Goal: Information Seeking & Learning: Learn about a topic

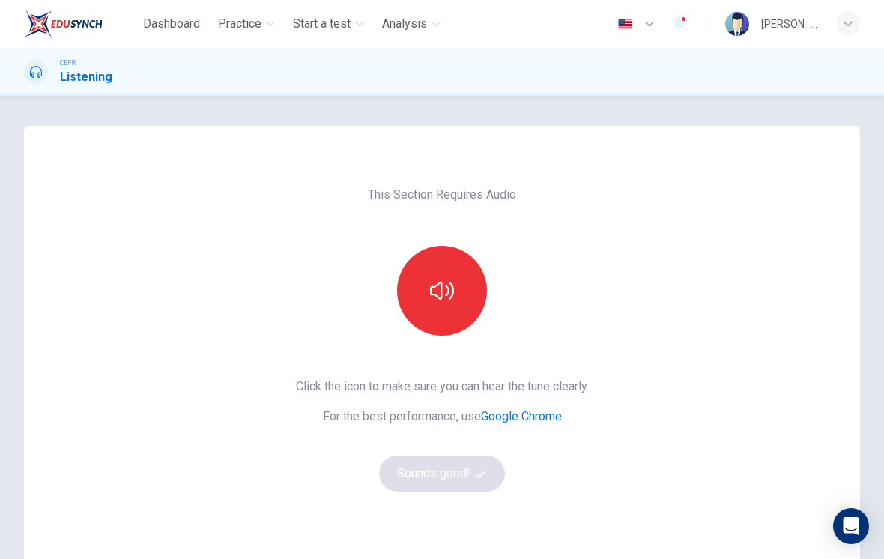
click at [247, 19] on span "Practice" at bounding box center [239, 24] width 43 height 18
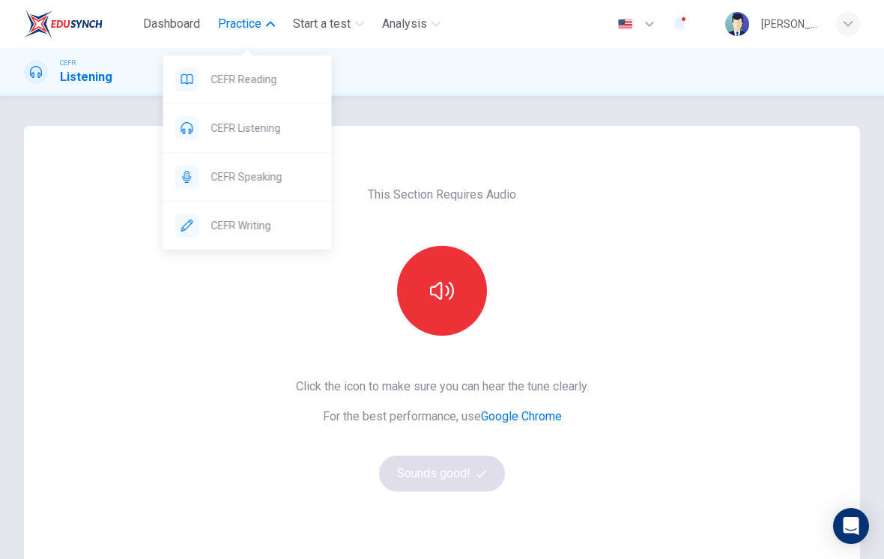
click at [279, 79] on span "CEFR Reading" at bounding box center [265, 79] width 109 height 18
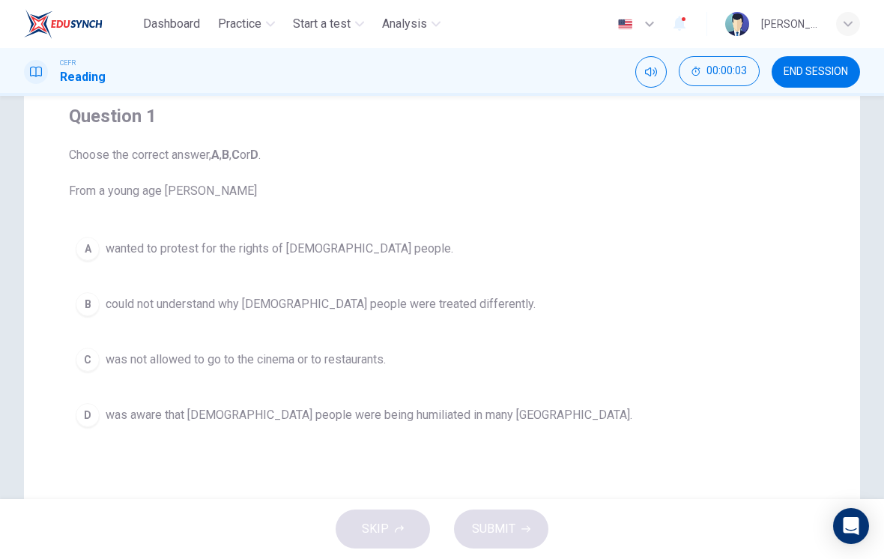
scroll to position [121, 0]
click at [413, 303] on span "could not understand why [DEMOGRAPHIC_DATA] people were treated differently." at bounding box center [321, 304] width 430 height 18
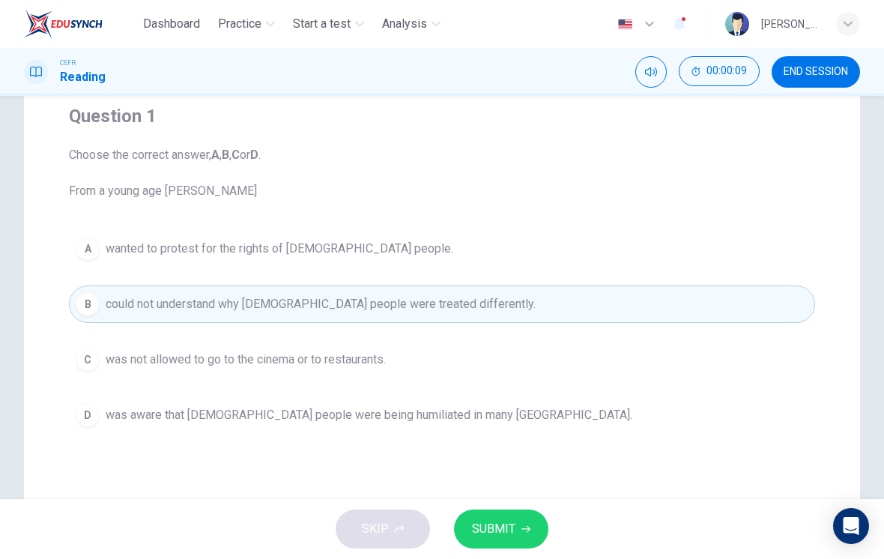
click at [513, 525] on span "SUBMIT" at bounding box center [493, 528] width 43 height 21
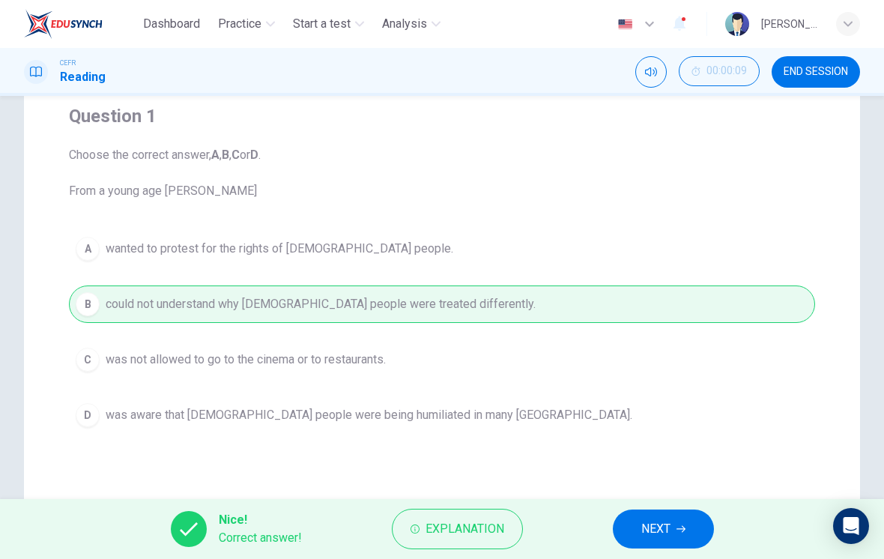
click at [667, 527] on span "NEXT" at bounding box center [655, 528] width 29 height 21
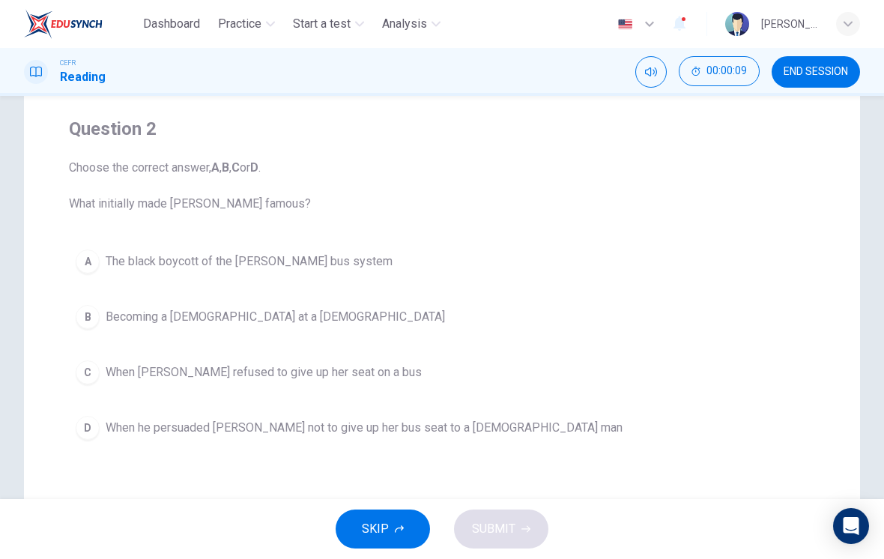
scroll to position [109, 0]
click at [349, 264] on span "The black boycott of the [PERSON_NAME] bus system" at bounding box center [249, 261] width 287 height 18
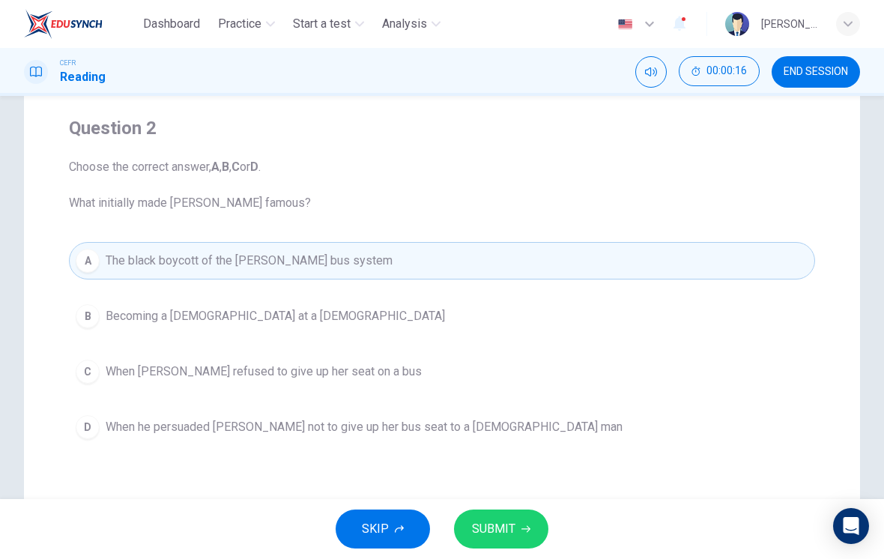
click at [502, 532] on span "SUBMIT" at bounding box center [493, 528] width 43 height 21
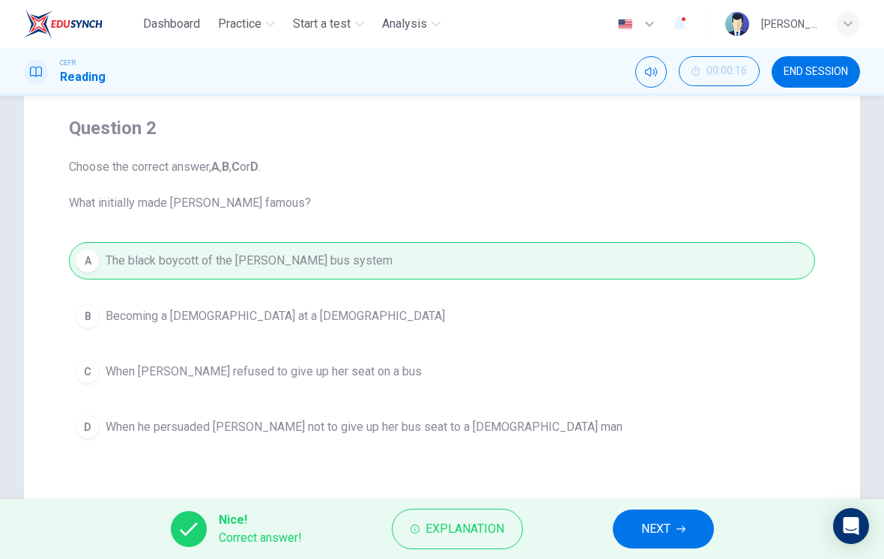
click at [663, 534] on span "NEXT" at bounding box center [655, 528] width 29 height 21
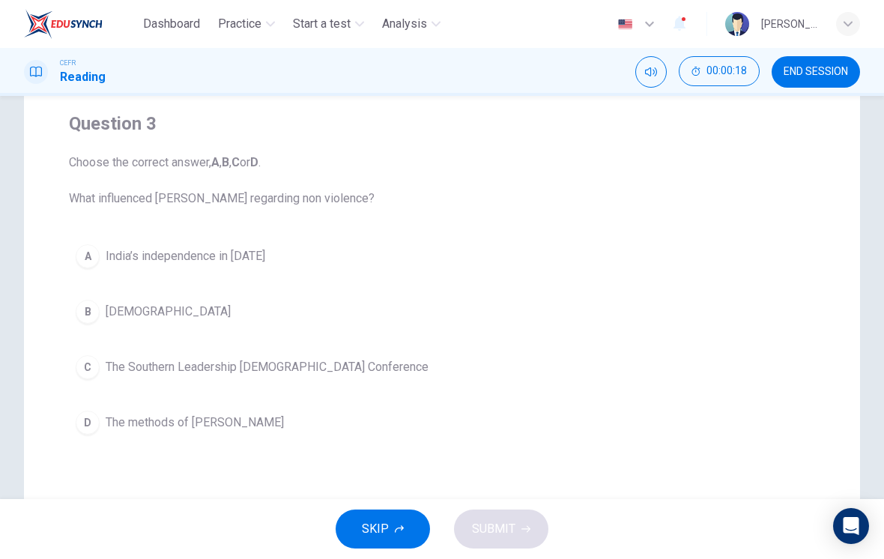
scroll to position [110, 0]
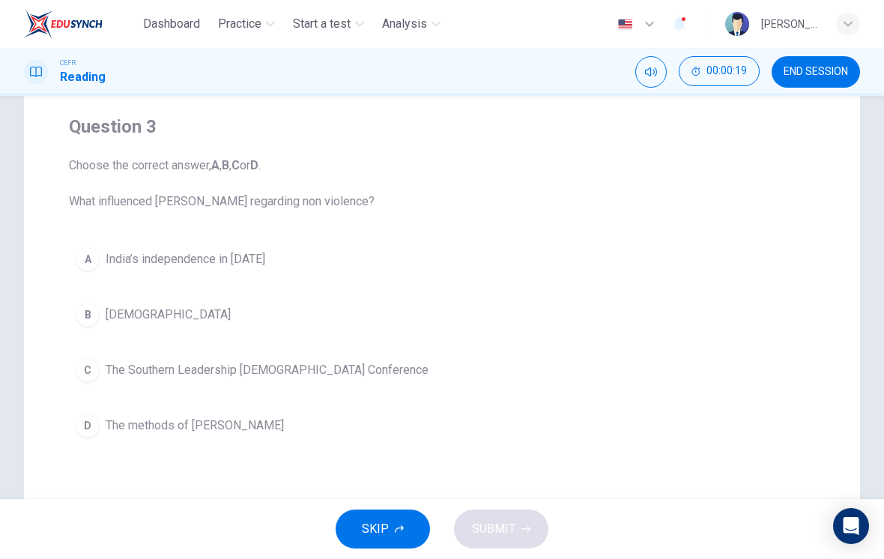
click at [263, 443] on button "D The methods of [PERSON_NAME]" at bounding box center [442, 425] width 746 height 37
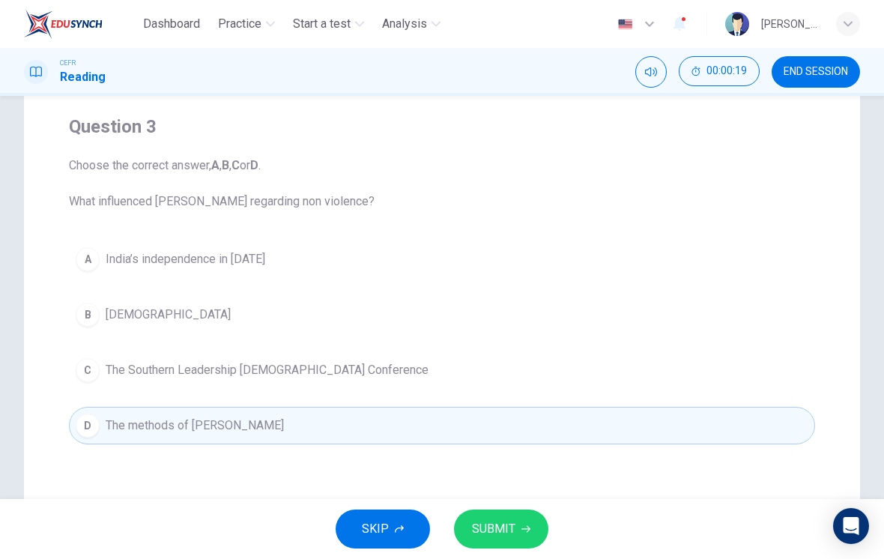
click at [498, 529] on span "SUBMIT" at bounding box center [493, 528] width 43 height 21
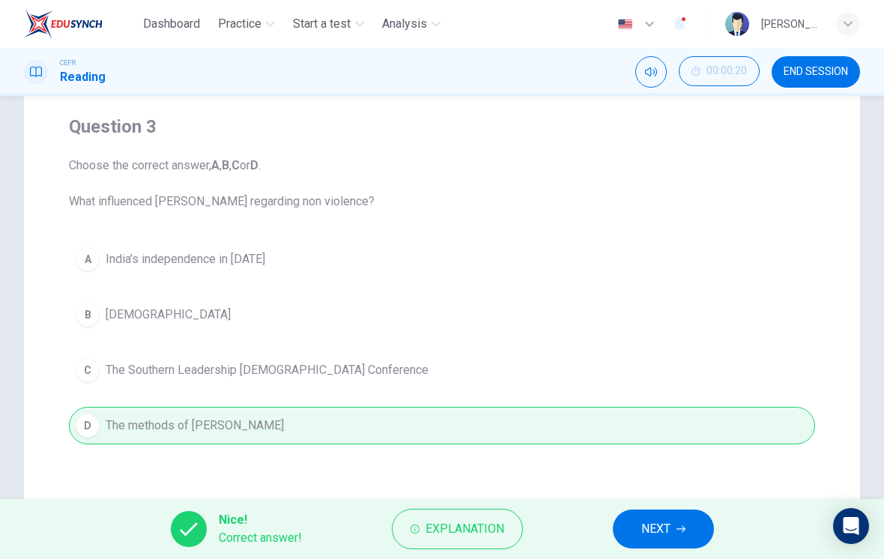
click at [649, 538] on span "NEXT" at bounding box center [655, 528] width 29 height 21
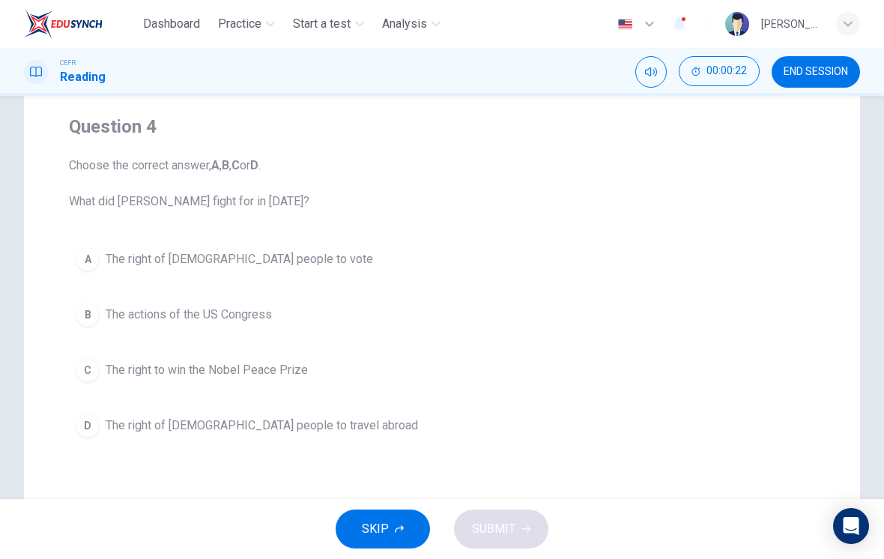
click at [286, 259] on button "A The right of [DEMOGRAPHIC_DATA] people to vote" at bounding box center [442, 258] width 746 height 37
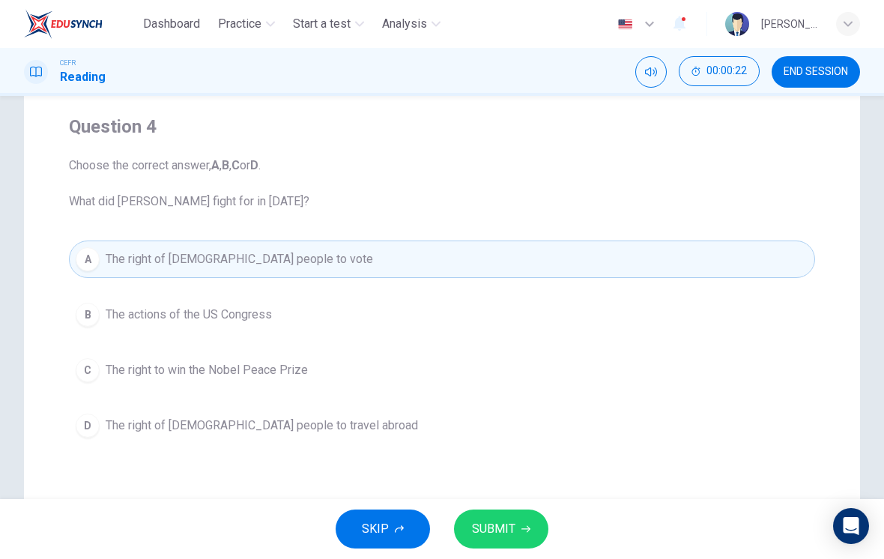
click at [499, 520] on span "SUBMIT" at bounding box center [493, 528] width 43 height 21
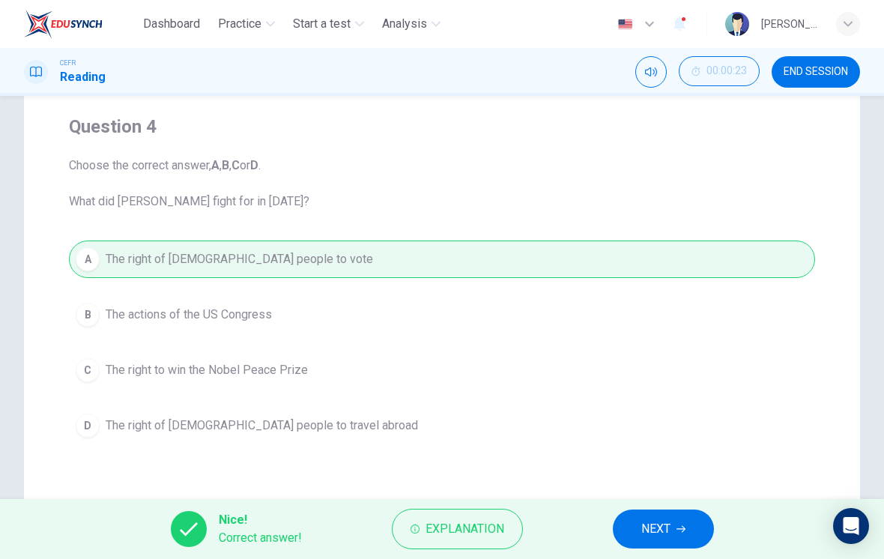
click at [645, 533] on span "NEXT" at bounding box center [655, 528] width 29 height 21
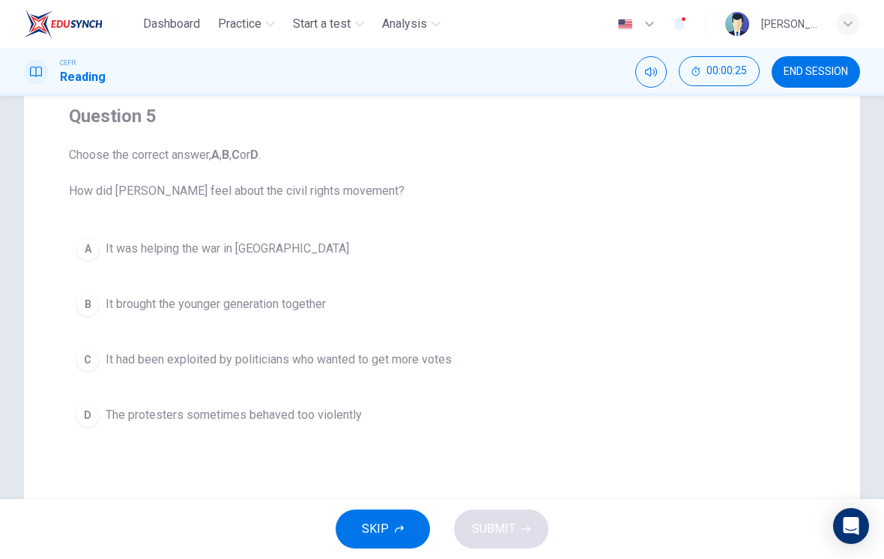
scroll to position [123, 0]
click at [309, 422] on button "D The protesters sometimes behaved too violently" at bounding box center [442, 412] width 746 height 37
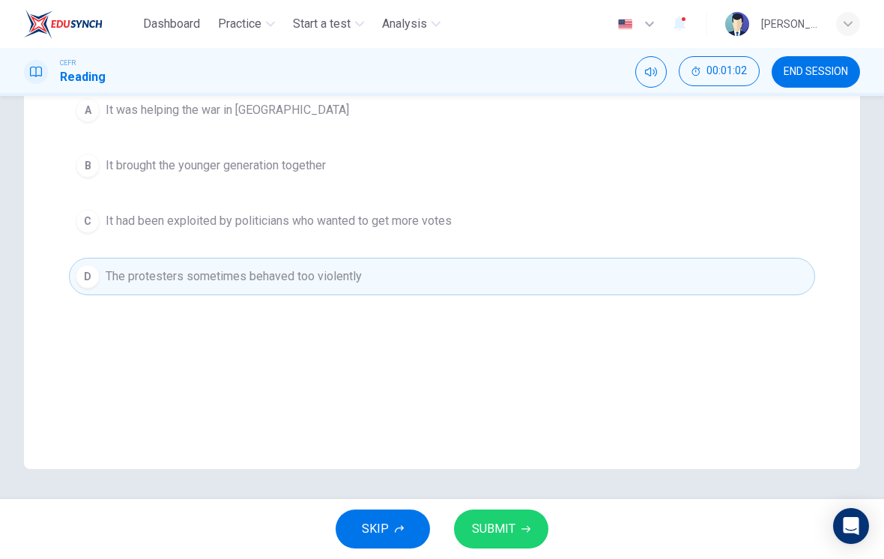
scroll to position [259, 0]
click at [521, 529] on icon "button" at bounding box center [525, 528] width 9 height 9
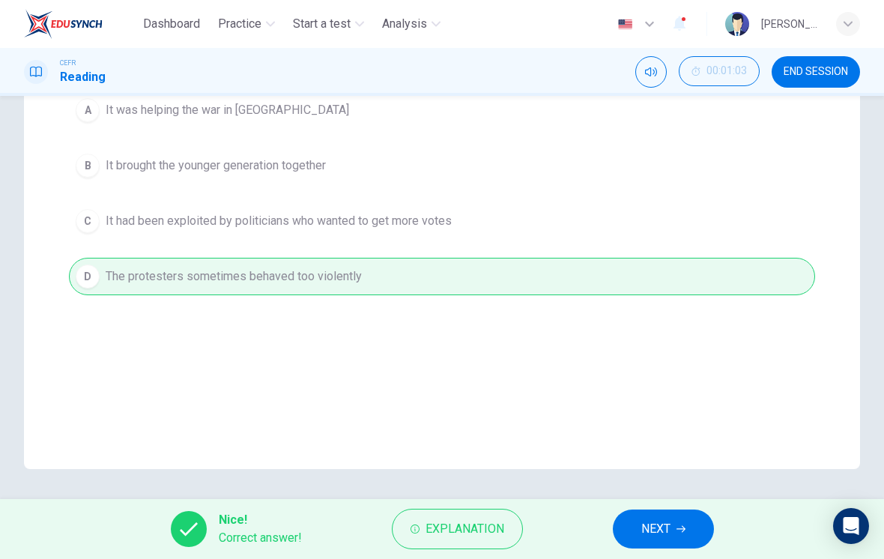
click at [487, 519] on span "Explanation" at bounding box center [464, 528] width 79 height 21
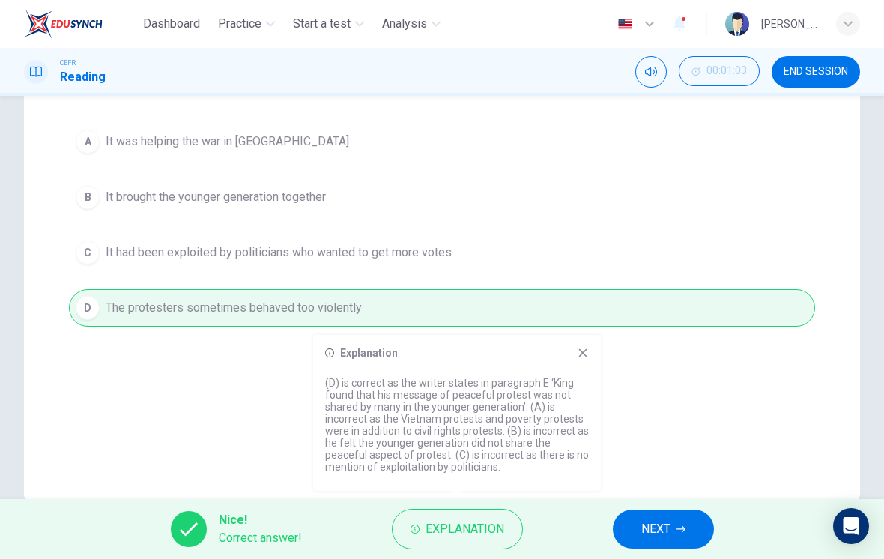
scroll to position [228, 0]
click at [581, 355] on icon at bounding box center [583, 353] width 8 height 8
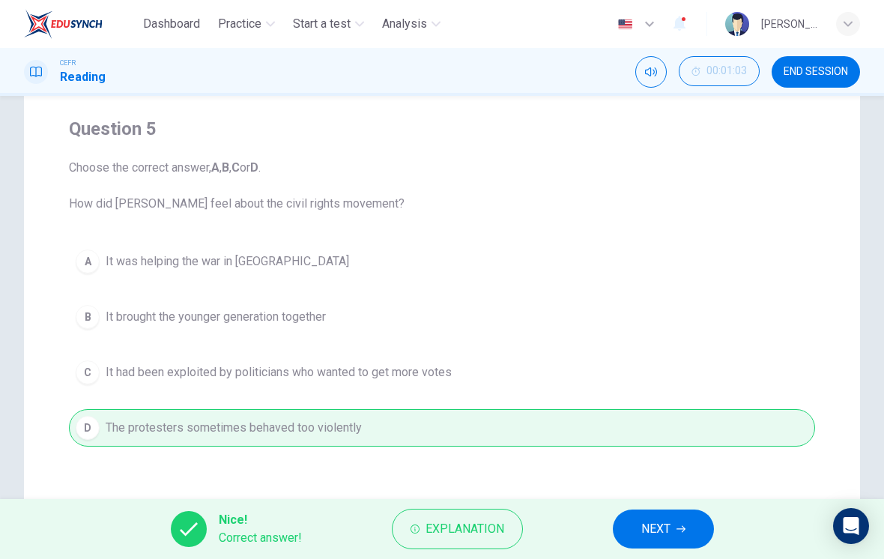
scroll to position [147, 0]
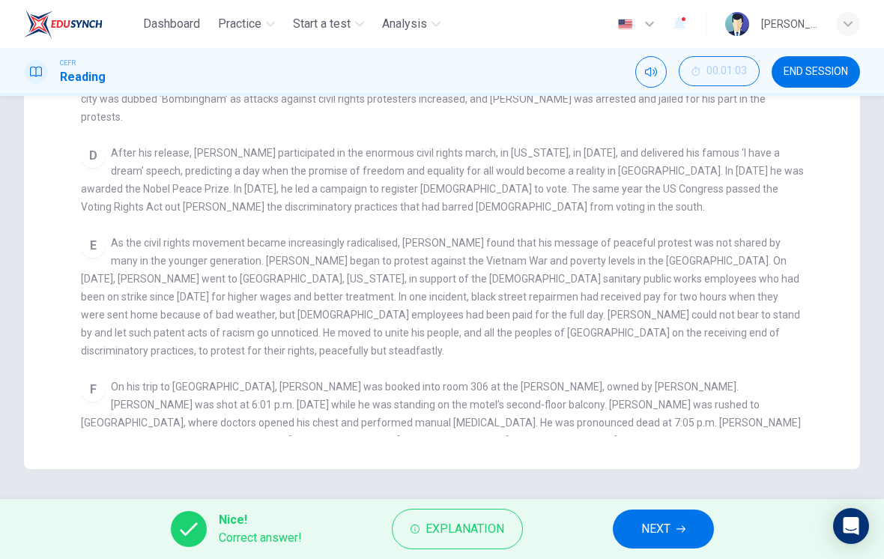
click at [744, 393] on div "F On his trip to [GEOGRAPHIC_DATA], [PERSON_NAME] was booked into room 306 at t…" at bounding box center [442, 413] width 723 height 72
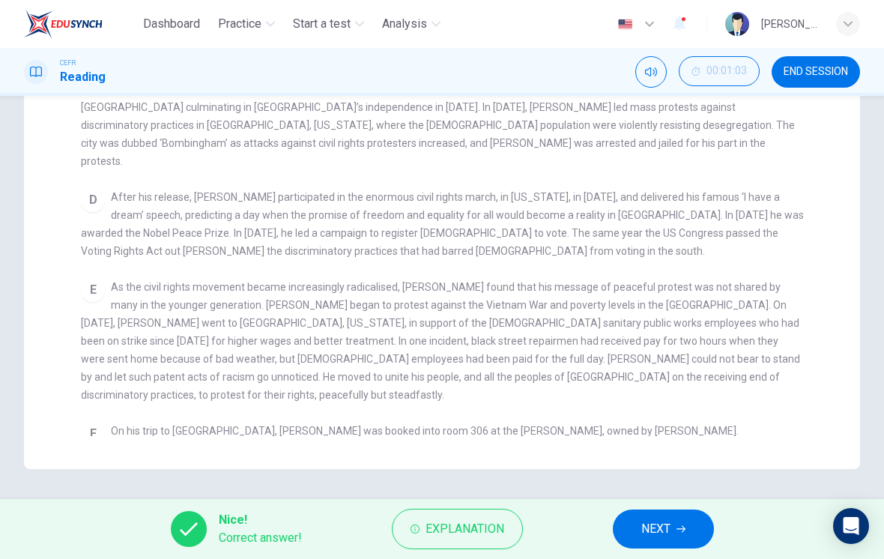
scroll to position [368, 0]
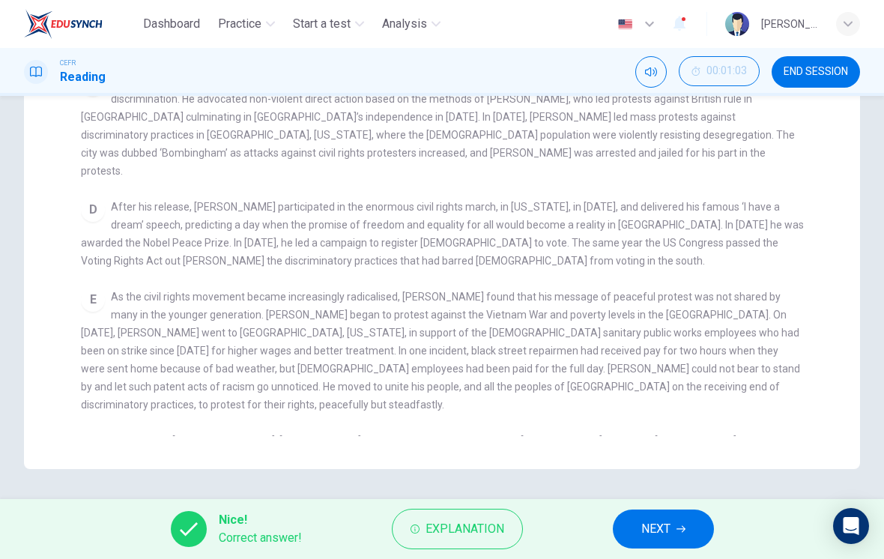
checkbox input "false"
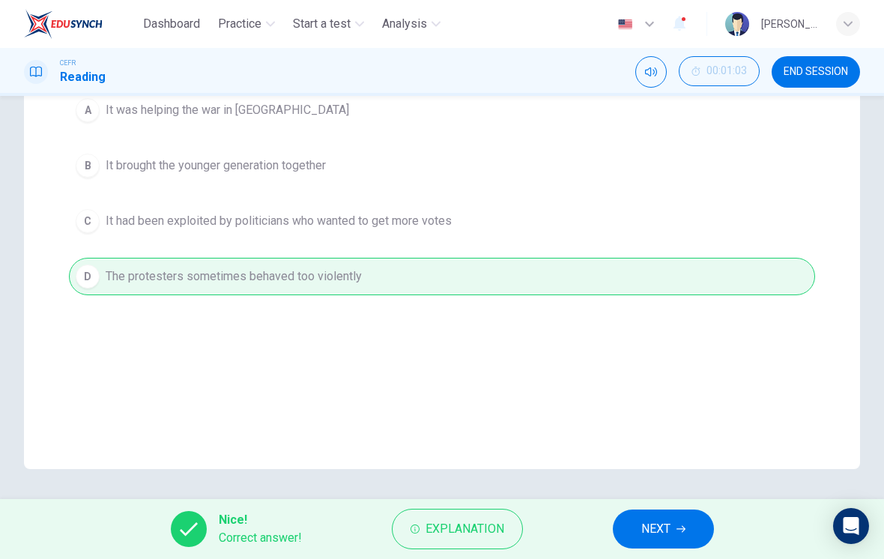
scroll to position [259, 0]
click at [658, 531] on span "NEXT" at bounding box center [655, 528] width 29 height 21
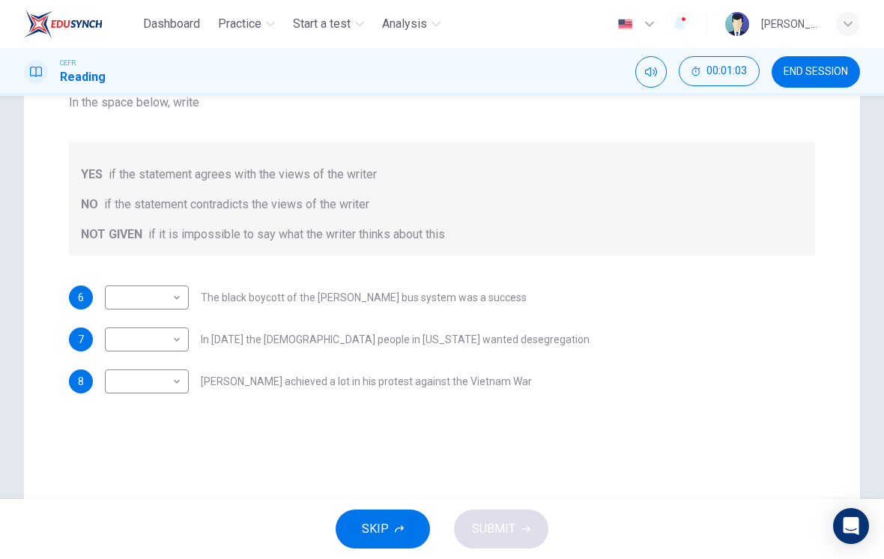
scroll to position [152, 0]
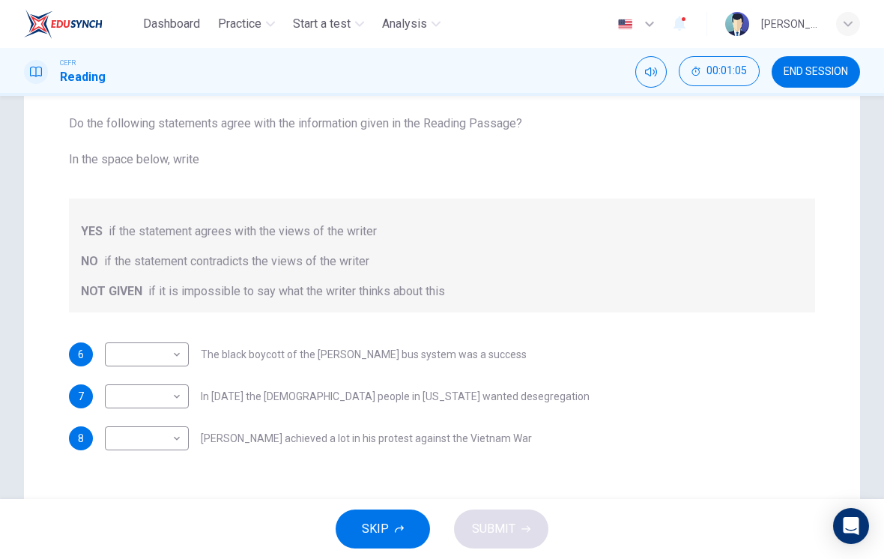
click at [169, 354] on body "Dashboard Practice Start a test Analysis English en ​ [PERSON_NAME] [PERSON_NAM…" at bounding box center [442, 279] width 884 height 559
click at [168, 388] on li "YES" at bounding box center [147, 378] width 84 height 24
type input "YES"
click at [183, 397] on body "Dashboard Practice Start a test Analysis English en ​ [PERSON_NAME] [PERSON_NAM…" at bounding box center [442, 279] width 884 height 559
click at [180, 443] on li "NO" at bounding box center [147, 444] width 84 height 24
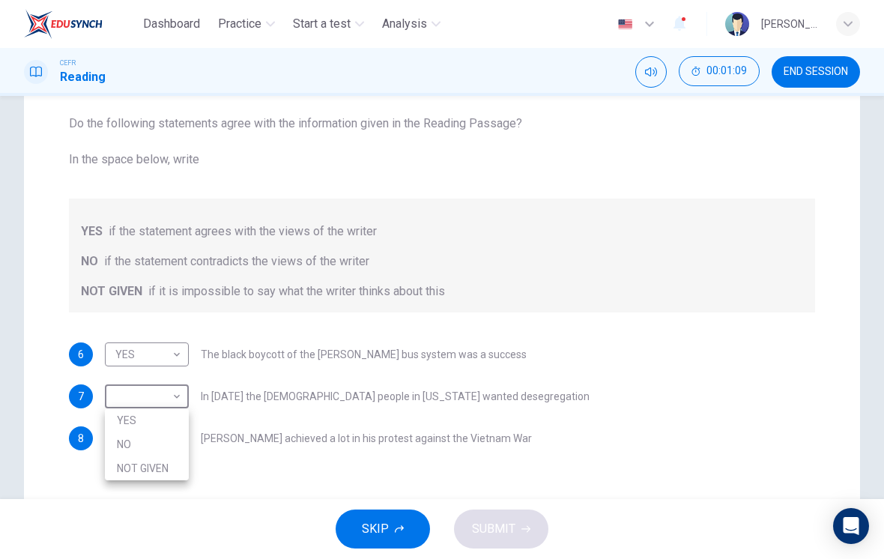
type input "NO"
click at [175, 429] on body "Dashboard Practice Start a test Analysis English en ​ [PERSON_NAME] [PERSON_NAM…" at bounding box center [442, 279] width 884 height 559
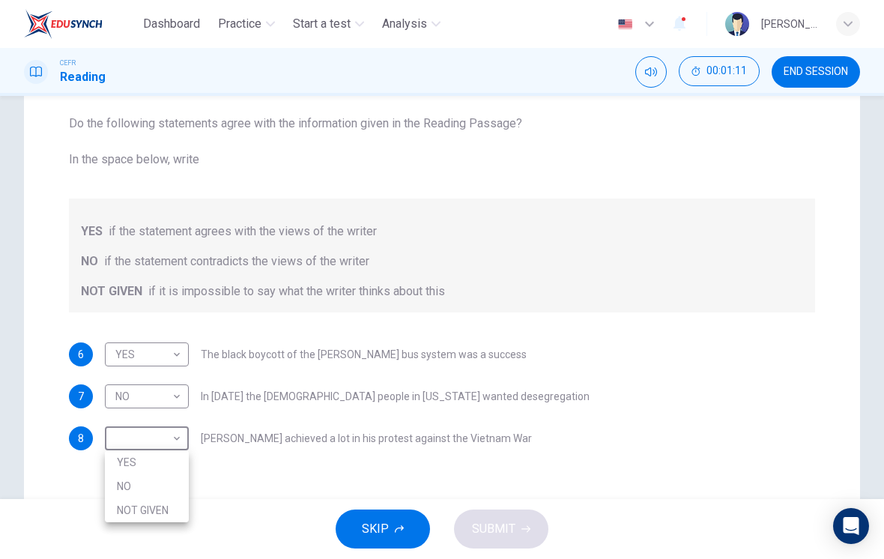
click at [182, 515] on li "NOT GIVEN" at bounding box center [147, 510] width 84 height 24
type input "NOT GIVEN"
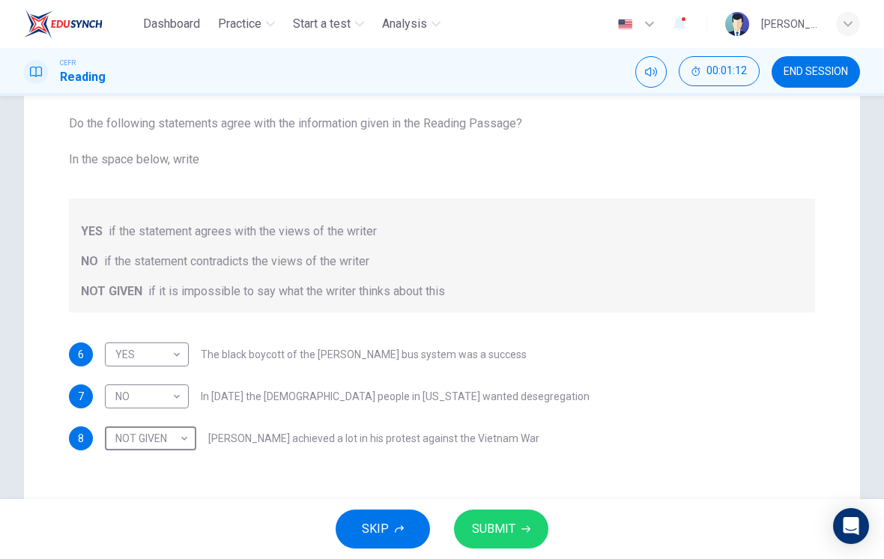
click at [501, 536] on span "SUBMIT" at bounding box center [493, 528] width 43 height 21
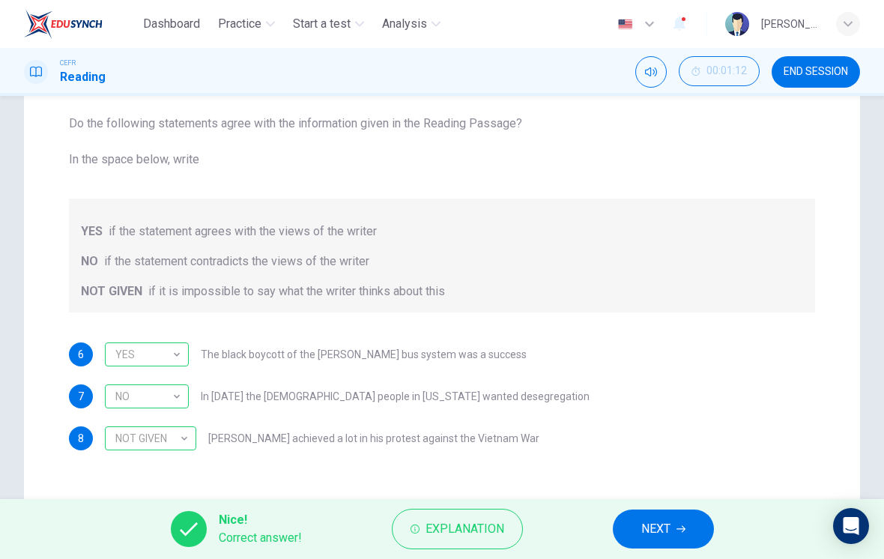
click at [673, 523] on button "NEXT" at bounding box center [662, 528] width 101 height 39
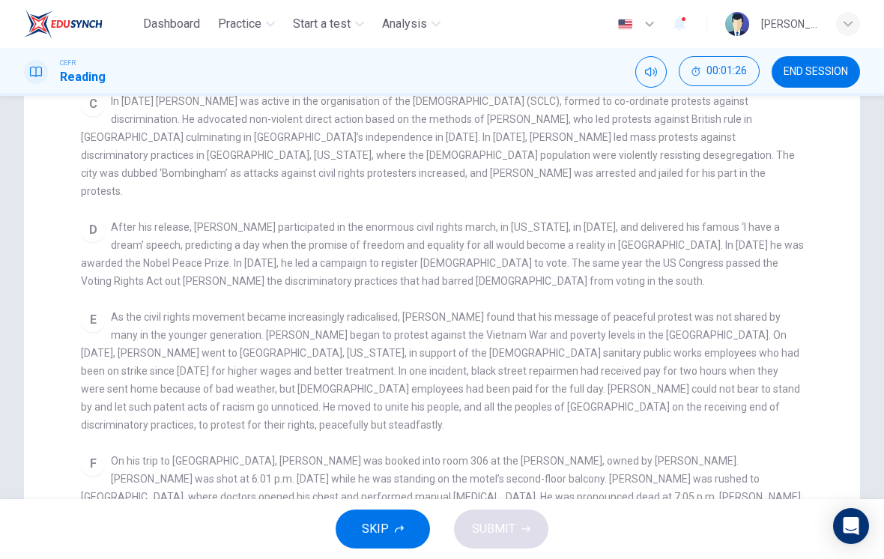
scroll to position [422, 0]
checkbox input "false"
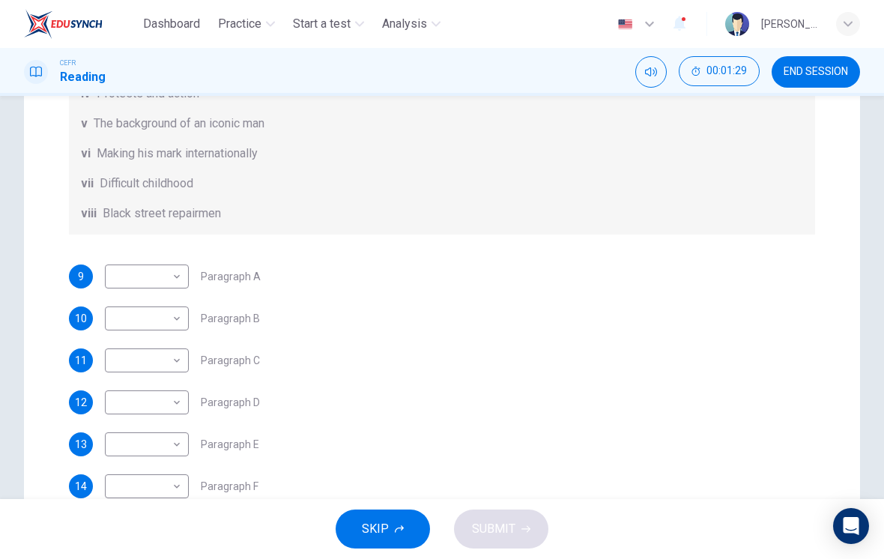
scroll to position [141, 0]
click at [173, 490] on body "Dashboard Practice Start a test Analysis English en ​ [PERSON_NAME] [PERSON_NAM…" at bounding box center [442, 279] width 884 height 559
click at [165, 421] on li "iii" at bounding box center [147, 415] width 84 height 24
type input "iii"
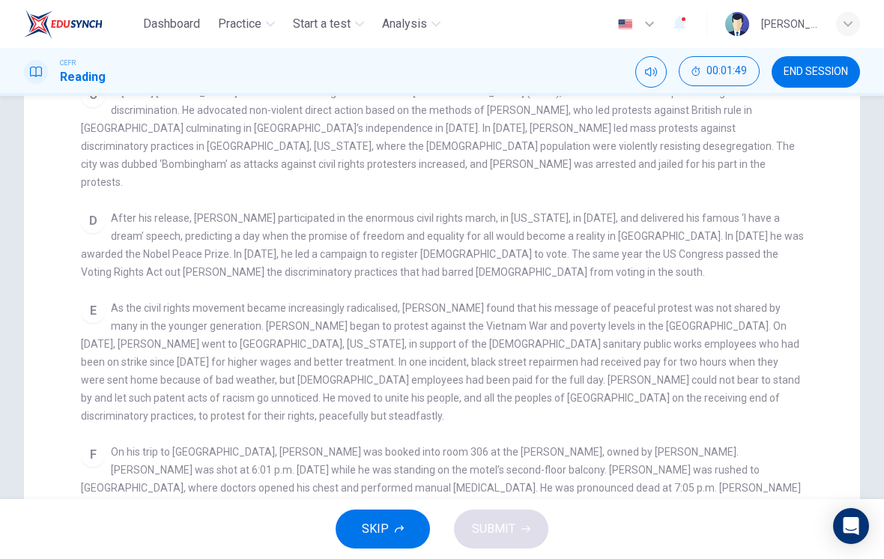
checkbox input "false"
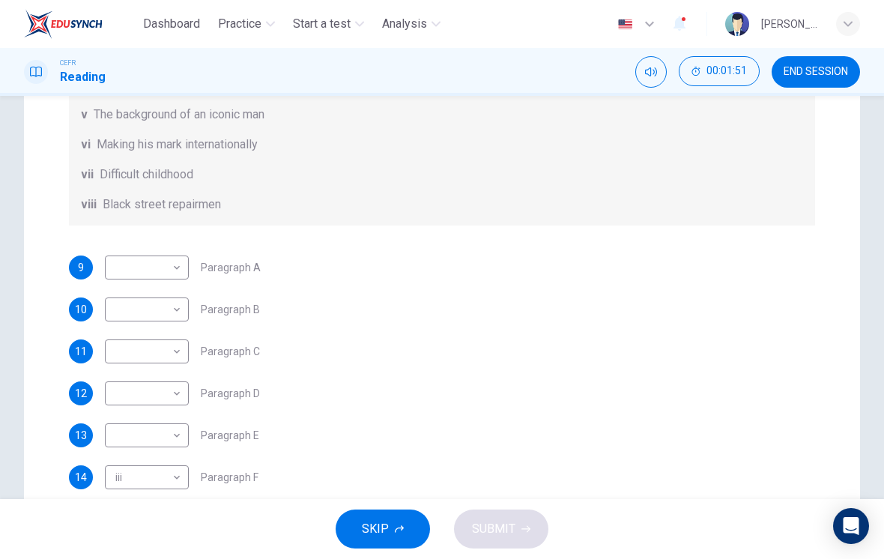
click at [171, 435] on body "Dashboard Practice Start a test Analysis English en ​ [PERSON_NAME] [PERSON_NAM…" at bounding box center [442, 279] width 884 height 559
click at [165, 491] on li "vi" at bounding box center [147, 487] width 84 height 24
type input "vi"
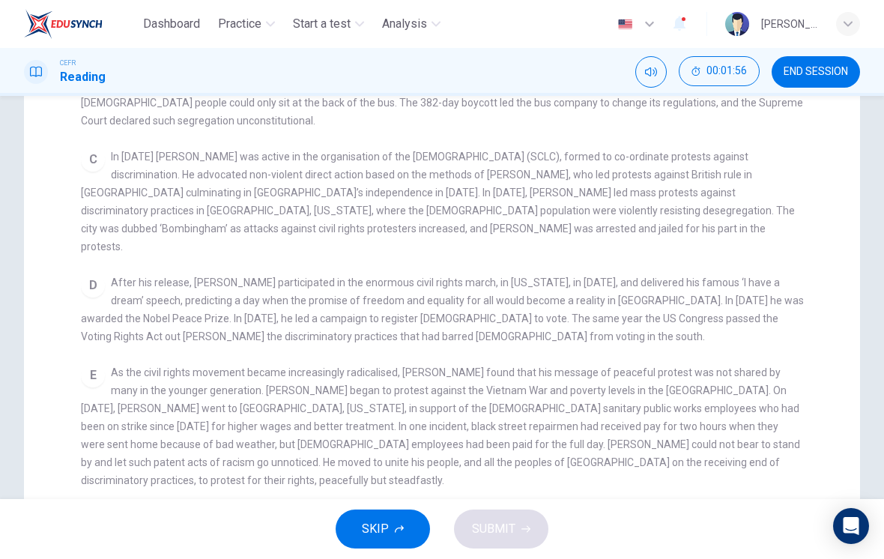
scroll to position [350, 0]
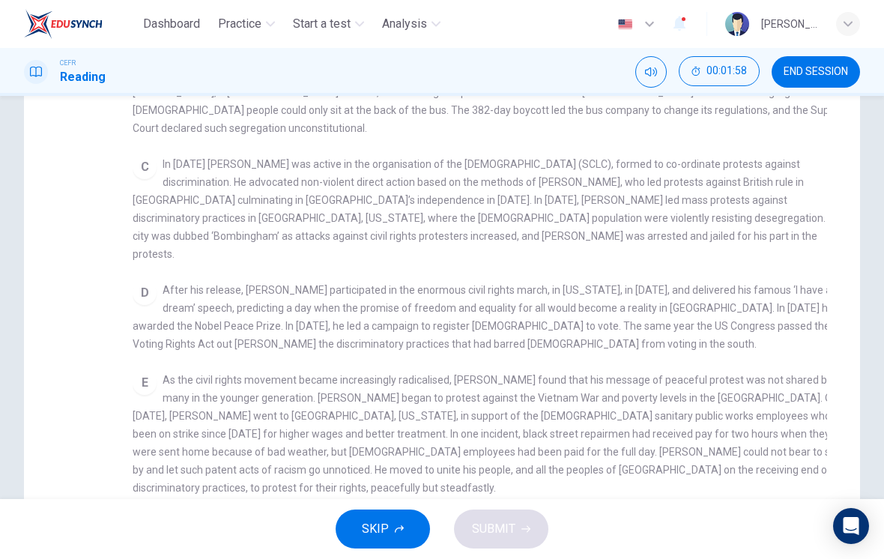
checkbox input "false"
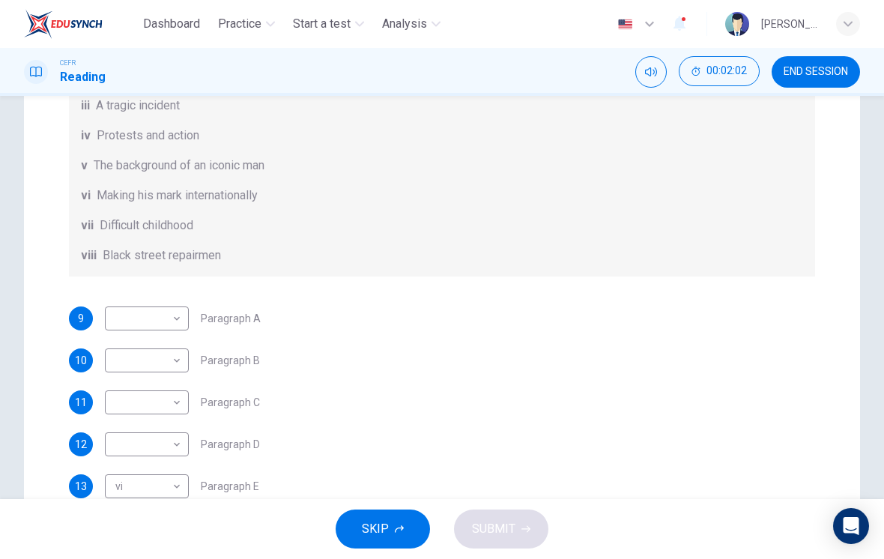
scroll to position [91, 0]
click at [167, 443] on body "Dashboard Practice Start a test Analysis English en ​ [PERSON_NAME] [PERSON_NAM…" at bounding box center [442, 279] width 884 height 559
click at [166, 369] on li "i" at bounding box center [147, 367] width 84 height 24
type input "i"
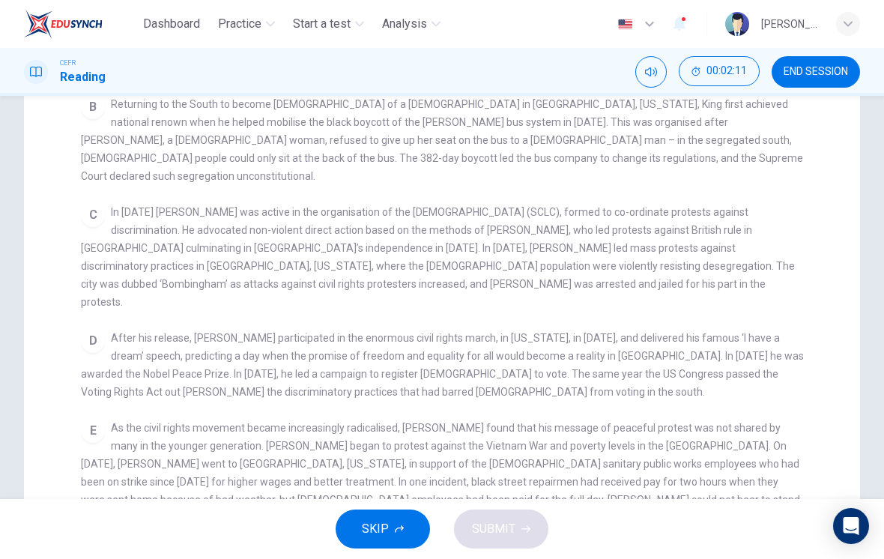
scroll to position [295, 0]
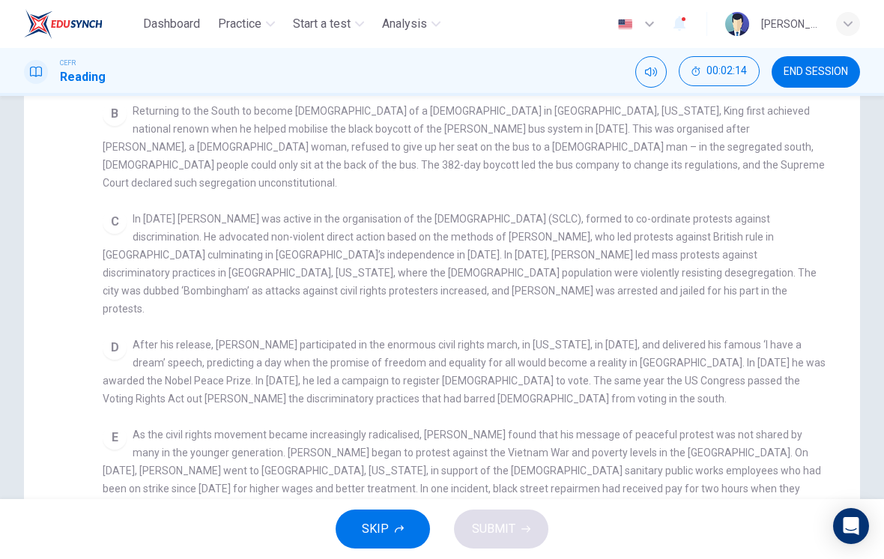
checkbox input "false"
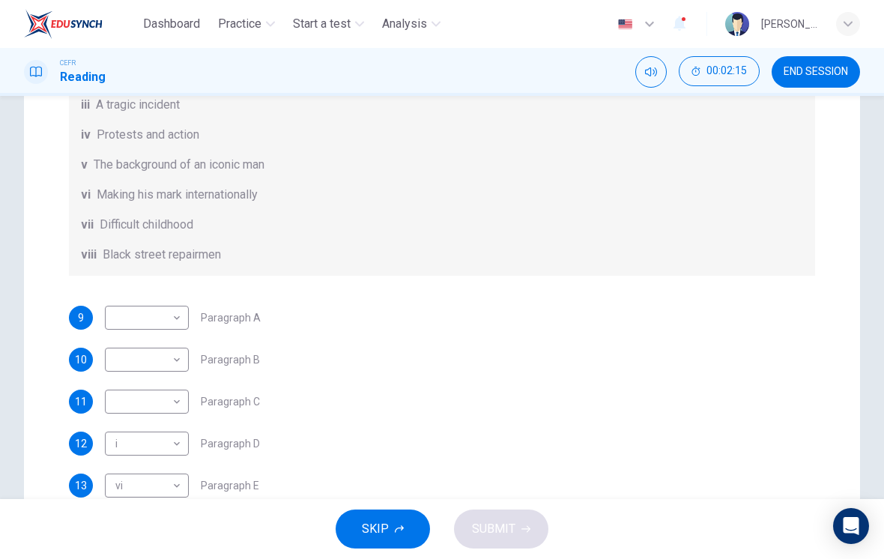
click at [179, 407] on body "Dashboard Practice Start a test Analysis English en ​ [PERSON_NAME] [PERSON_NAM…" at bounding box center [442, 279] width 884 height 559
click at [173, 446] on li "iv" at bounding box center [147, 439] width 84 height 24
type input "iv"
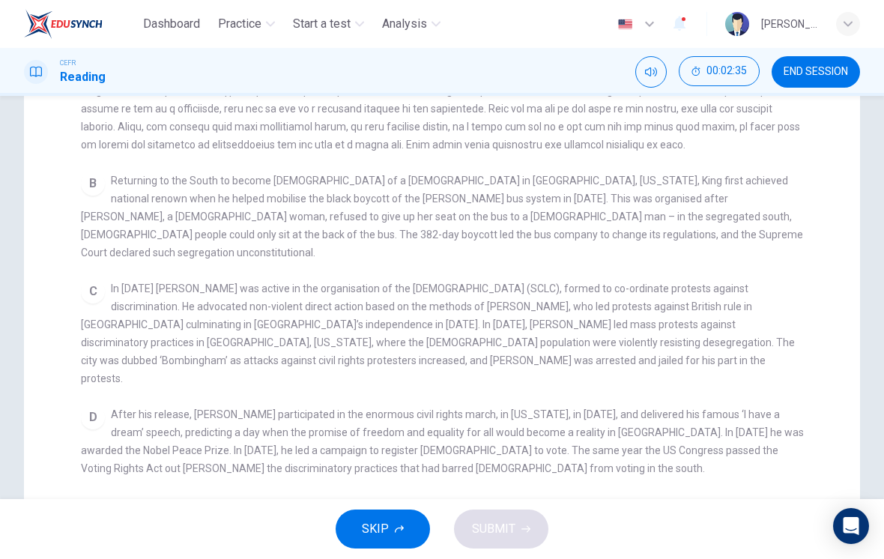
scroll to position [233, 0]
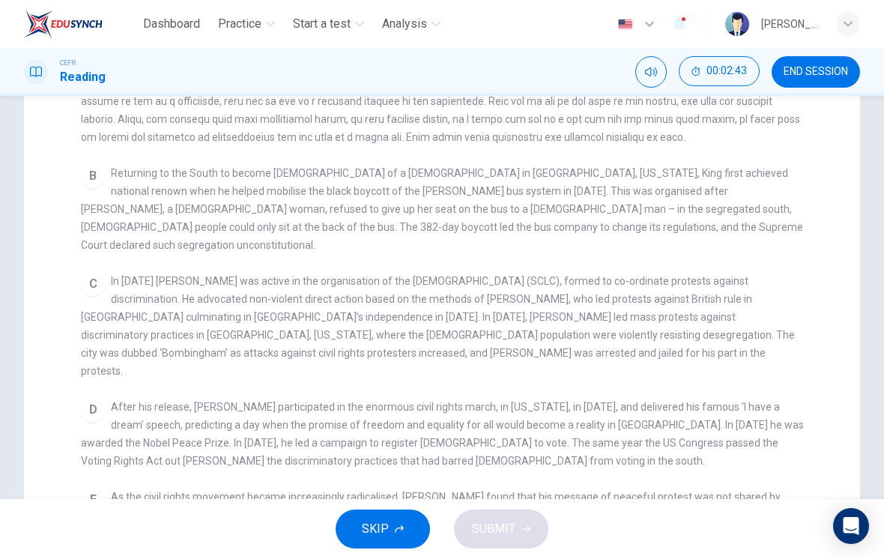
checkbox input "false"
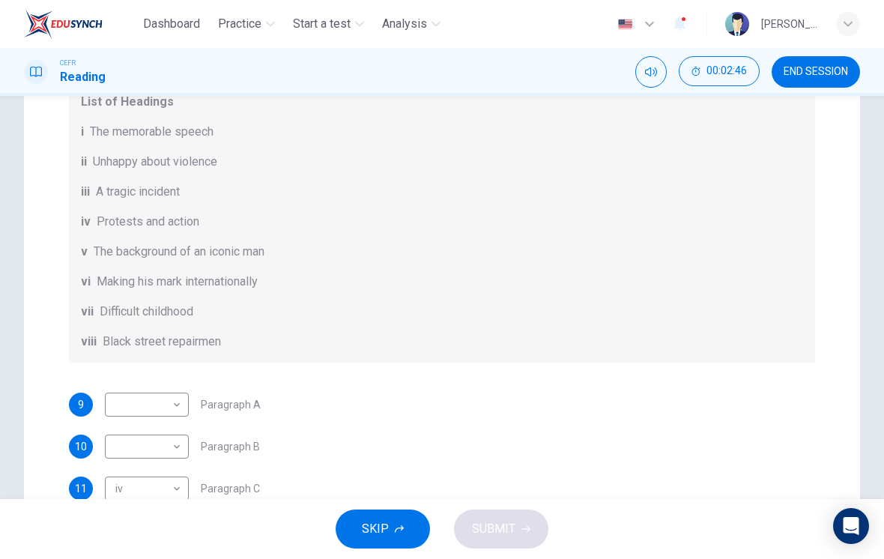
scroll to position [3, 0]
click at [167, 404] on body "Dashboard Practice Start a test Analysis English en ​ [PERSON_NAME] [PERSON_NAM…" at bounding box center [442, 279] width 884 height 559
click at [177, 464] on li "v" at bounding box center [147, 463] width 84 height 24
type input "v"
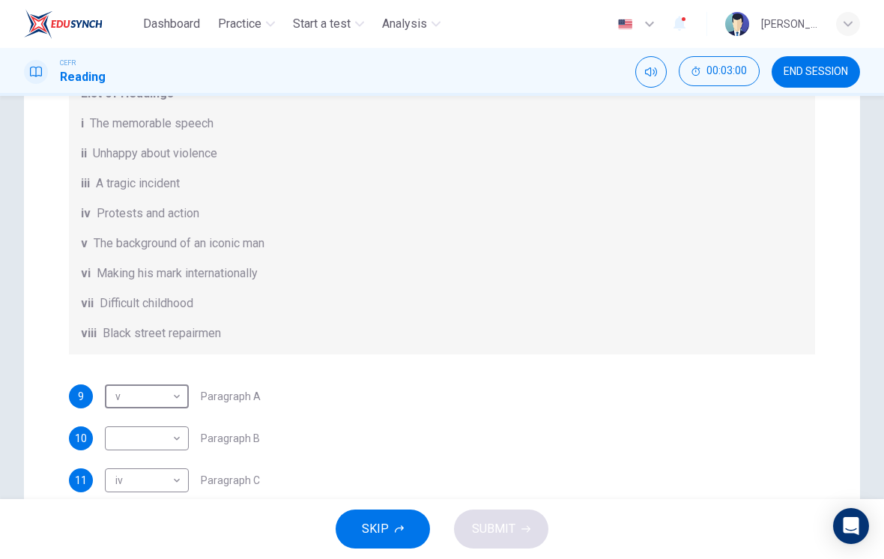
scroll to position [13, 0]
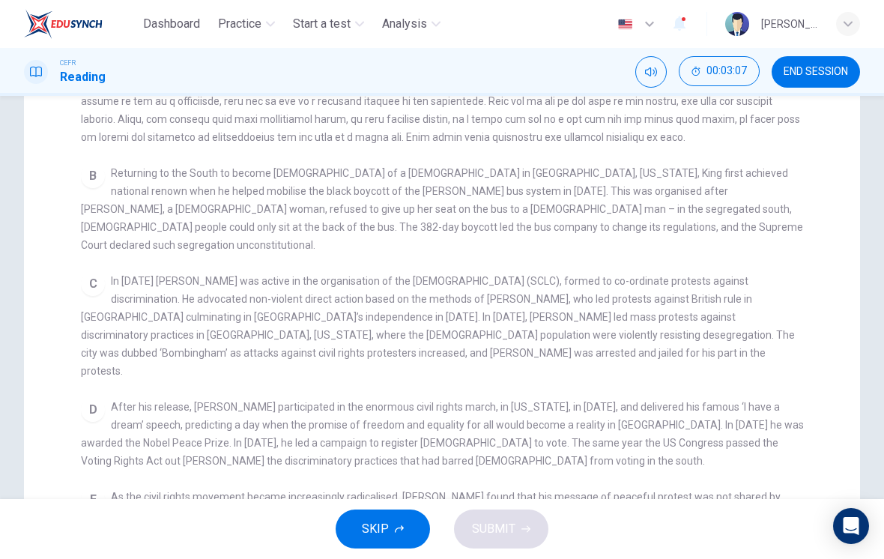
checkbox input "false"
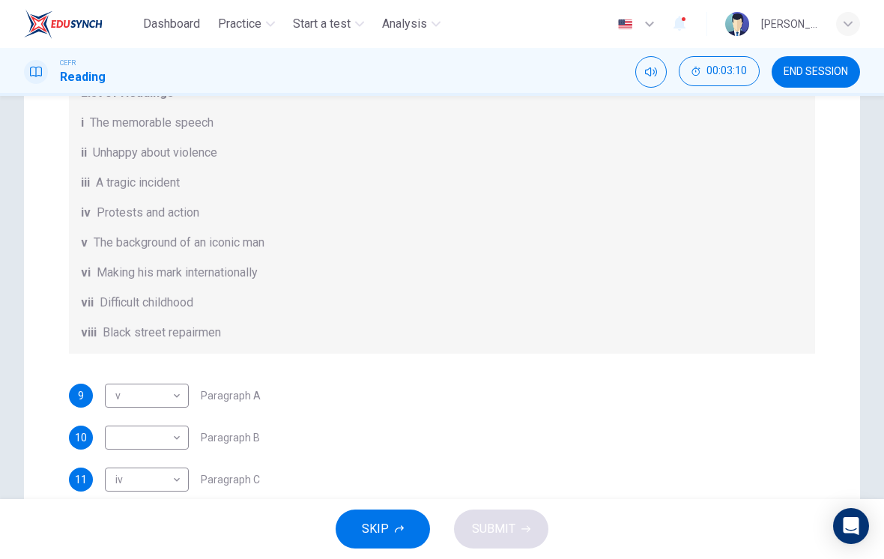
click at [177, 485] on body "Dashboard Practice Start a test Analysis English en ​ [PERSON_NAME] [PERSON_NAM…" at bounding box center [442, 279] width 884 height 559
click at [176, 398] on li "ii" at bounding box center [147, 391] width 84 height 24
type input "ii"
click at [174, 435] on body "Dashboard Practice Start a test Analysis English en ​ [PERSON_NAME] [PERSON_NAM…" at bounding box center [442, 279] width 884 height 559
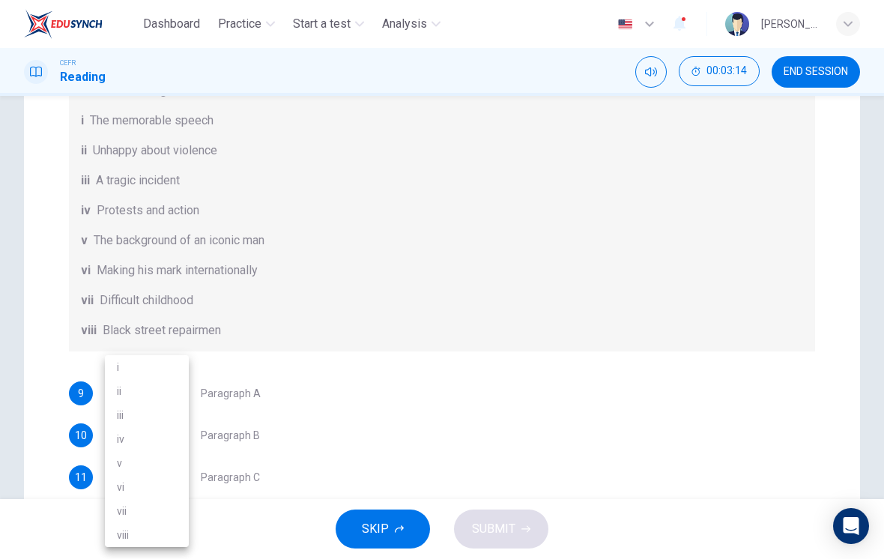
click at [179, 436] on li "iv" at bounding box center [147, 439] width 84 height 24
type input "iv"
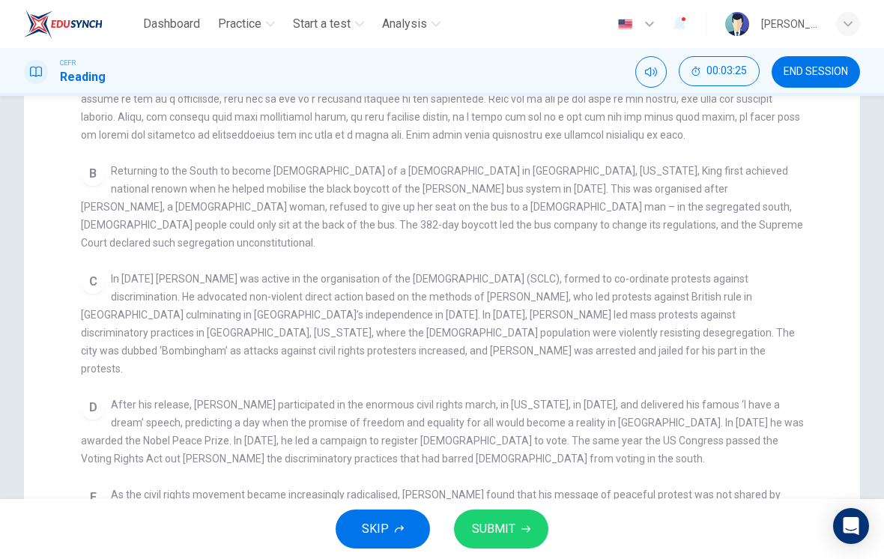
checkbox input "false"
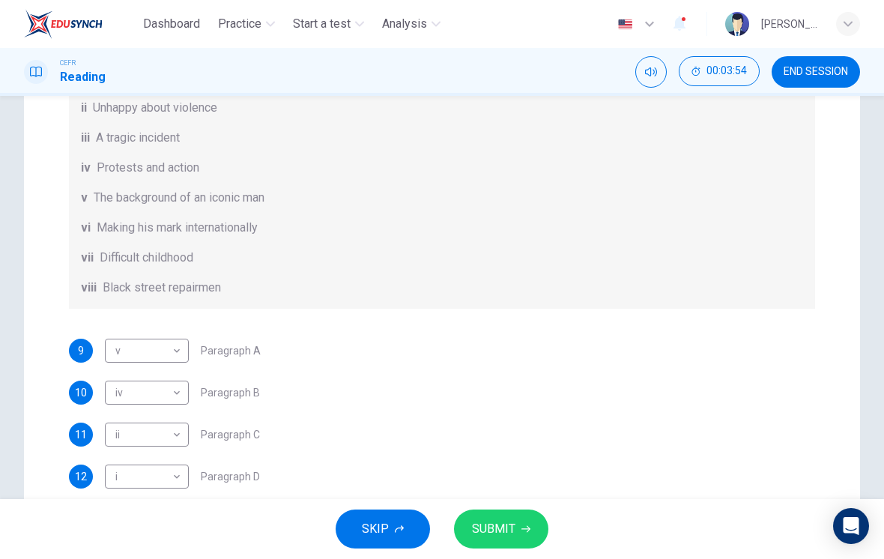
scroll to position [69, 0]
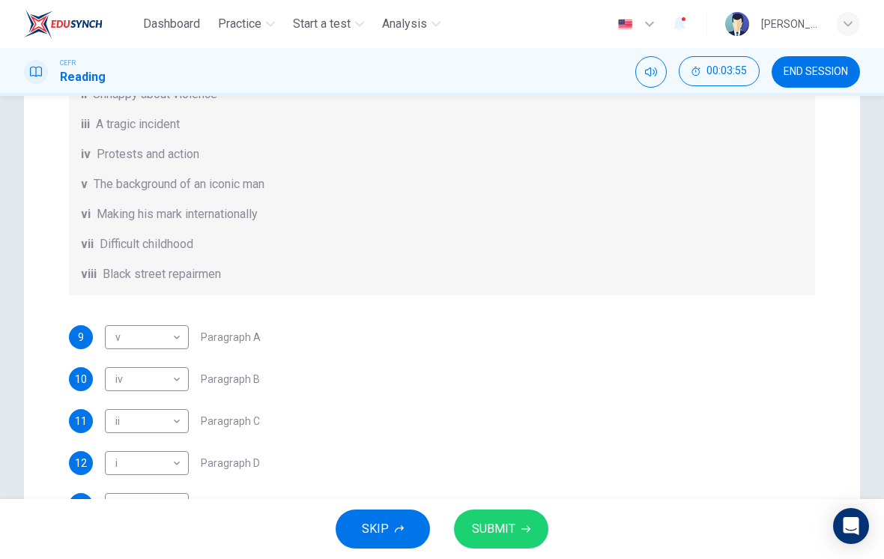
click at [177, 383] on body "Dashboard Practice Start a test Analysis English en ​ [PERSON_NAME] [PERSON_NAM…" at bounding box center [442, 279] width 884 height 559
click at [243, 369] on div at bounding box center [442, 279] width 884 height 559
click at [178, 414] on body "Dashboard Practice Start a test Analysis English en ​ [PERSON_NAME] [PERSON_NAM…" at bounding box center [442, 279] width 884 height 559
click at [240, 420] on div at bounding box center [442, 279] width 884 height 559
click at [174, 418] on body "Dashboard Practice Start a test Analysis English en ​ [PERSON_NAME] [PERSON_NAM…" at bounding box center [442, 279] width 884 height 559
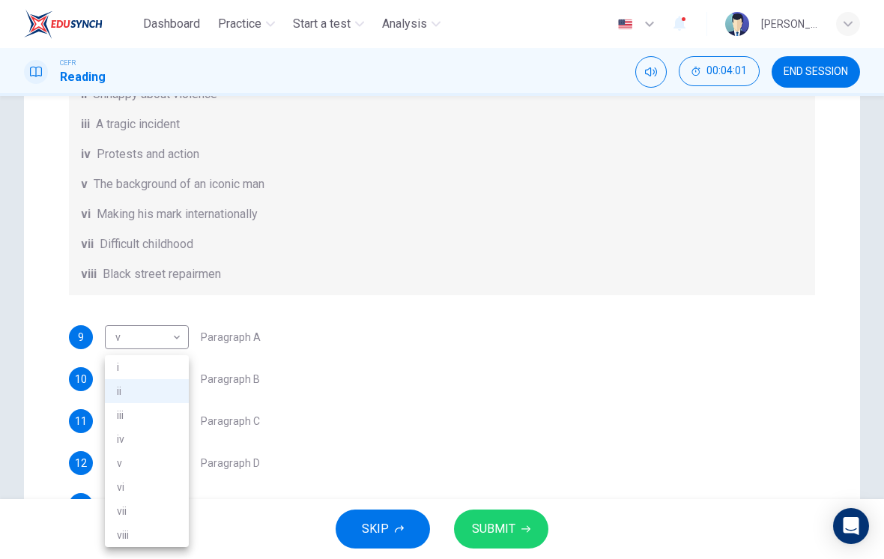
click at [170, 438] on li "iv" at bounding box center [147, 439] width 84 height 24
type input "iv"
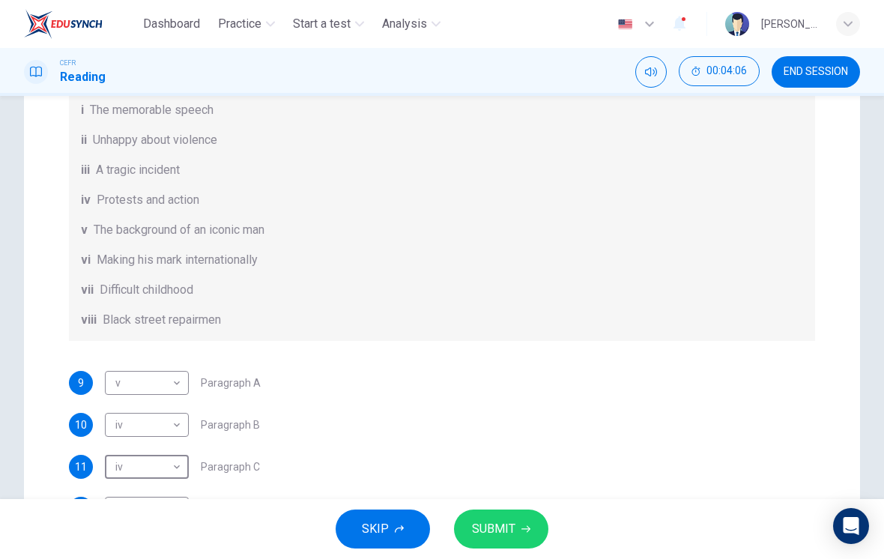
scroll to position [23, 0]
click at [174, 437] on body "Dashboard Practice Start a test Analysis English en ​ [PERSON_NAME] [PERSON_NAM…" at bounding box center [442, 279] width 884 height 559
click at [171, 389] on li "ii" at bounding box center [147, 391] width 84 height 24
type input "ii"
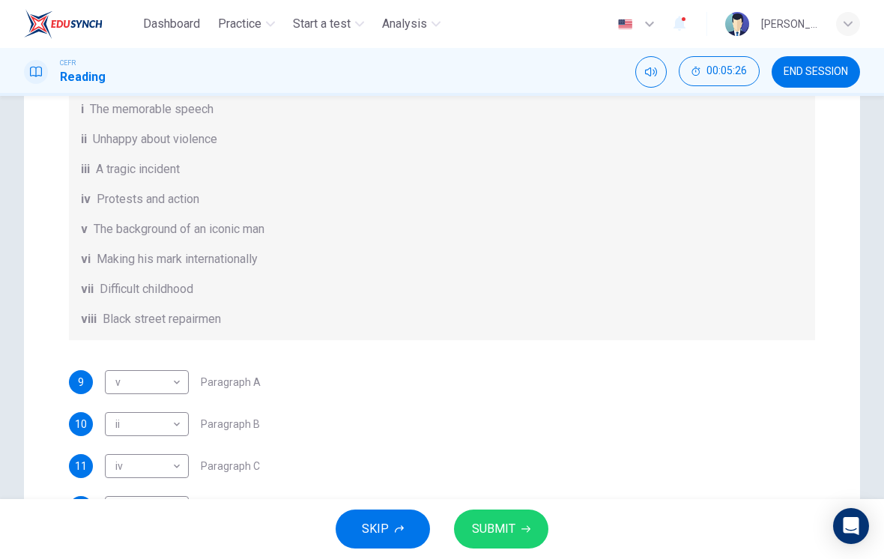
click at [516, 520] on button "SUBMIT" at bounding box center [501, 528] width 94 height 39
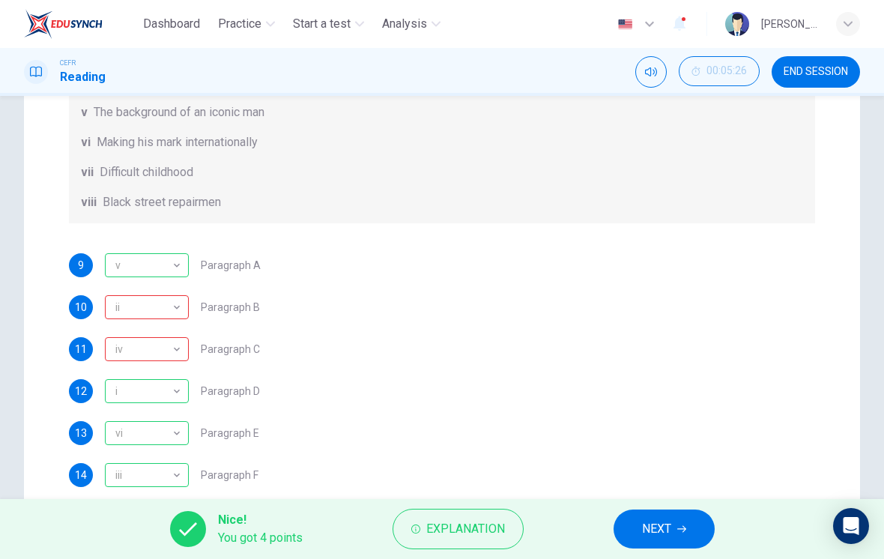
scroll to position [141, 0]
click at [160, 342] on div "iv" at bounding box center [144, 349] width 79 height 43
click at [157, 308] on div "ii" at bounding box center [144, 307] width 79 height 43
checkbox input "true"
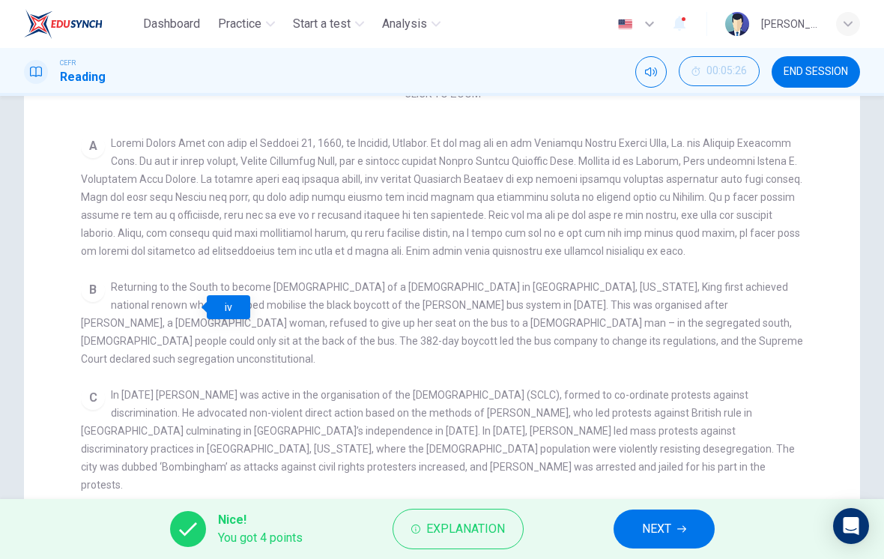
scroll to position [140, 0]
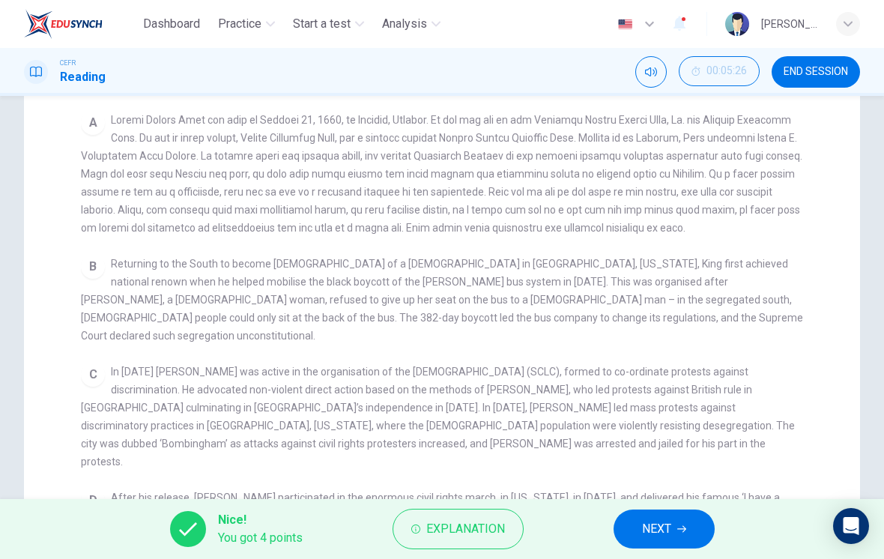
click at [670, 529] on span "NEXT" at bounding box center [656, 528] width 29 height 21
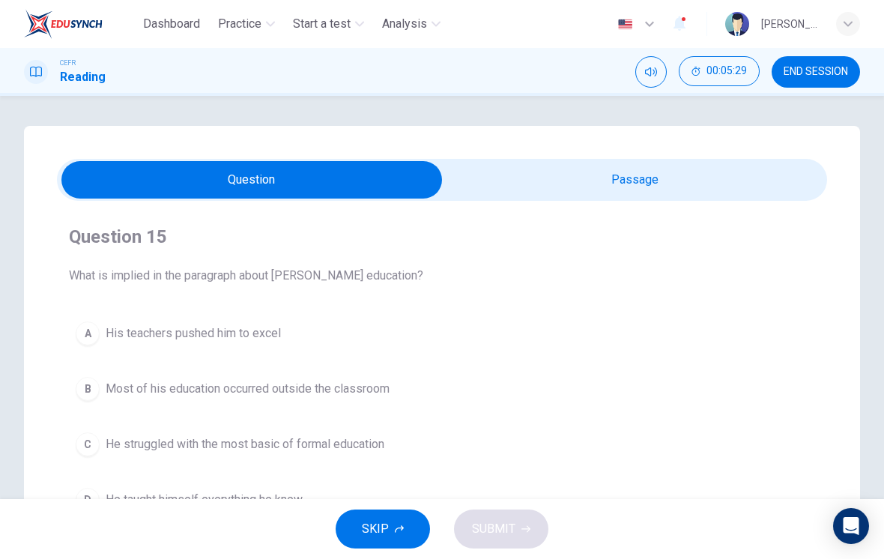
click at [679, 198] on input "checkbox" at bounding box center [251, 179] width 1155 height 37
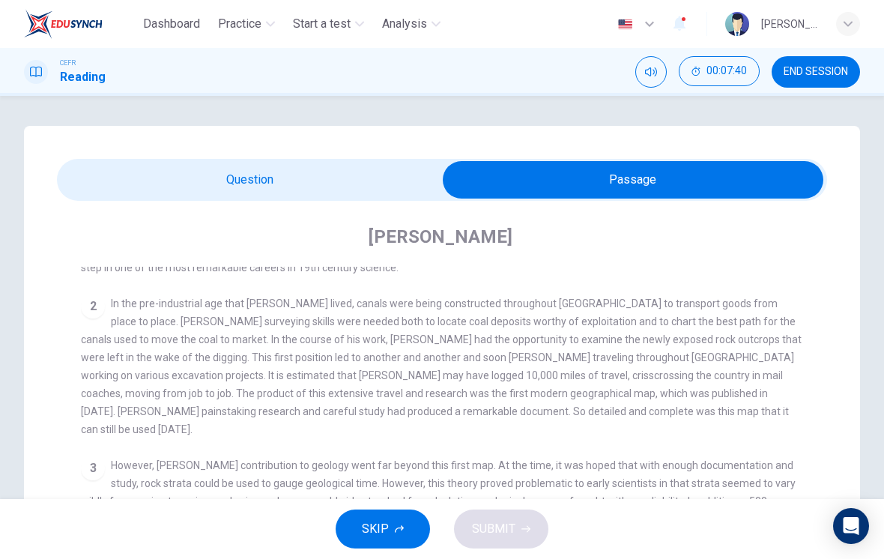
scroll to position [115, 0]
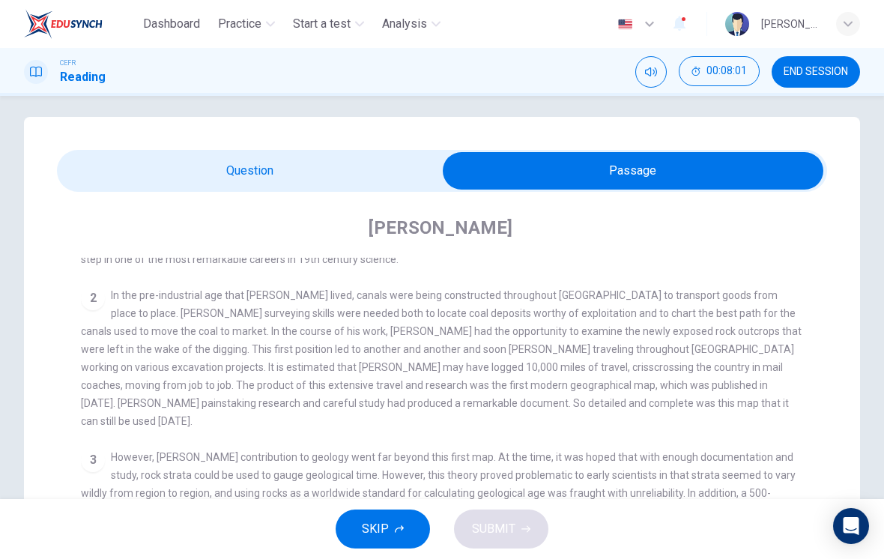
click at [747, 451] on span "However, [PERSON_NAME] contribution to geology went far beyond this first map. …" at bounding box center [439, 493] width 717 height 84
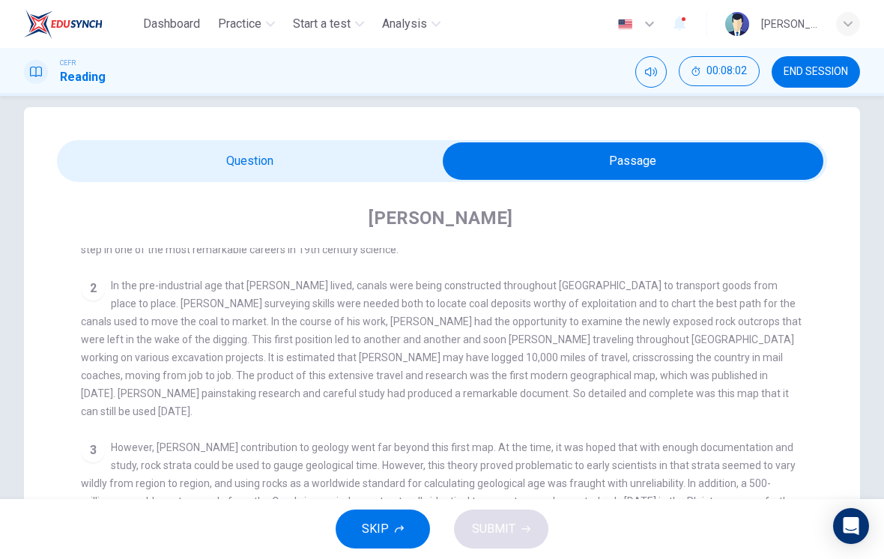
click at [738, 441] on span "However, [PERSON_NAME] contribution to geology went far beyond this first map. …" at bounding box center [439, 483] width 717 height 84
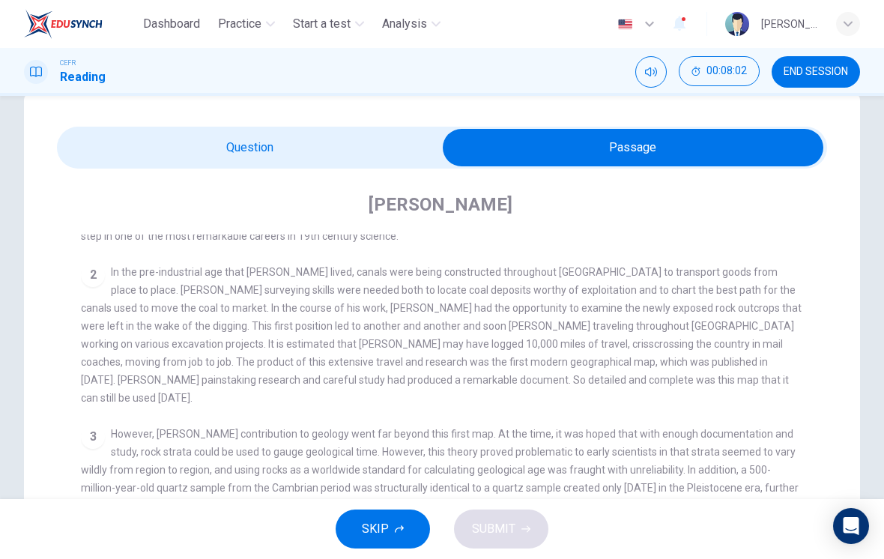
scroll to position [37, 0]
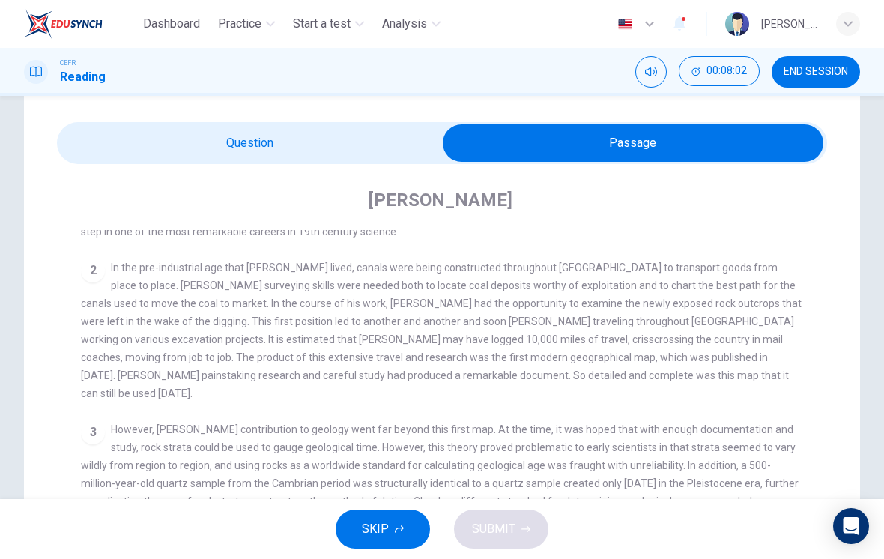
click at [722, 443] on span "However, [PERSON_NAME] contribution to geology went far beyond this first map. …" at bounding box center [439, 465] width 717 height 84
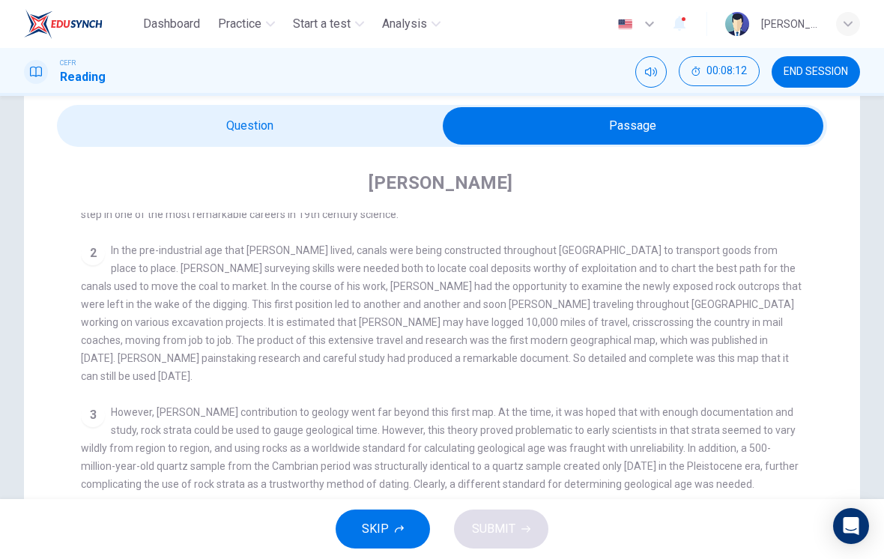
scroll to position [64, 0]
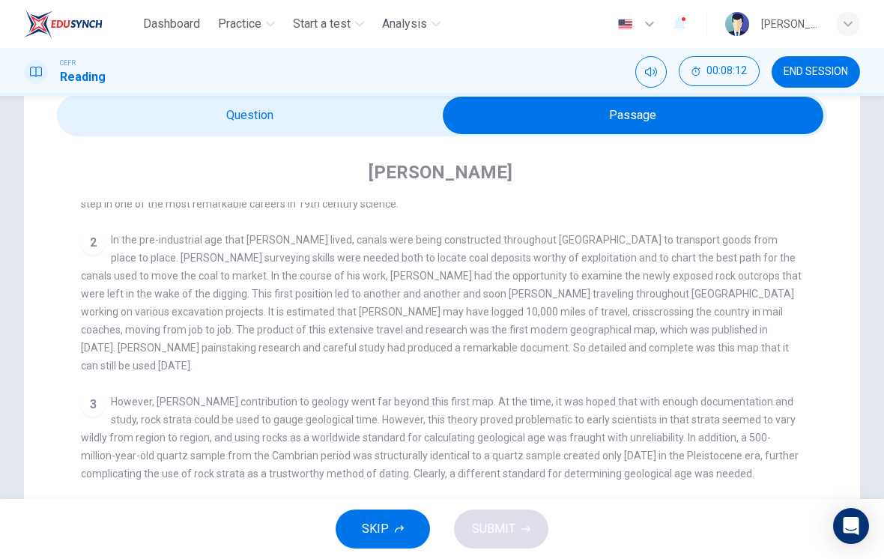
click at [721, 454] on span "However, [PERSON_NAME] contribution to geology went far beyond this first map. …" at bounding box center [439, 437] width 717 height 84
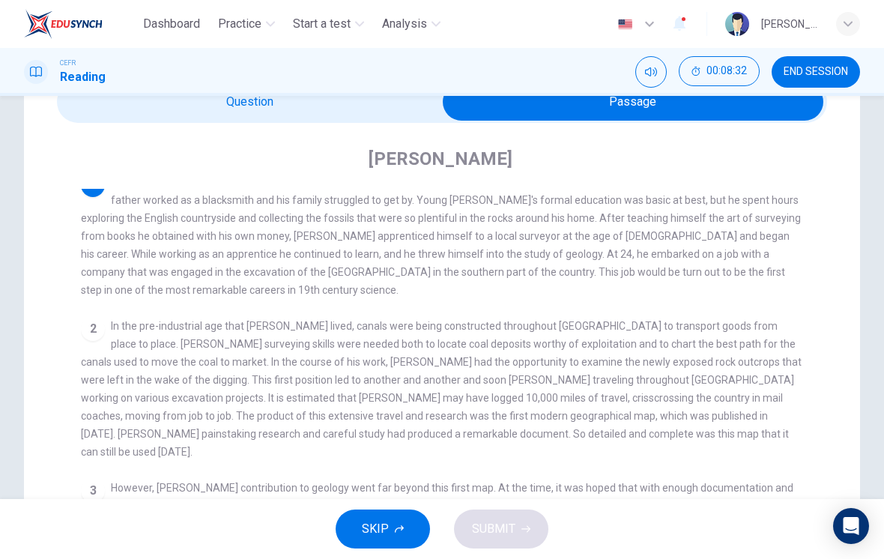
scroll to position [16, 0]
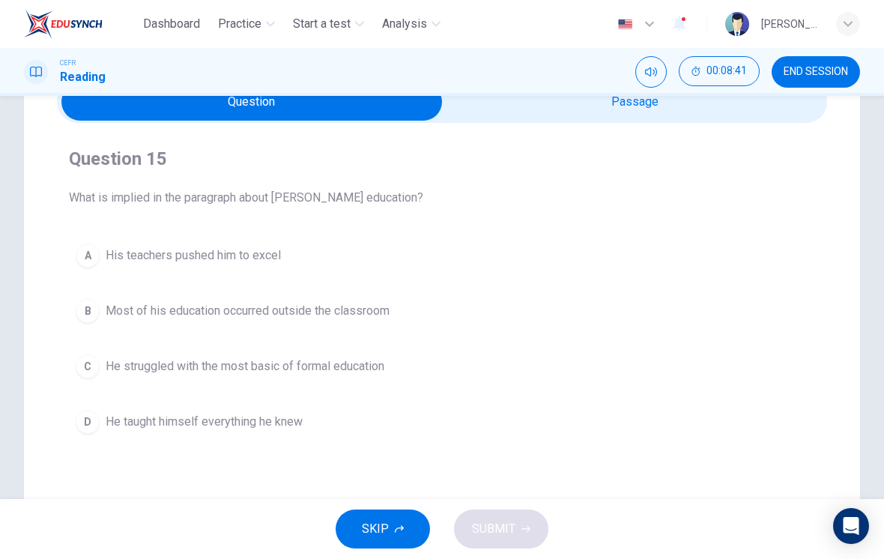
click at [267, 415] on span "He taught himself everything he knew" at bounding box center [204, 422] width 197 height 18
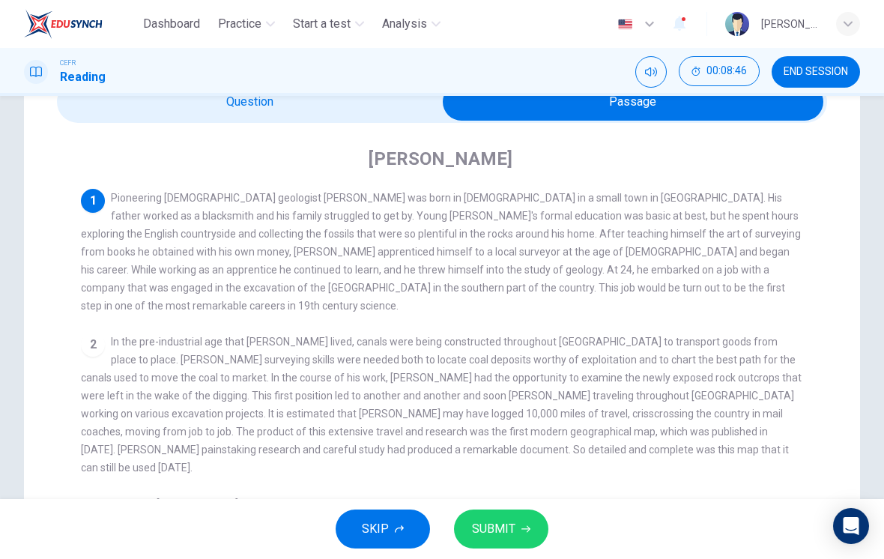
scroll to position [0, 0]
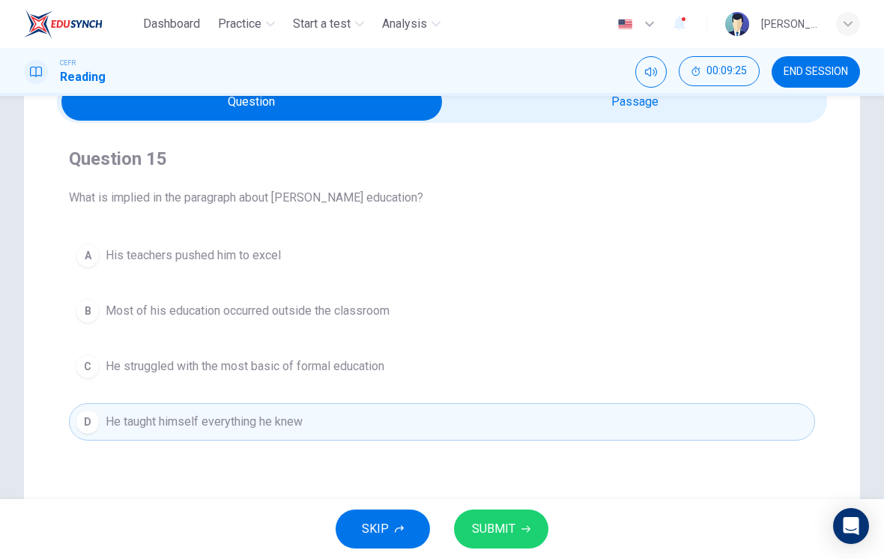
click at [541, 321] on button "B Most of his education occurred outside the classroom" at bounding box center [442, 310] width 746 height 37
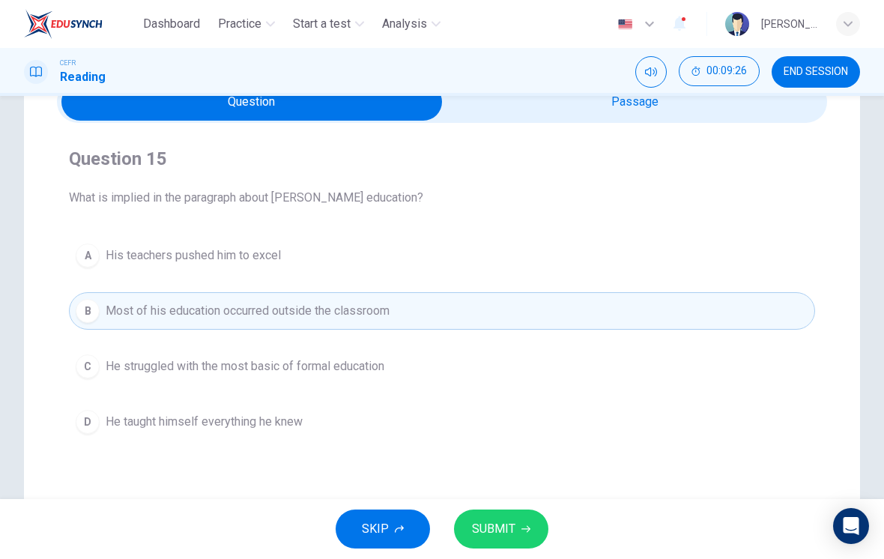
click at [492, 532] on span "SUBMIT" at bounding box center [493, 528] width 43 height 21
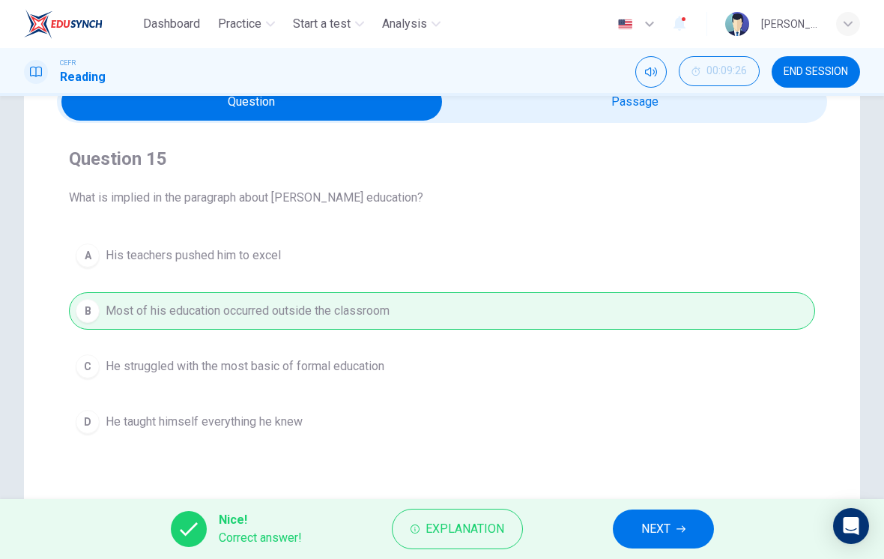
click at [456, 529] on span "Explanation" at bounding box center [464, 528] width 79 height 21
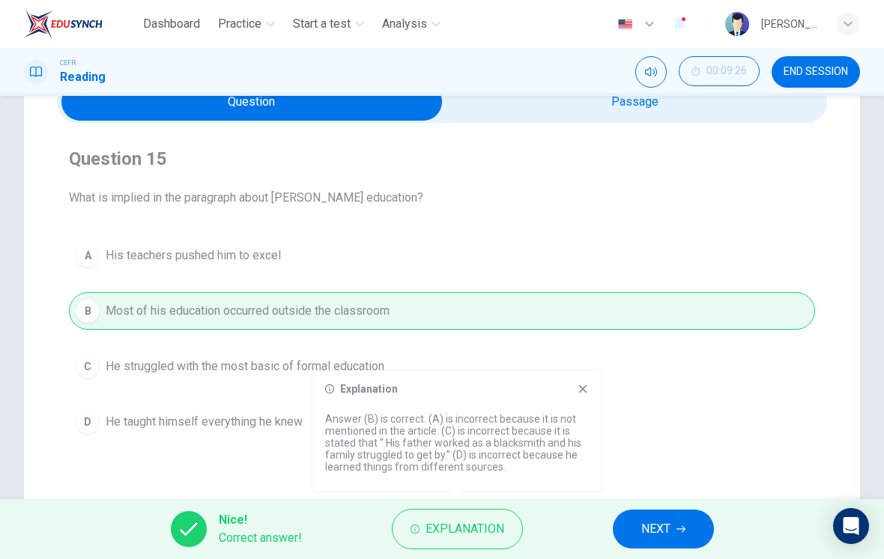
click at [585, 389] on icon at bounding box center [583, 389] width 12 height 12
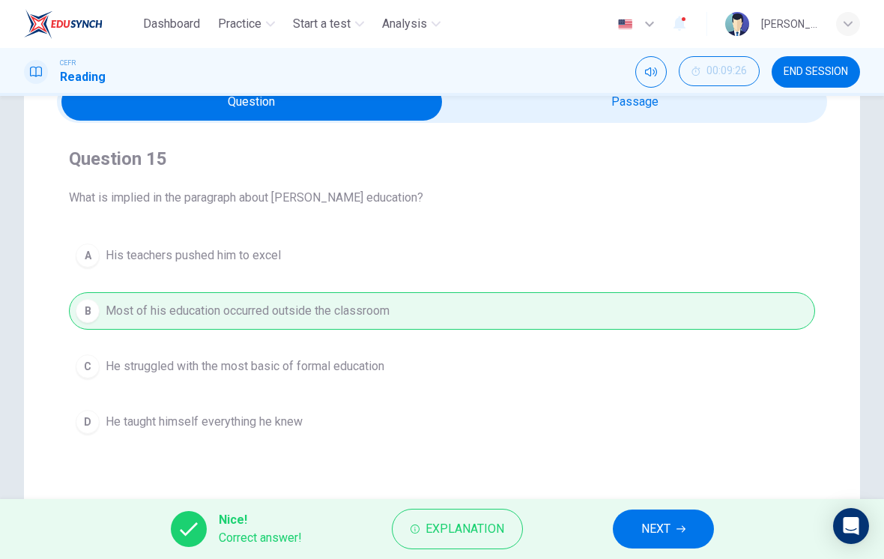
click at [499, 544] on button "Explanation" at bounding box center [457, 528] width 131 height 40
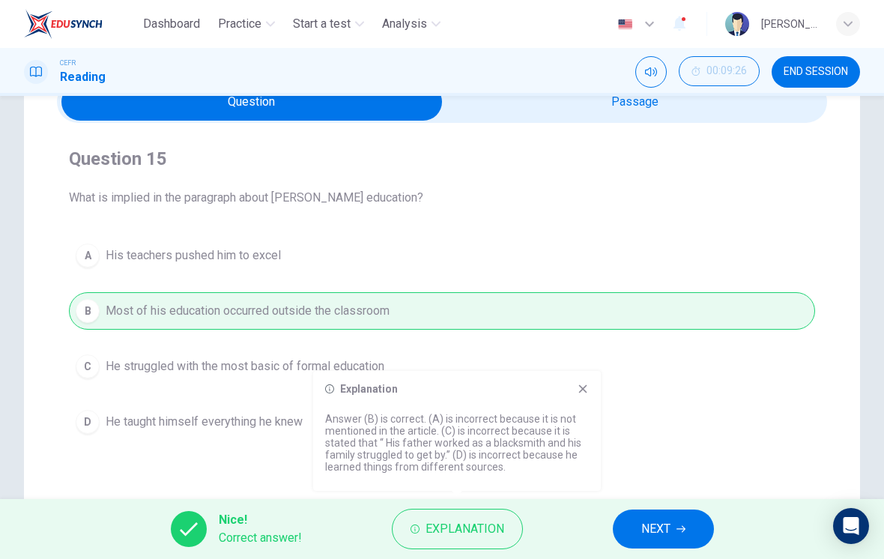
click at [585, 392] on icon at bounding box center [583, 389] width 8 height 8
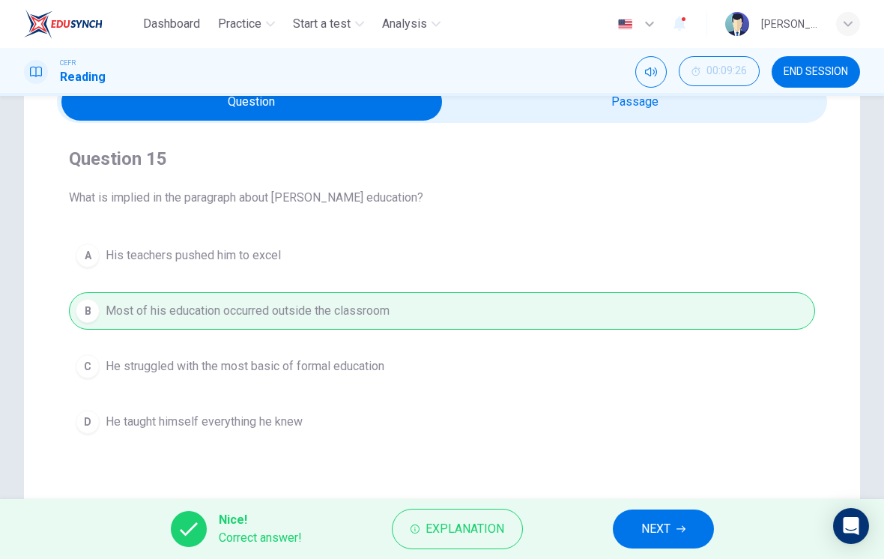
click at [669, 526] on span "NEXT" at bounding box center [655, 528] width 29 height 21
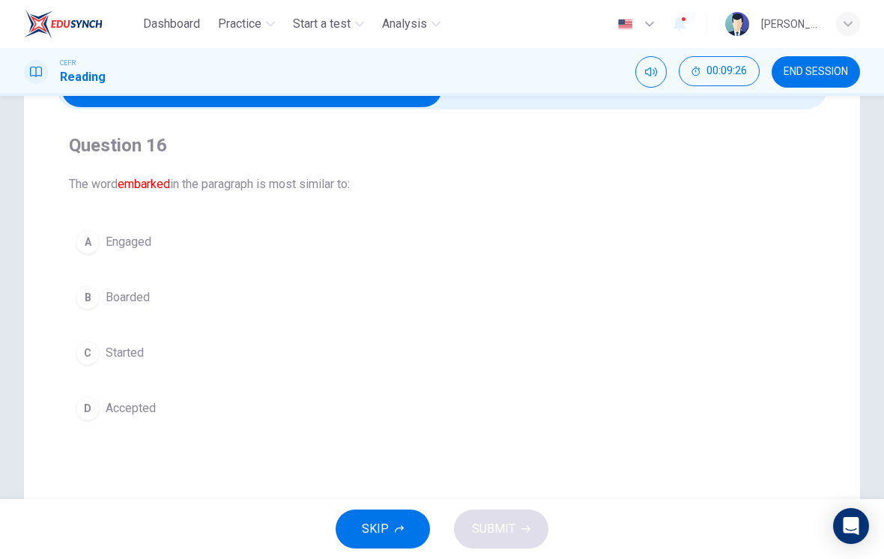
scroll to position [92, 0]
click at [113, 365] on button "C Started" at bounding box center [442, 351] width 746 height 37
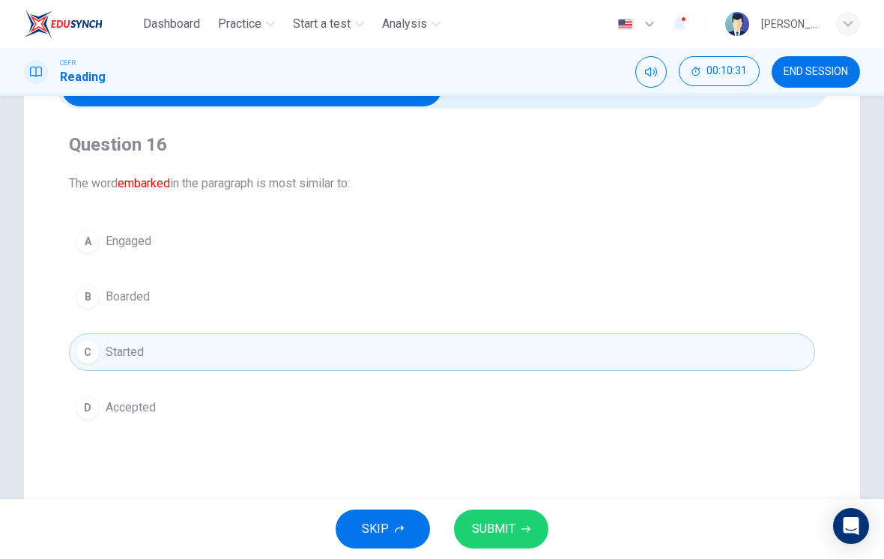
click at [509, 523] on span "SUBMIT" at bounding box center [493, 528] width 43 height 21
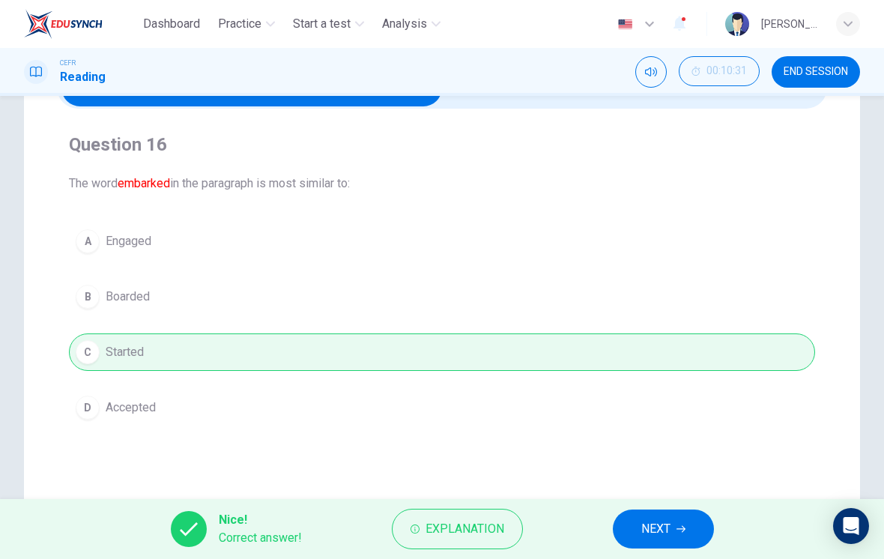
click at [476, 532] on span "Explanation" at bounding box center [464, 528] width 79 height 21
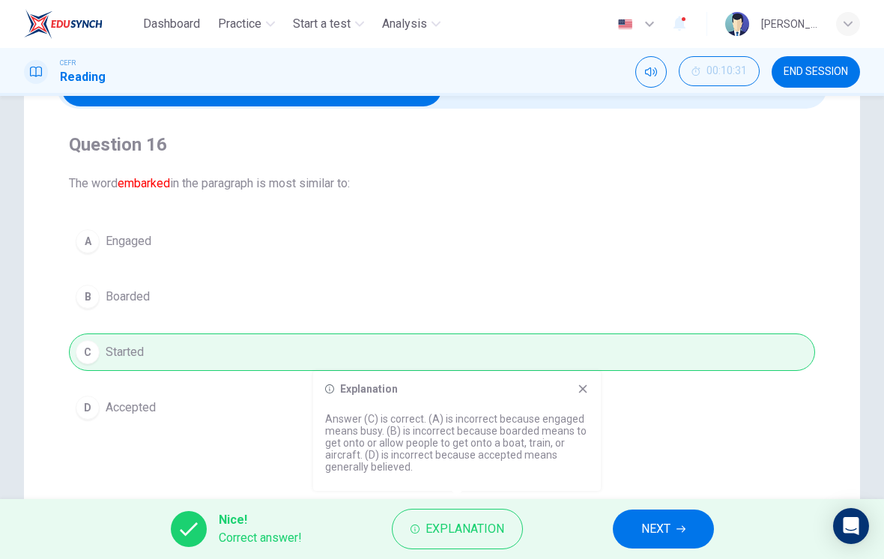
click at [655, 532] on span "NEXT" at bounding box center [655, 528] width 29 height 21
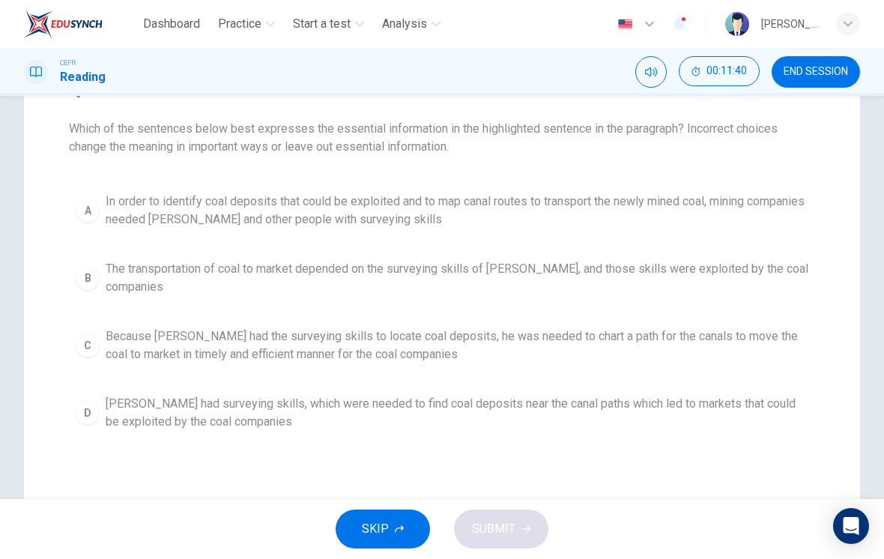
scroll to position [156, 0]
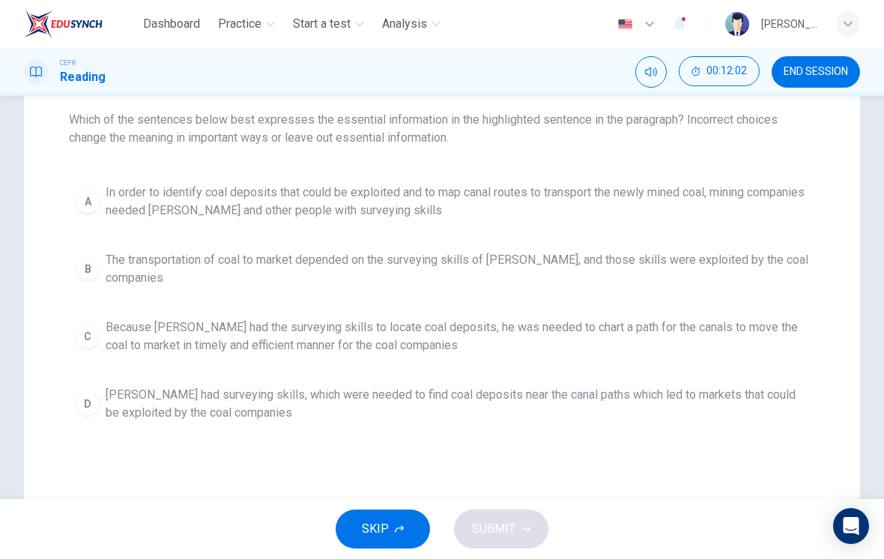
click at [428, 409] on span "[PERSON_NAME] had surveying skills, which were needed to find coal deposits nea…" at bounding box center [457, 404] width 702 height 36
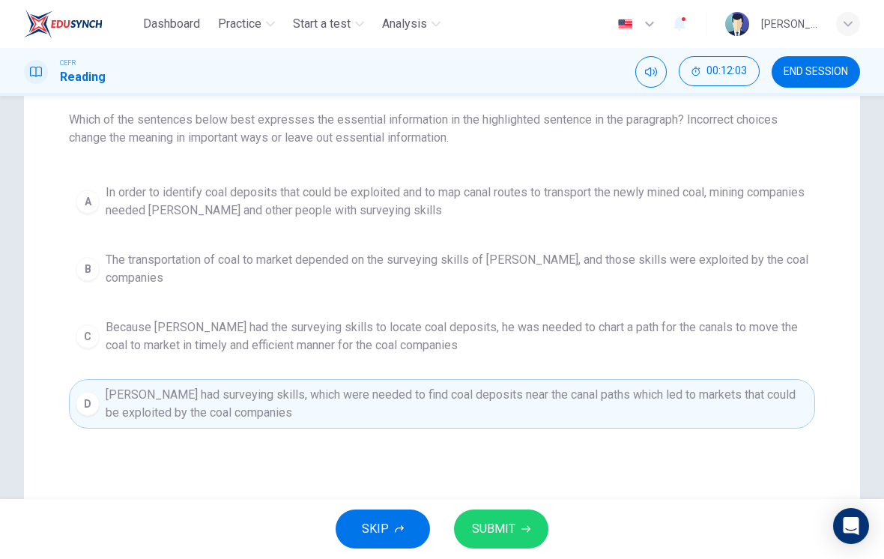
click at [508, 529] on span "SUBMIT" at bounding box center [493, 528] width 43 height 21
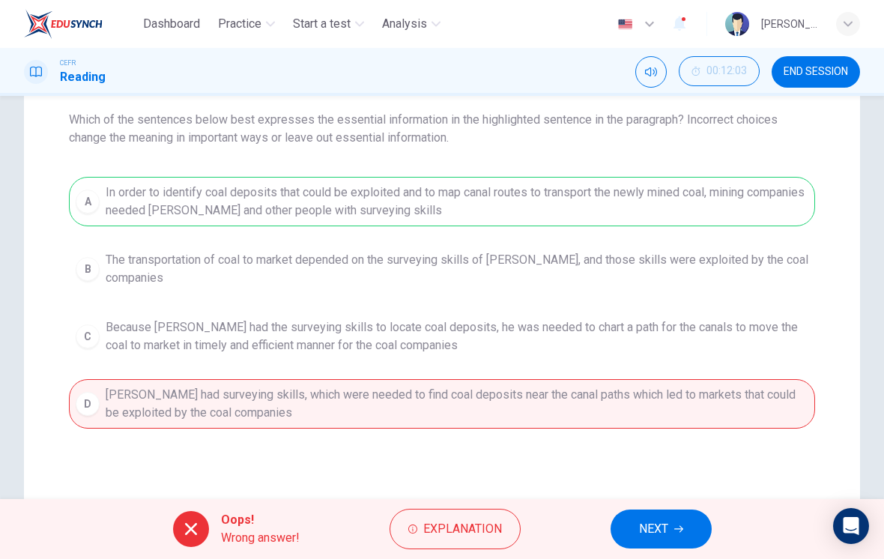
click at [508, 523] on button "Explanation" at bounding box center [454, 528] width 131 height 40
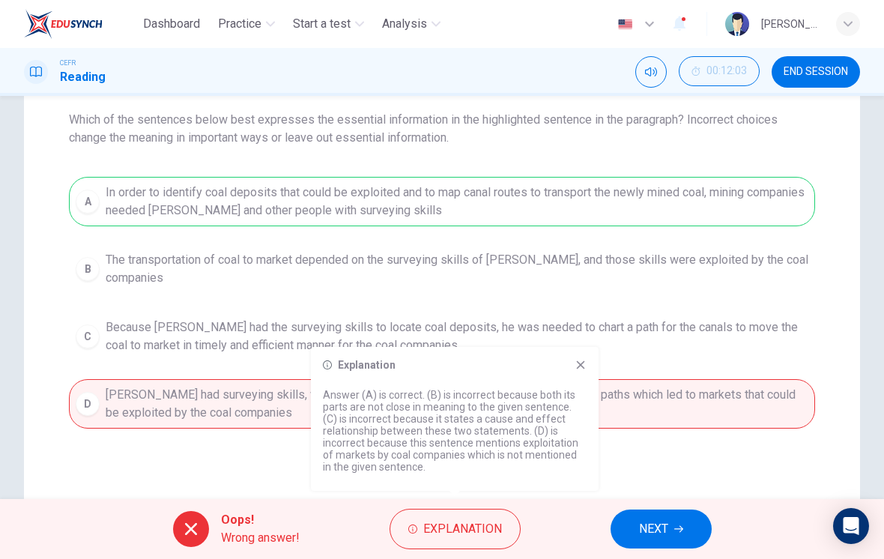
click at [483, 520] on span "Explanation" at bounding box center [462, 528] width 79 height 21
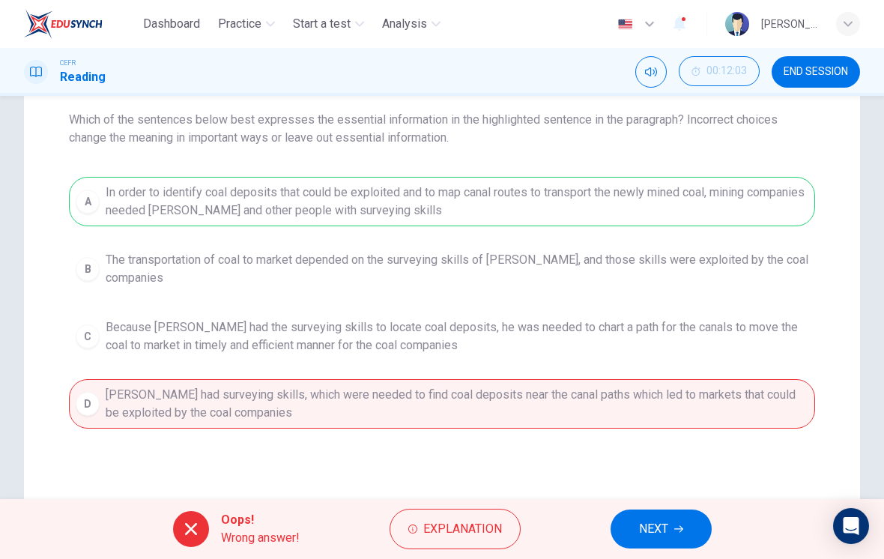
click at [678, 529] on icon "button" at bounding box center [678, 528] width 9 height 9
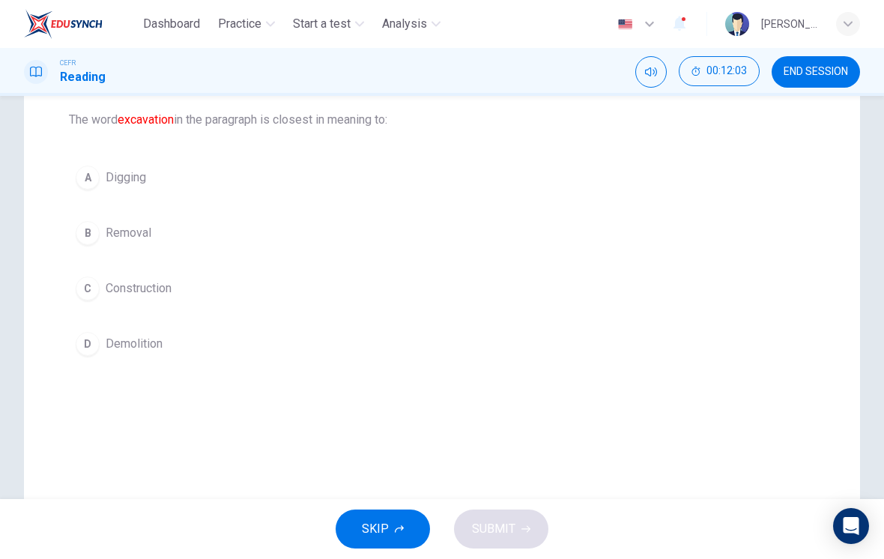
scroll to position [130, 0]
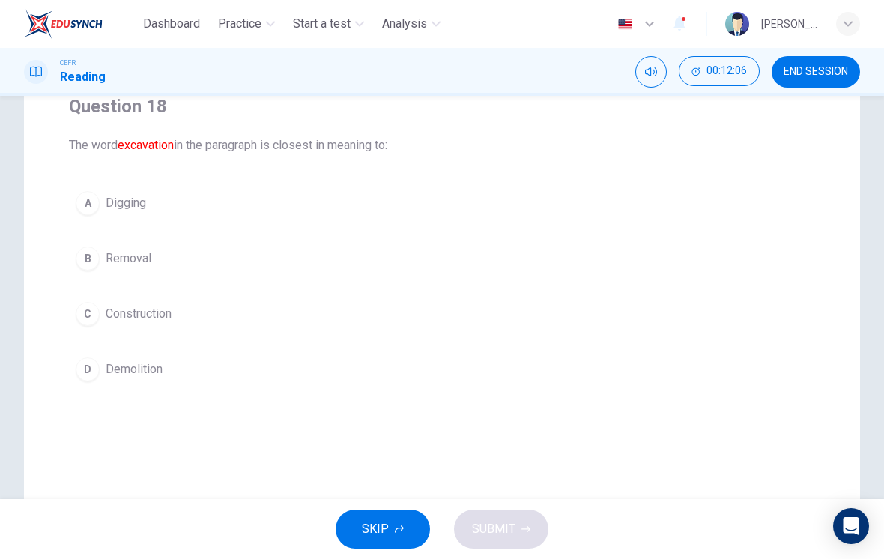
click at [135, 201] on span "Digging" at bounding box center [126, 203] width 40 height 18
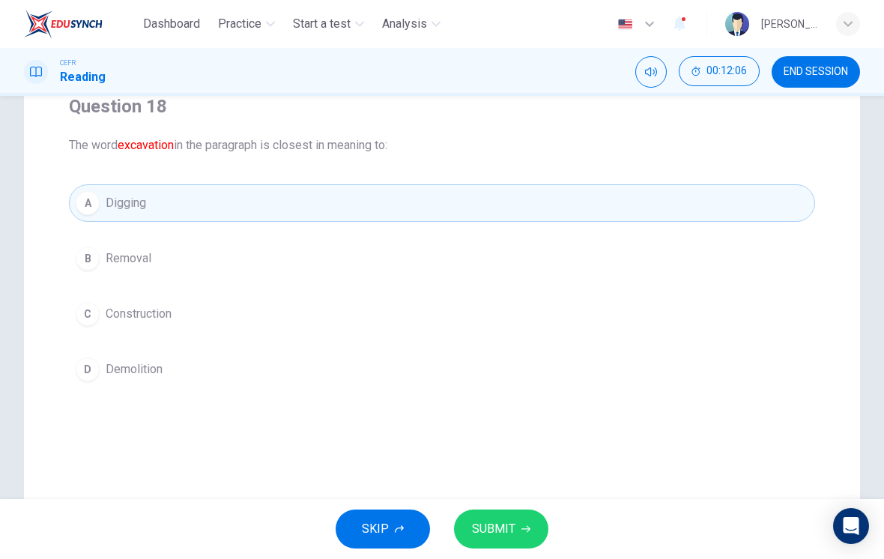
click at [491, 519] on span "SUBMIT" at bounding box center [493, 528] width 43 height 21
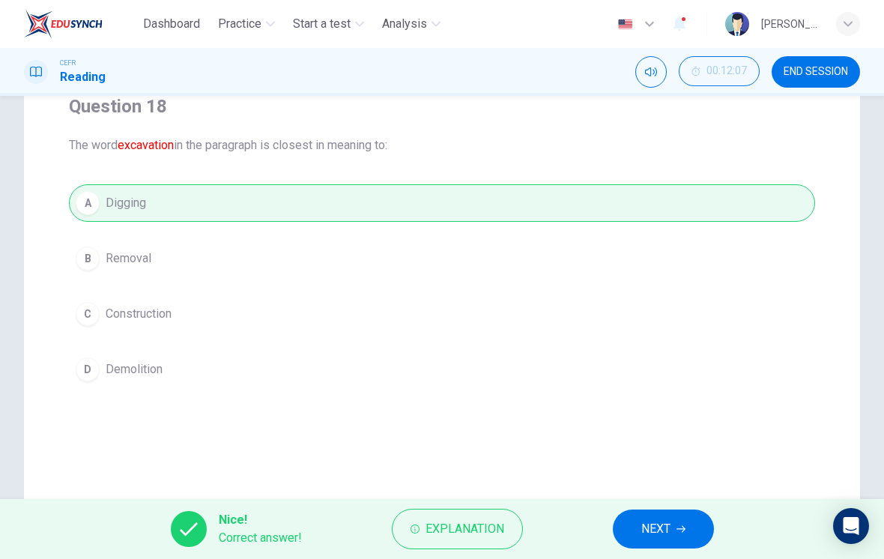
click at [674, 526] on button "NEXT" at bounding box center [662, 528] width 101 height 39
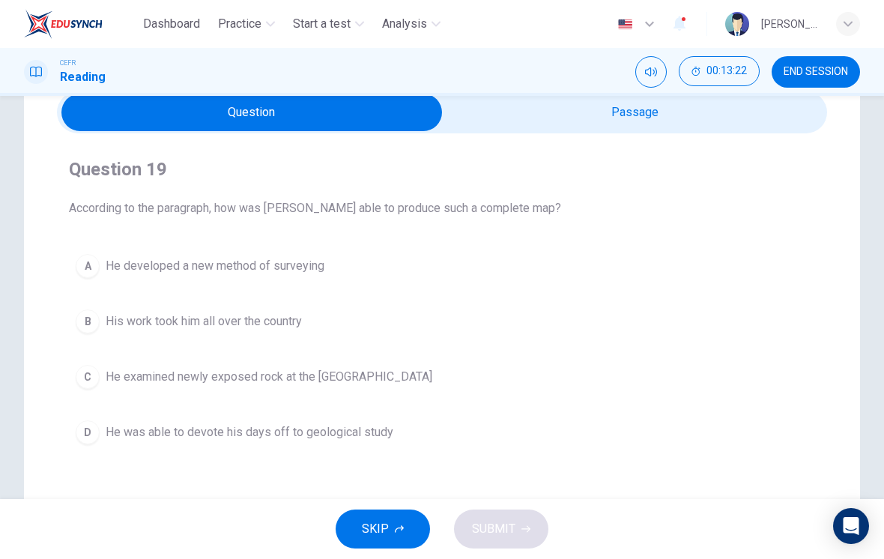
scroll to position [93, 0]
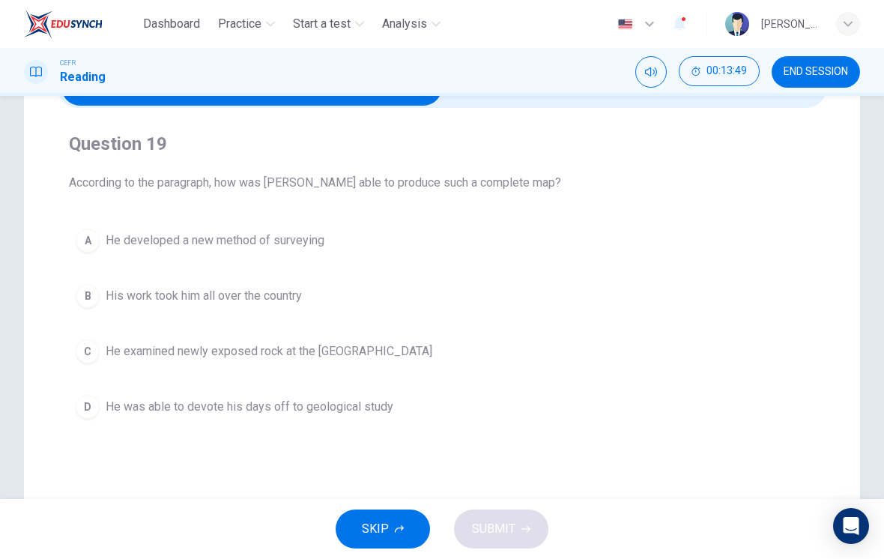
click at [235, 296] on span "His work took him all over the country" at bounding box center [204, 296] width 196 height 18
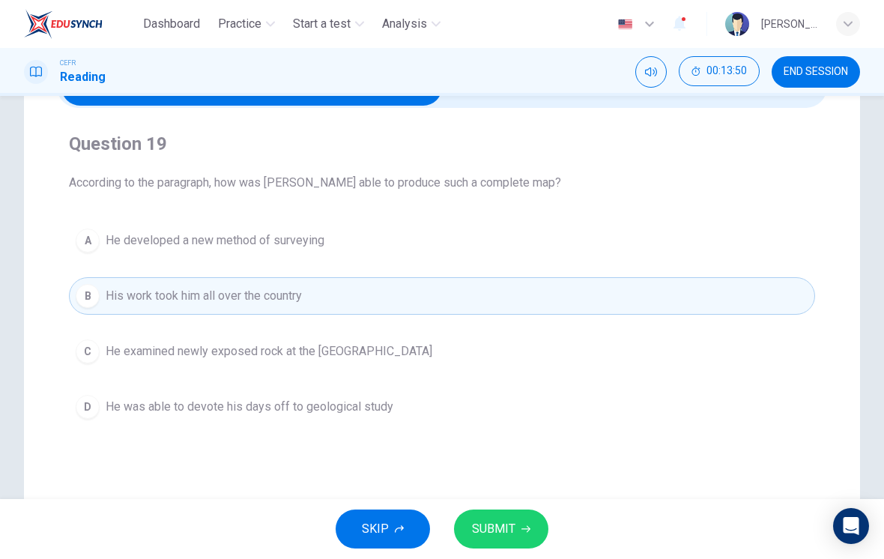
click at [512, 537] on span "SUBMIT" at bounding box center [493, 528] width 43 height 21
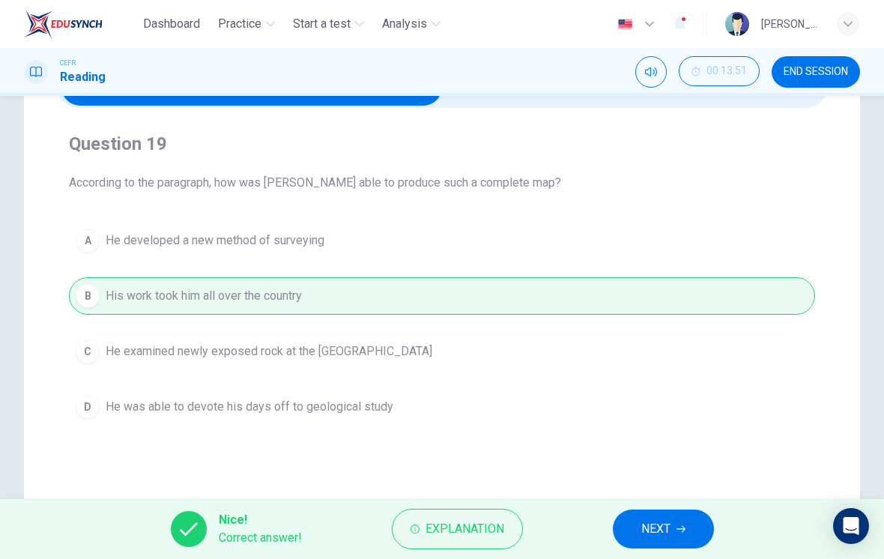
click at [672, 532] on button "NEXT" at bounding box center [662, 528] width 101 height 39
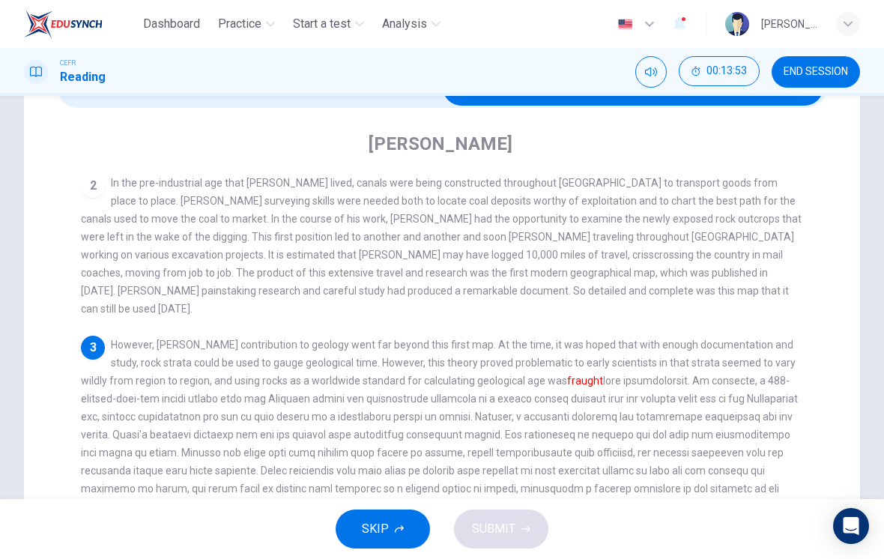
scroll to position [145, 0]
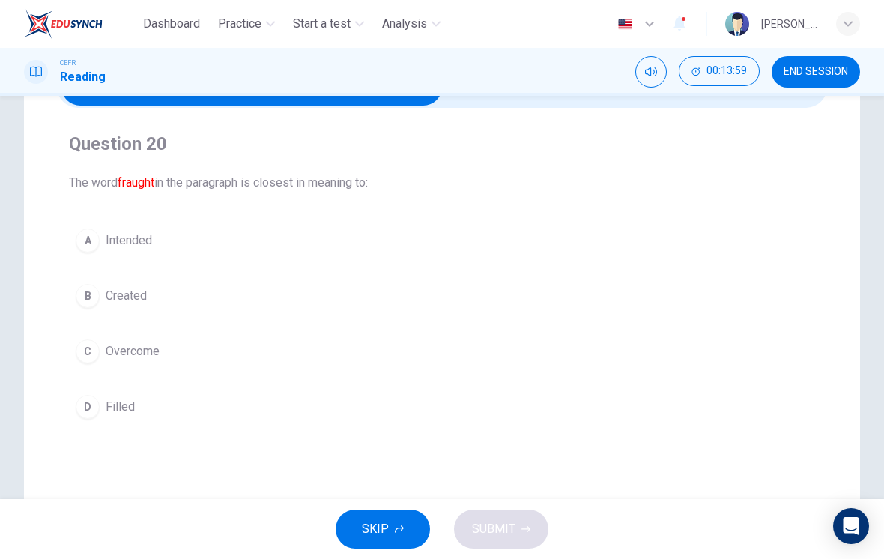
click at [192, 407] on button "D Filled" at bounding box center [442, 406] width 746 height 37
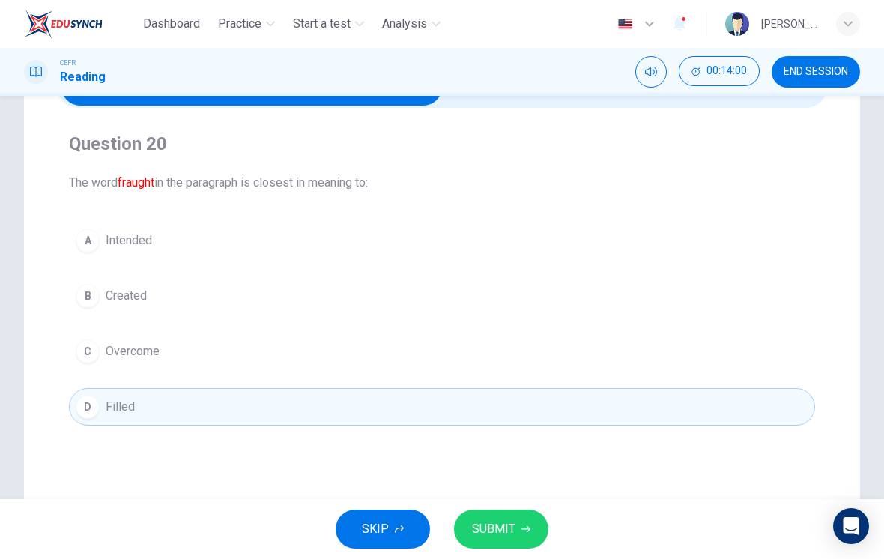
click at [505, 529] on span "SUBMIT" at bounding box center [493, 528] width 43 height 21
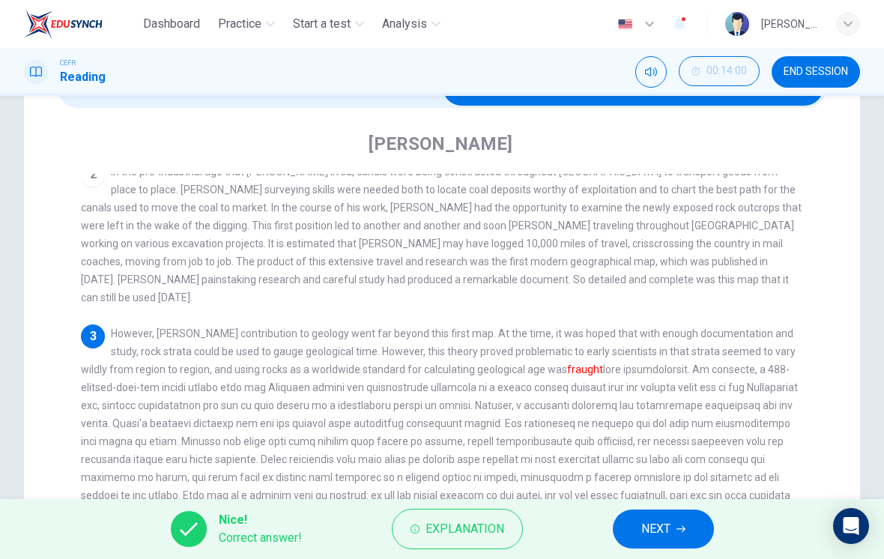
scroll to position [156, 0]
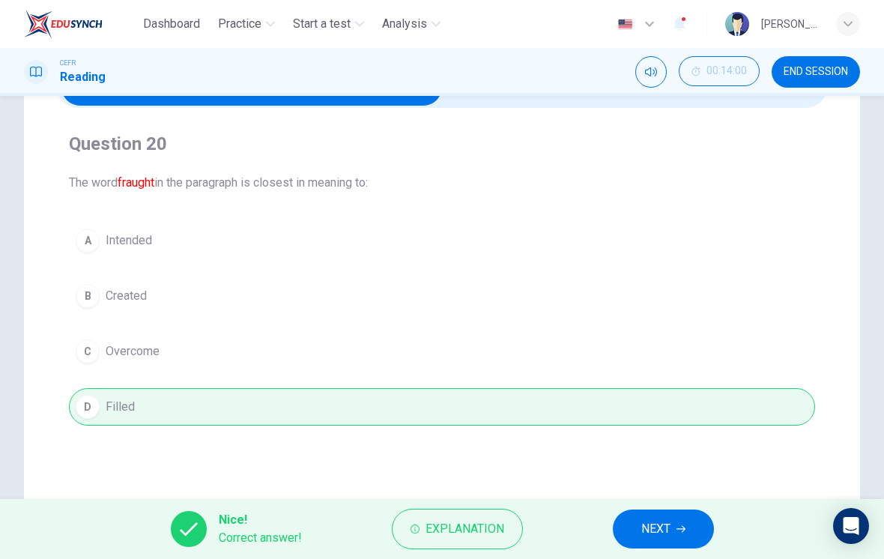
click at [669, 532] on span "NEXT" at bounding box center [655, 528] width 29 height 21
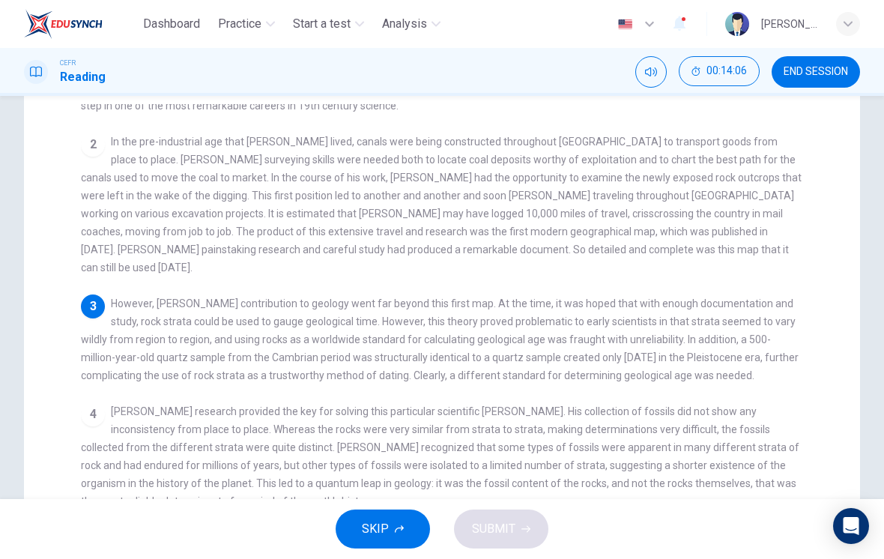
scroll to position [209, 0]
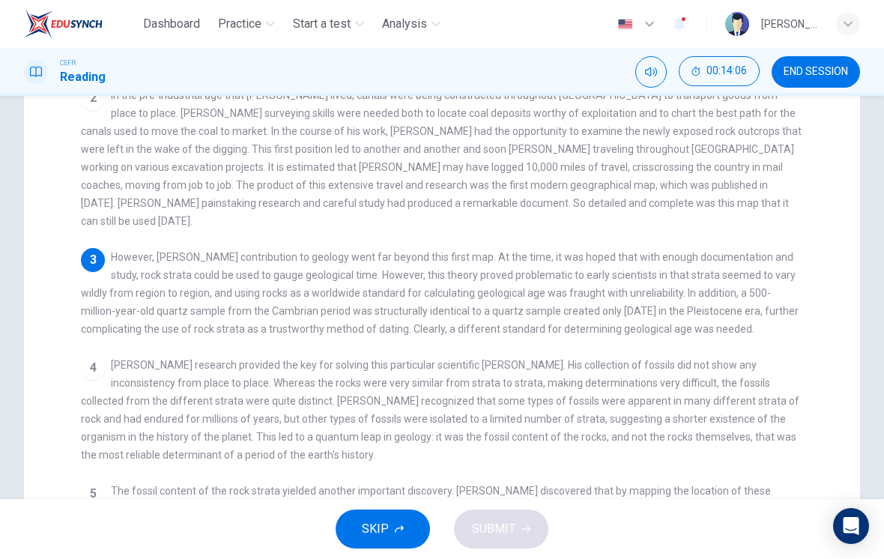
click at [698, 443] on div "4 [PERSON_NAME] research provided the key for solving this particular scientifi…" at bounding box center [442, 410] width 723 height 108
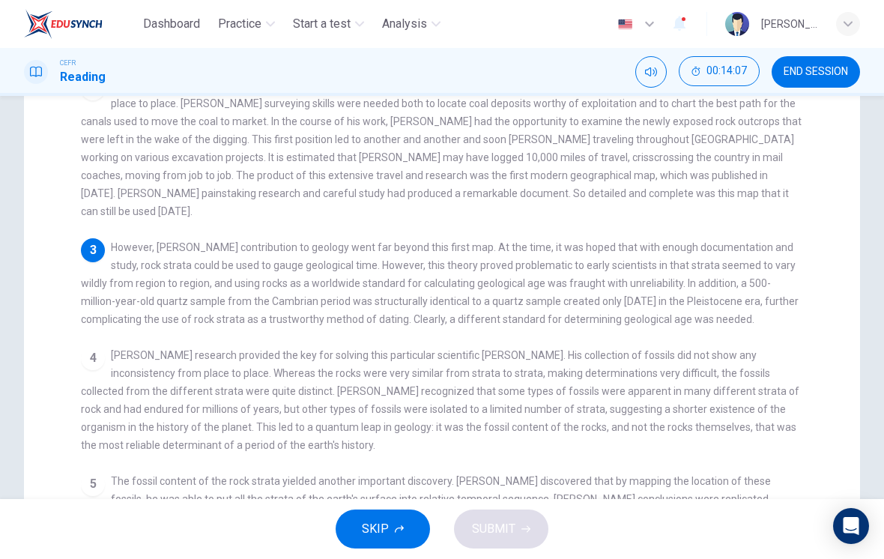
scroll to position [219, 0]
click at [688, 452] on div "1 Pioneering [DEMOGRAPHIC_DATA] geologist [PERSON_NAME] was born in [DEMOGRAPHI…" at bounding box center [452, 315] width 742 height 536
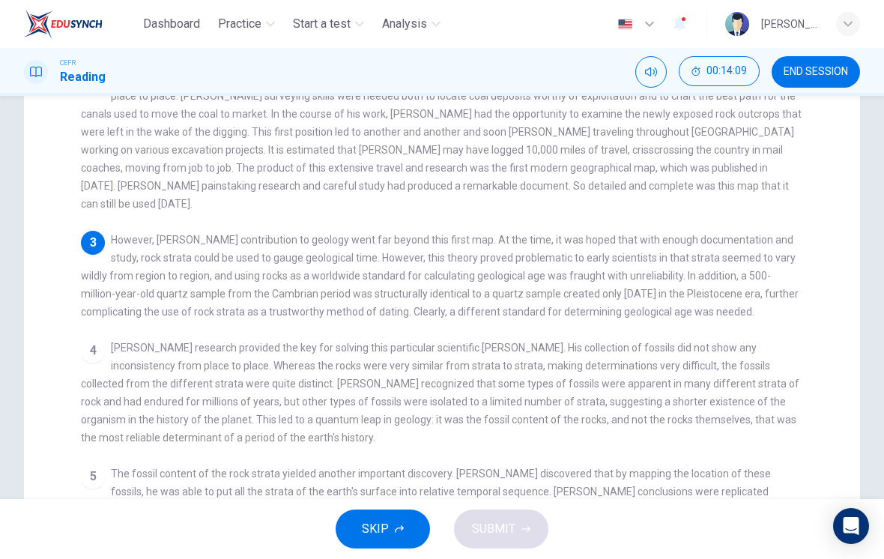
click at [688, 467] on span "The fossil content of the rock strata yielded another important discovery. [PER…" at bounding box center [429, 527] width 697 height 120
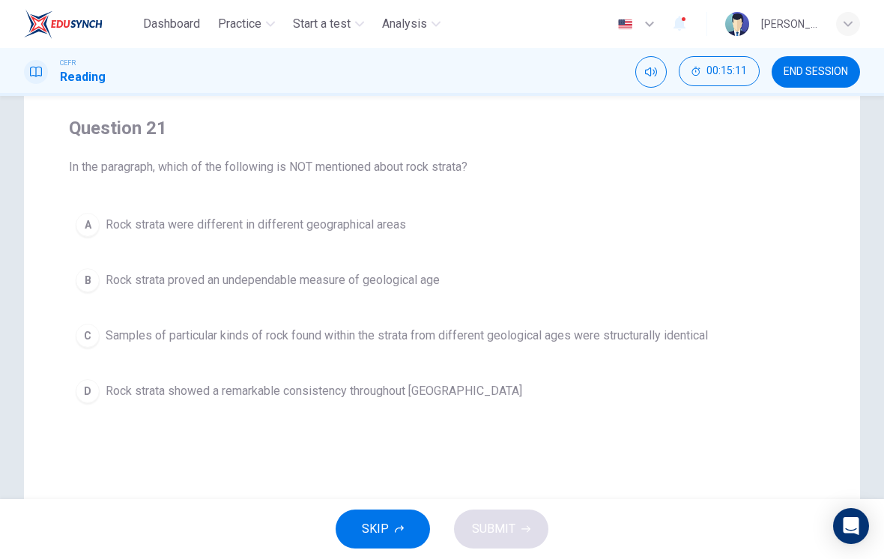
scroll to position [109, 0]
click at [374, 277] on span "Rock strata proved an undependable measure of geological age" at bounding box center [273, 280] width 334 height 18
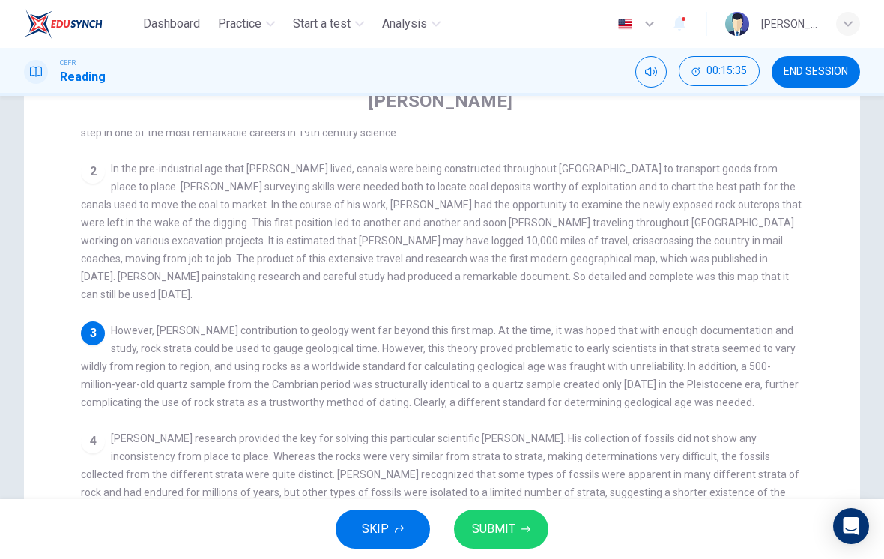
scroll to position [140, 0]
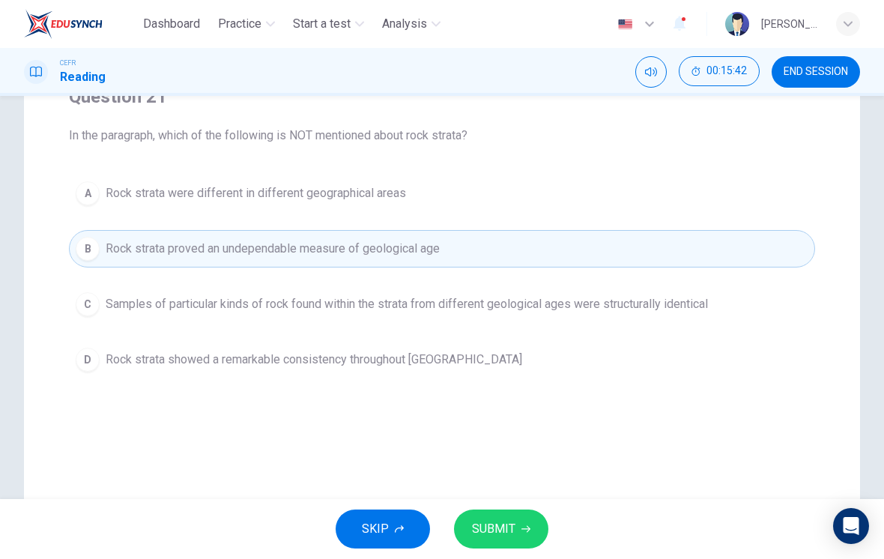
click at [507, 529] on span "SUBMIT" at bounding box center [493, 528] width 43 height 21
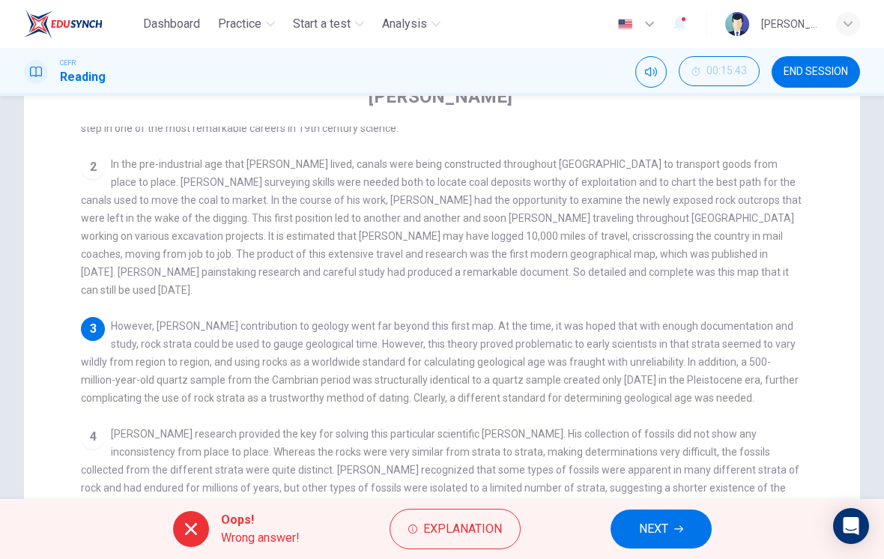
click at [665, 520] on span "NEXT" at bounding box center [653, 528] width 29 height 21
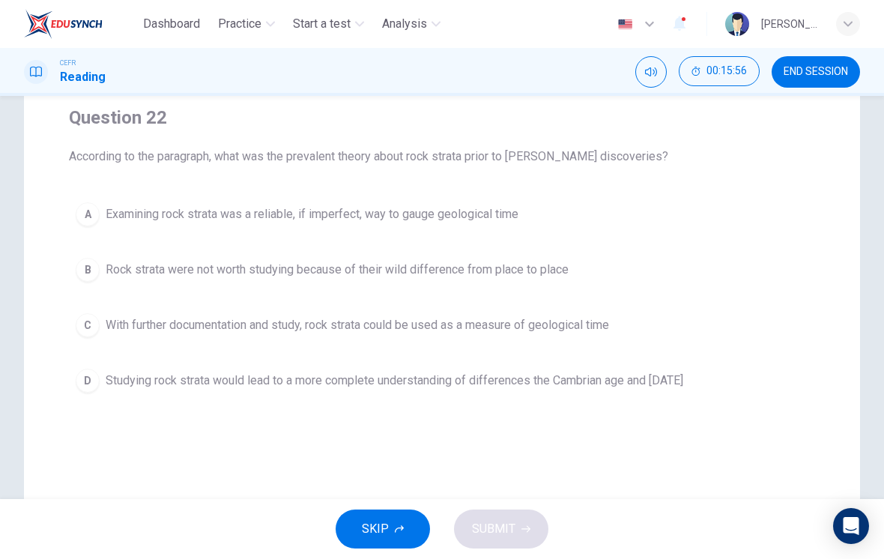
scroll to position [115, 0]
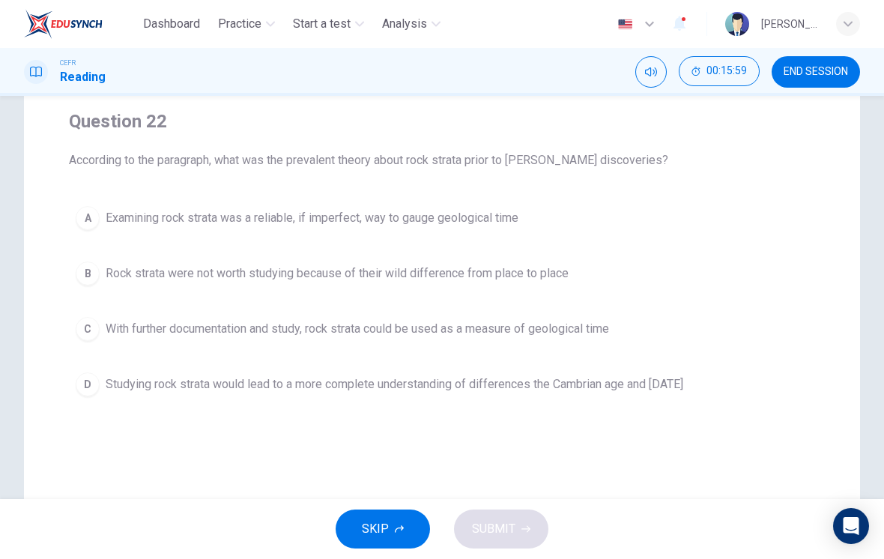
click at [606, 335] on span "With further documentation and study, rock strata could be used as a measure of…" at bounding box center [357, 329] width 503 height 18
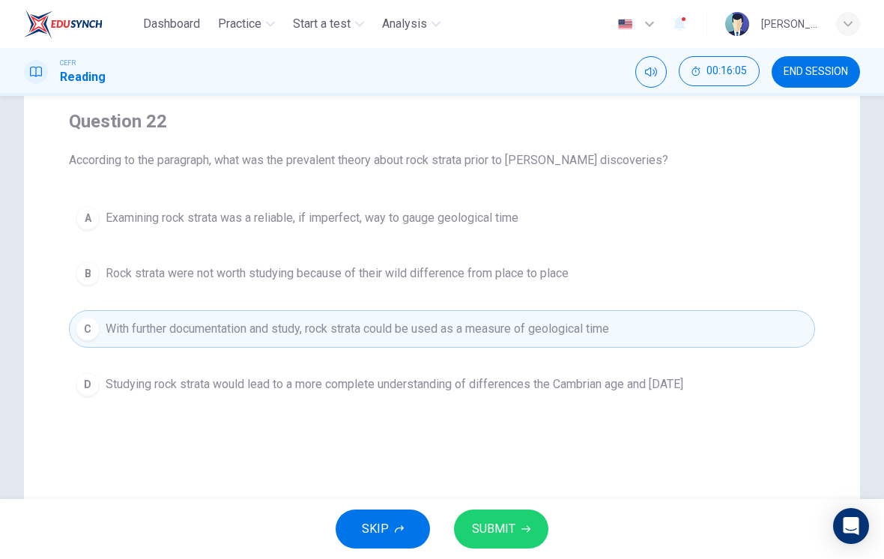
click at [529, 529] on button "SUBMIT" at bounding box center [501, 528] width 94 height 39
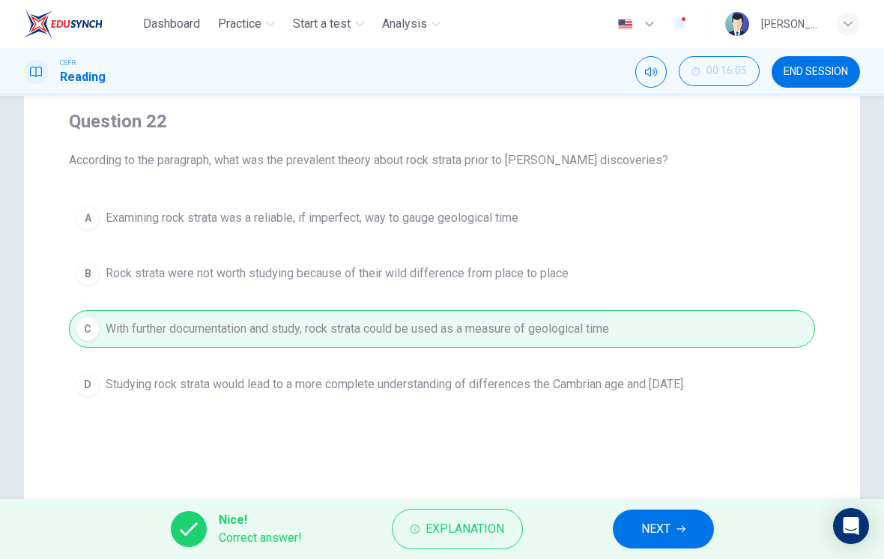
click at [681, 533] on button "NEXT" at bounding box center [662, 528] width 101 height 39
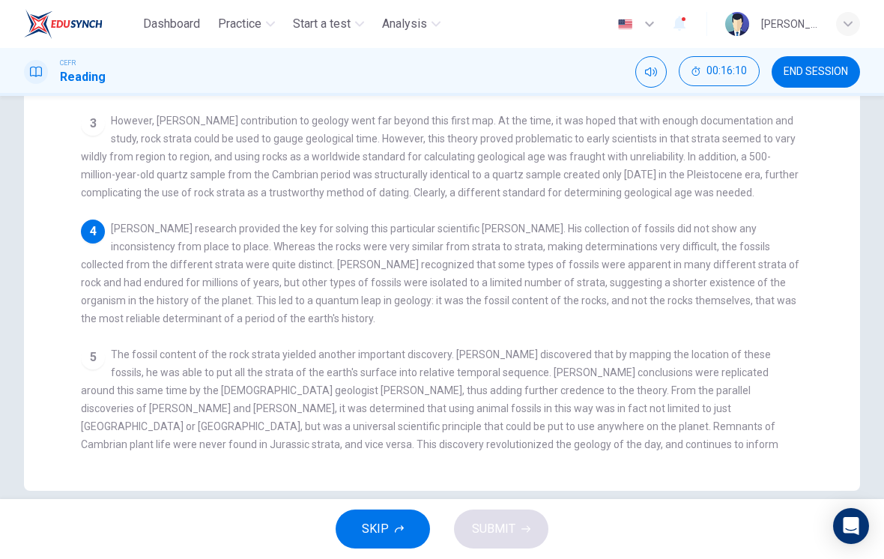
scroll to position [347, 0]
click at [577, 401] on div "5 The fossil content of the rock strata yielded another important discovery. [P…" at bounding box center [442, 407] width 723 height 126
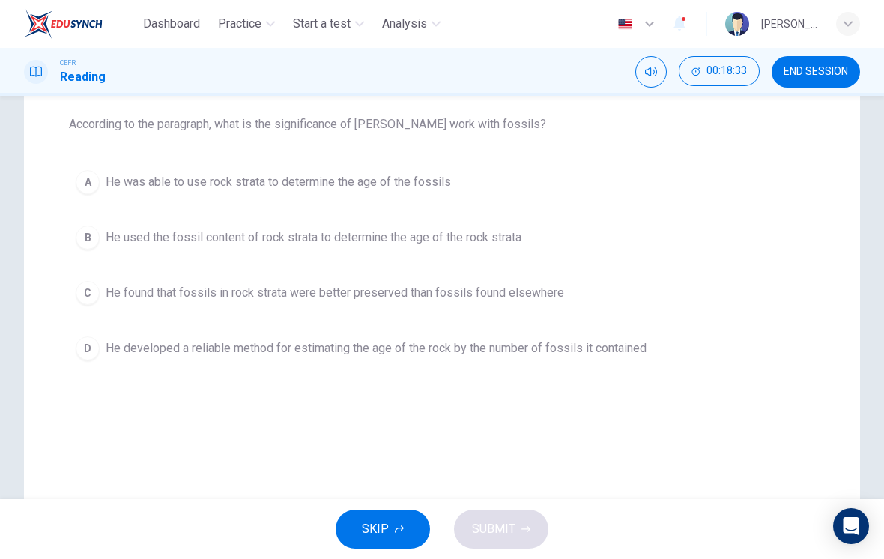
scroll to position [124, 0]
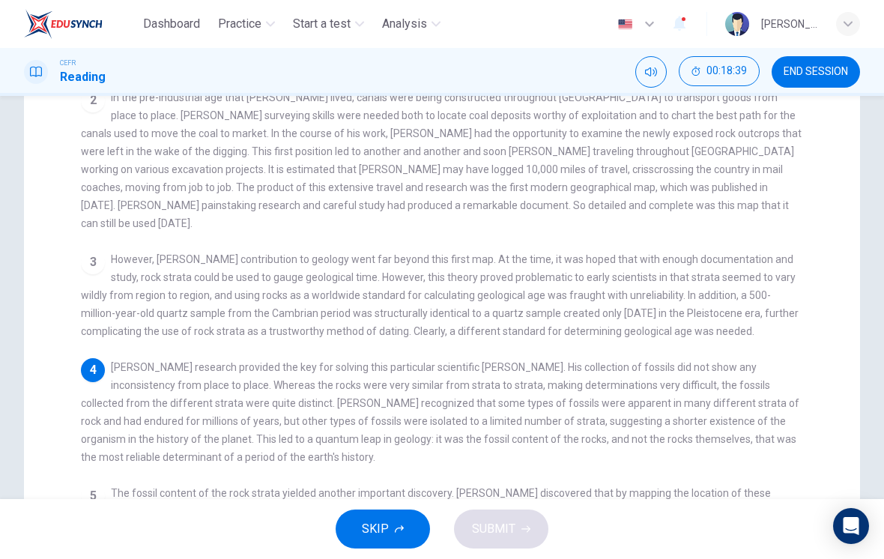
click at [717, 428] on div "4 [PERSON_NAME] research provided the key for solving this particular scientifi…" at bounding box center [442, 412] width 723 height 108
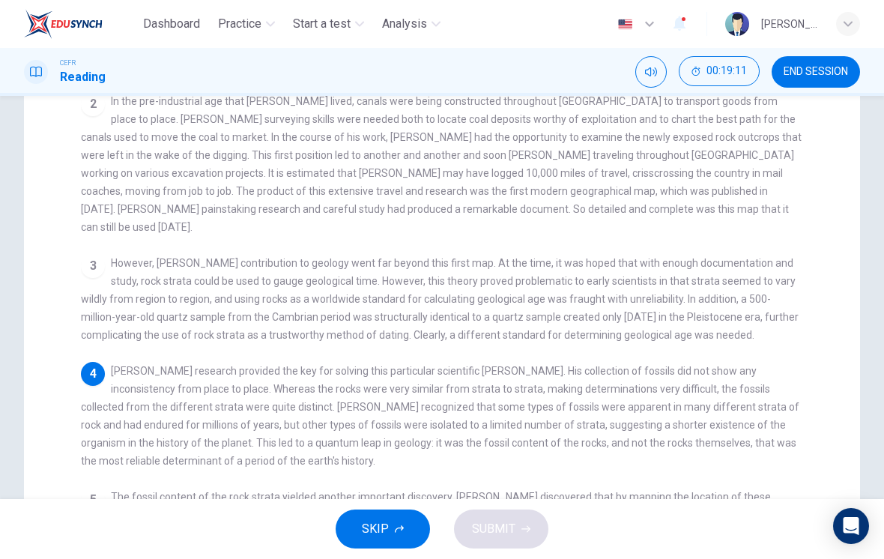
scroll to position [210, 0]
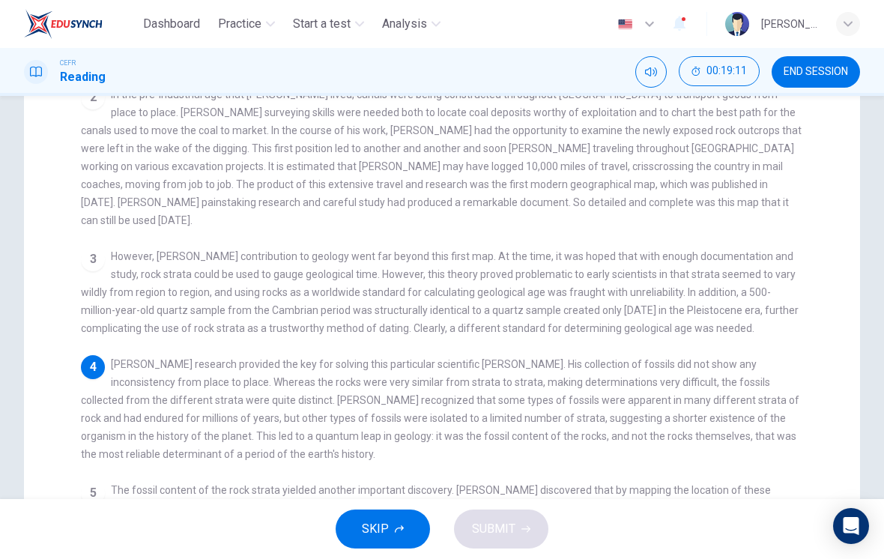
click at [627, 402] on span "[PERSON_NAME] research provided the key for solving this particular scientific …" at bounding box center [440, 409] width 718 height 102
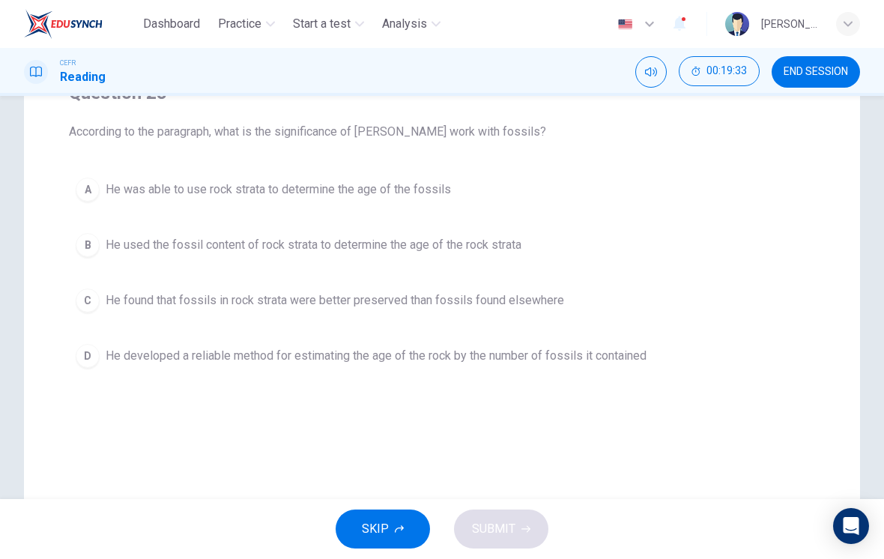
scroll to position [136, 0]
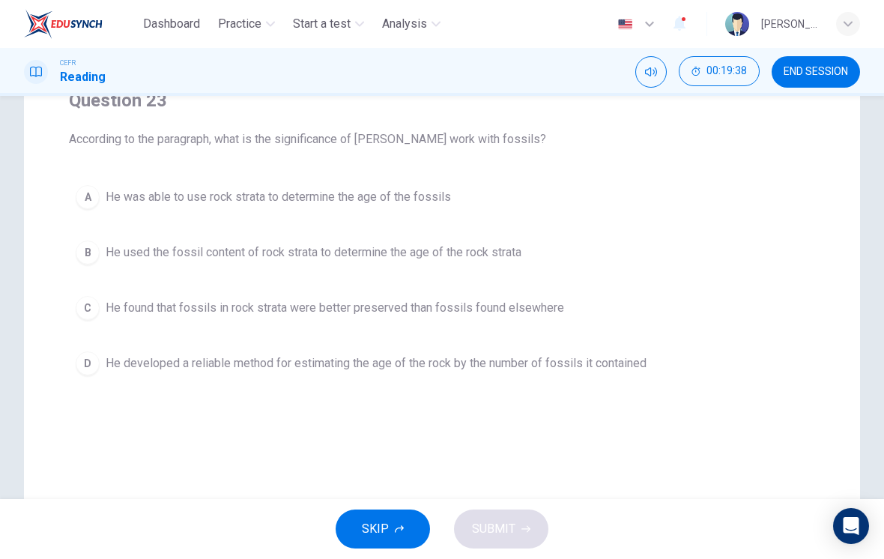
click at [585, 366] on span "He developed a reliable method for estimating the age of the rock by the number…" at bounding box center [376, 363] width 541 height 18
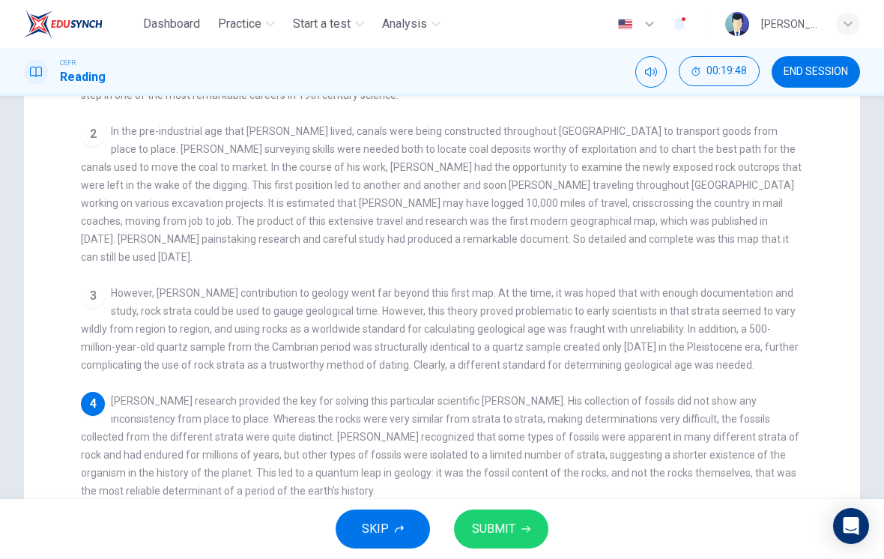
scroll to position [198, 0]
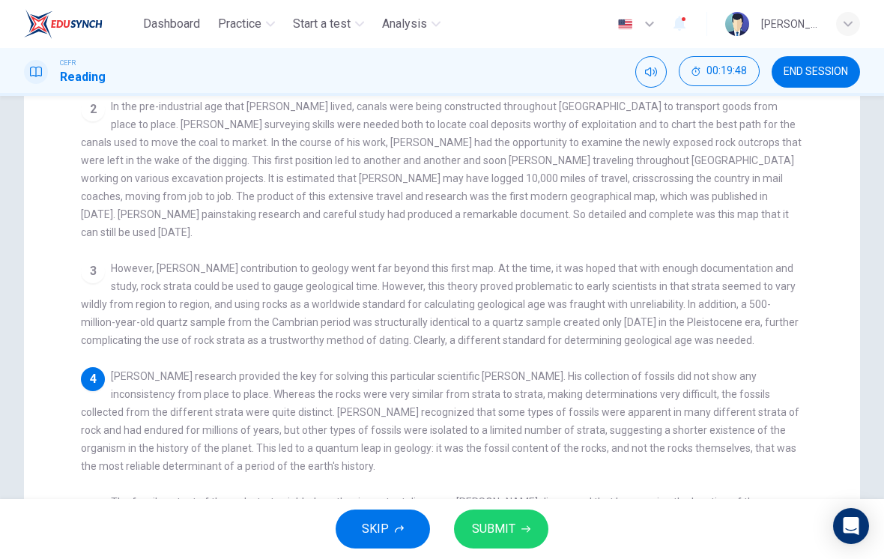
click at [714, 338] on div "1 Pioneering [DEMOGRAPHIC_DATA] geologist [PERSON_NAME] was born in [DEMOGRAPHI…" at bounding box center [452, 337] width 742 height 536
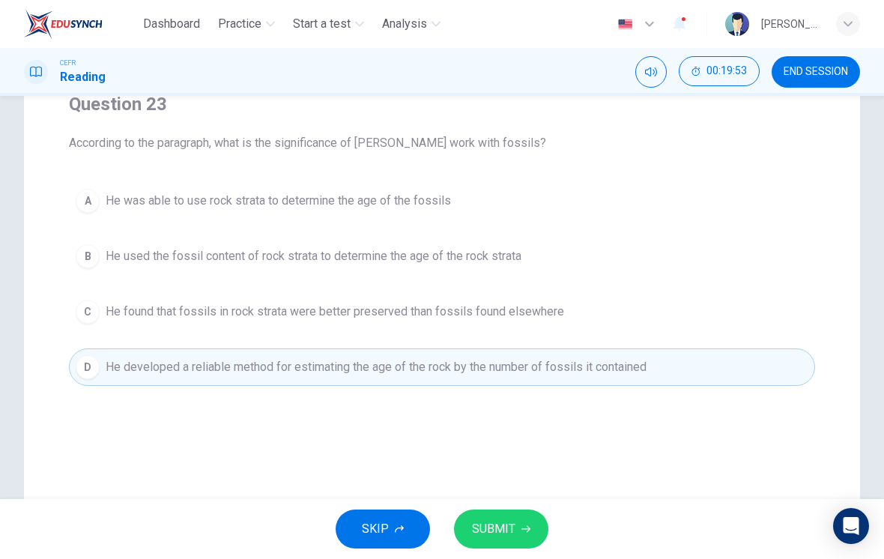
scroll to position [131, 0]
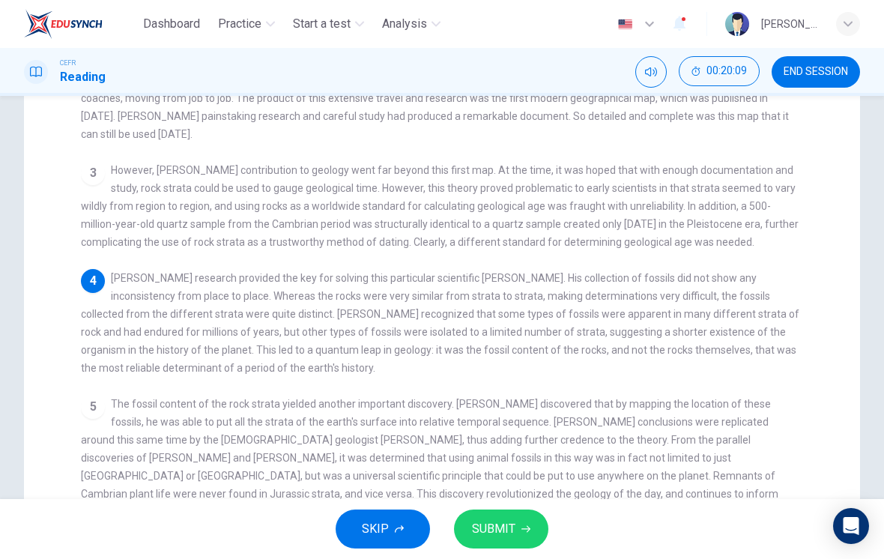
click at [598, 398] on span "The fossil content of the rock strata yielded another important discovery. [PER…" at bounding box center [429, 458] width 697 height 120
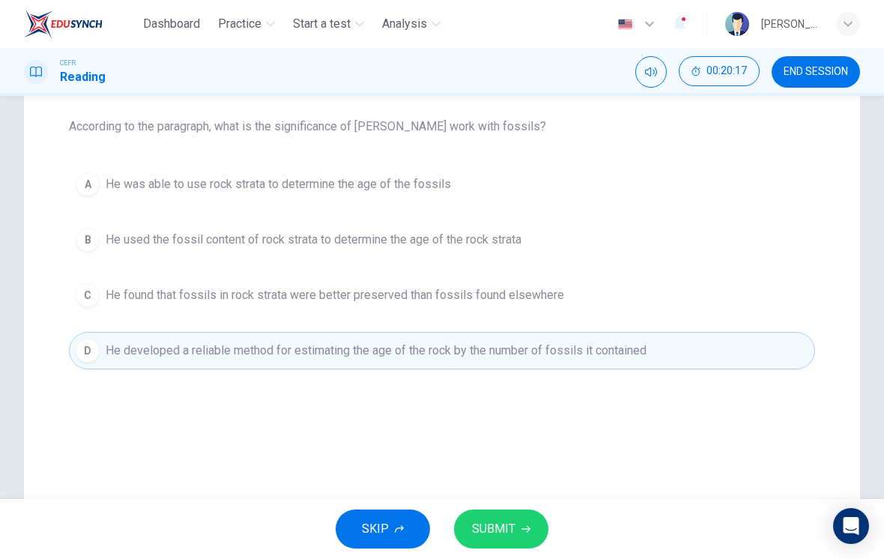
scroll to position [148, 0]
click at [513, 523] on span "SUBMIT" at bounding box center [493, 528] width 43 height 21
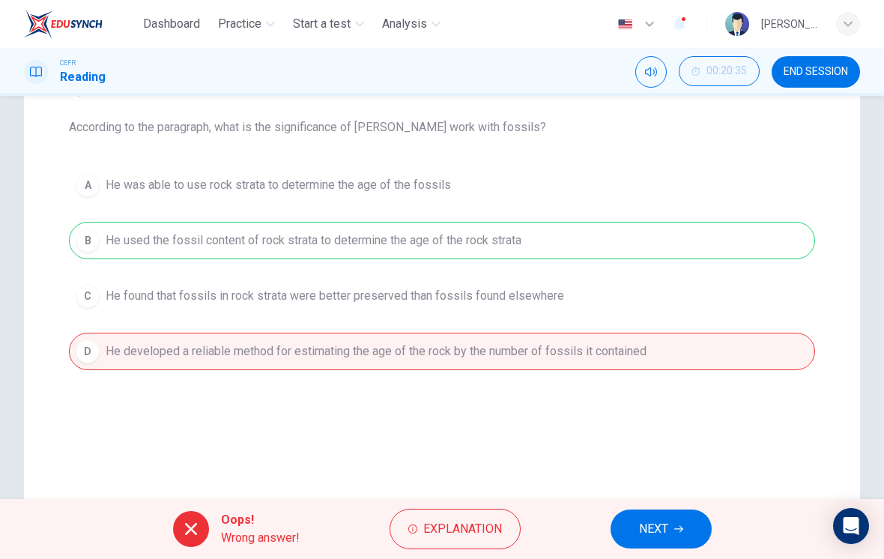
click at [481, 514] on button "Explanation" at bounding box center [454, 528] width 131 height 40
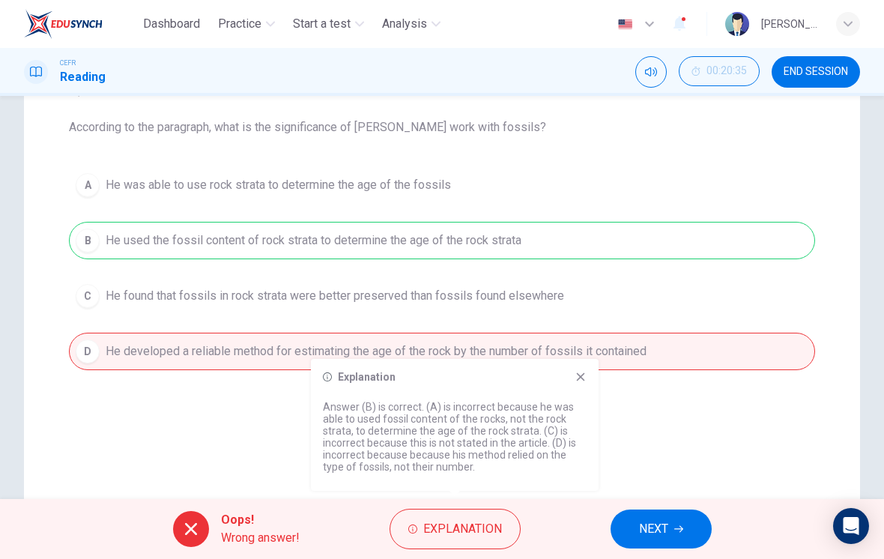
click at [576, 375] on icon at bounding box center [580, 377] width 12 height 12
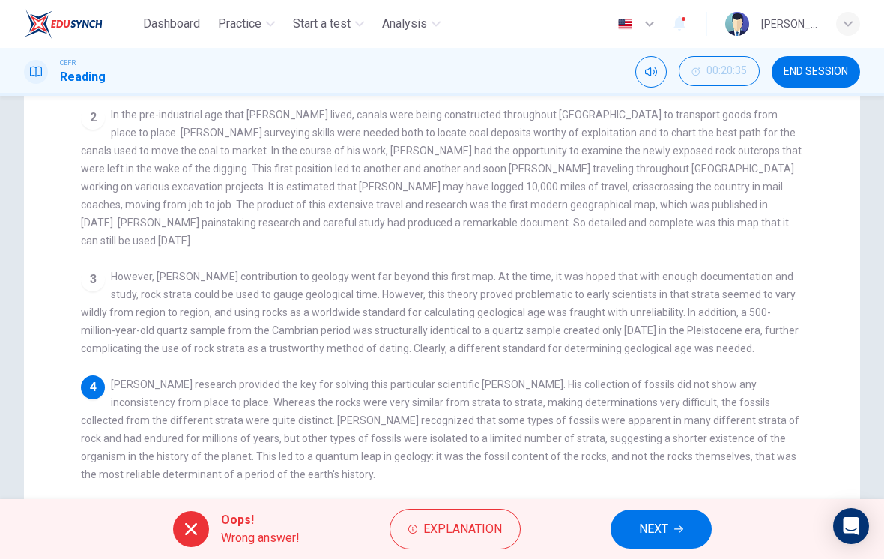
scroll to position [192, 0]
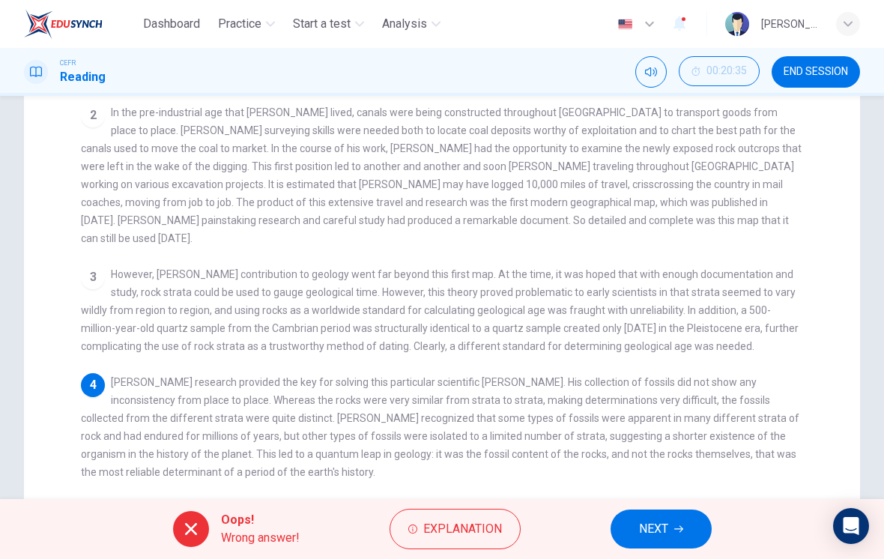
click at [660, 529] on span "NEXT" at bounding box center [653, 528] width 29 height 21
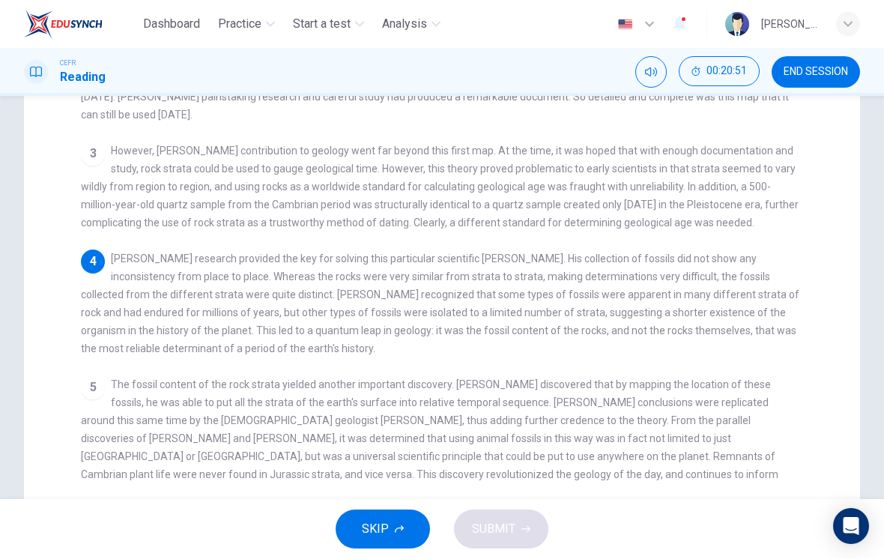
scroll to position [320, 0]
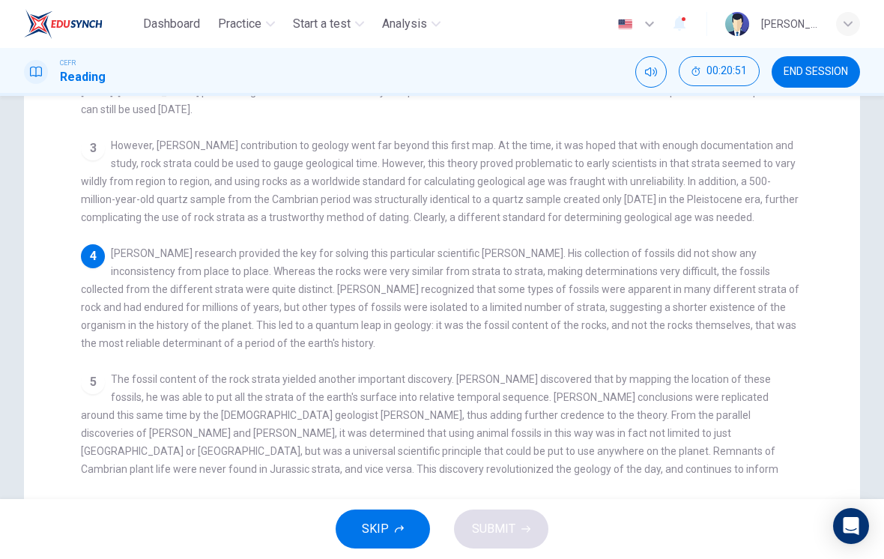
click at [589, 413] on span "The fossil content of the rock strata yielded another important discovery. [PER…" at bounding box center [429, 433] width 697 height 120
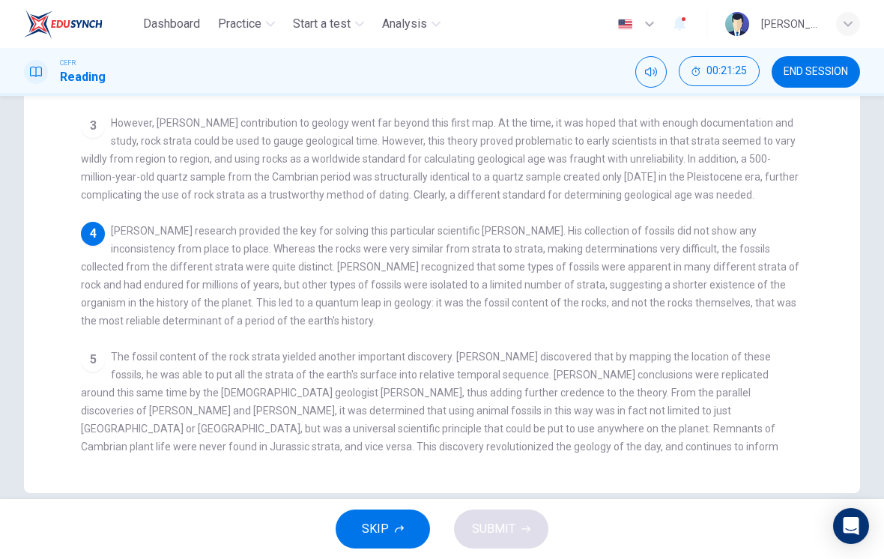
scroll to position [346, 0]
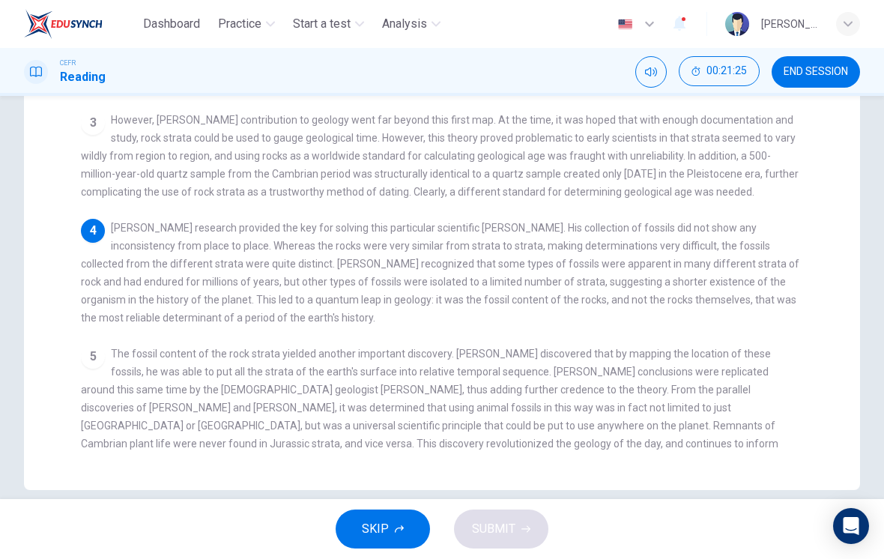
click at [763, 423] on div "5 The fossil content of the rock strata yielded another important discovery. [P…" at bounding box center [442, 407] width 723 height 126
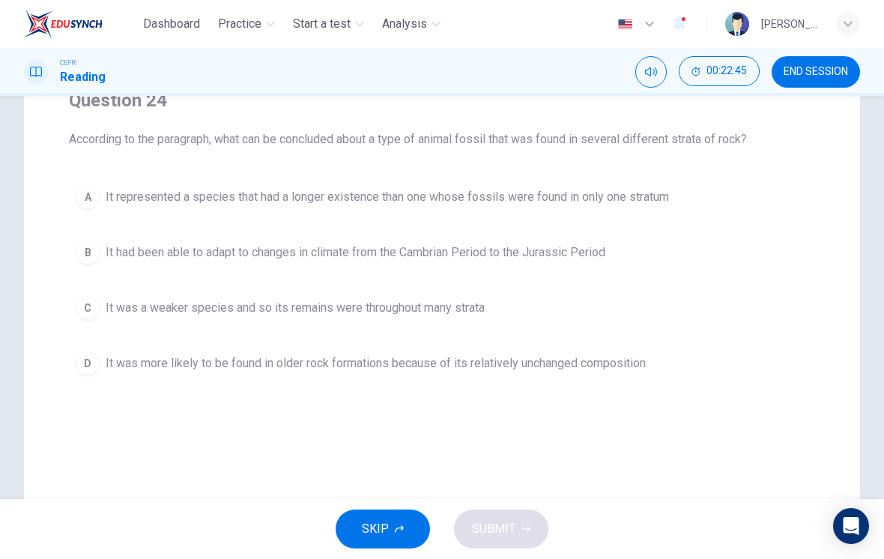
scroll to position [138, 0]
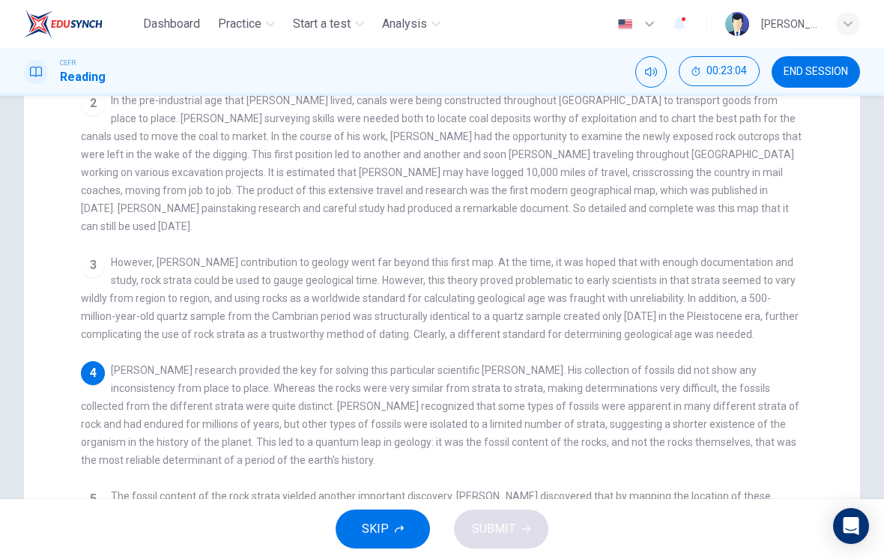
click at [682, 310] on span "However, [PERSON_NAME] contribution to geology went far beyond this first map. …" at bounding box center [439, 298] width 717 height 84
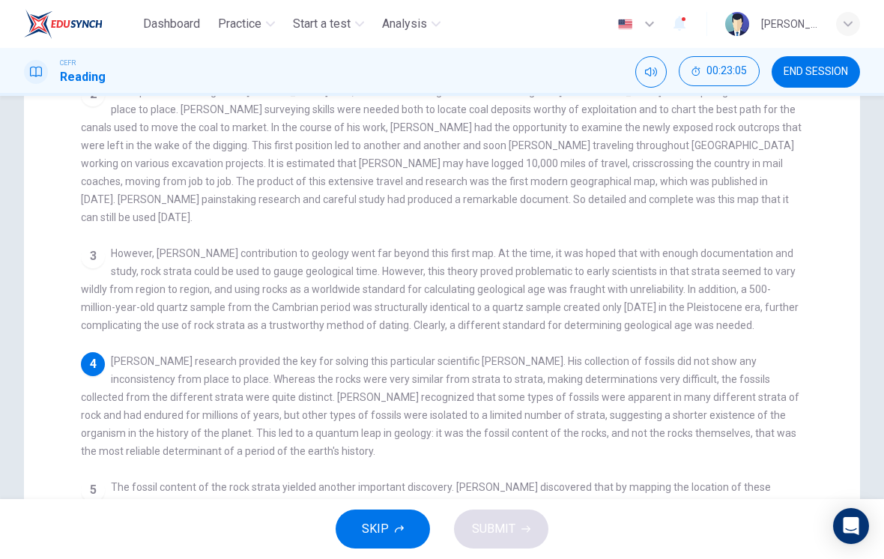
click at [685, 291] on div "3 However, [PERSON_NAME] contribution to geology went far beyond this first map…" at bounding box center [442, 289] width 723 height 90
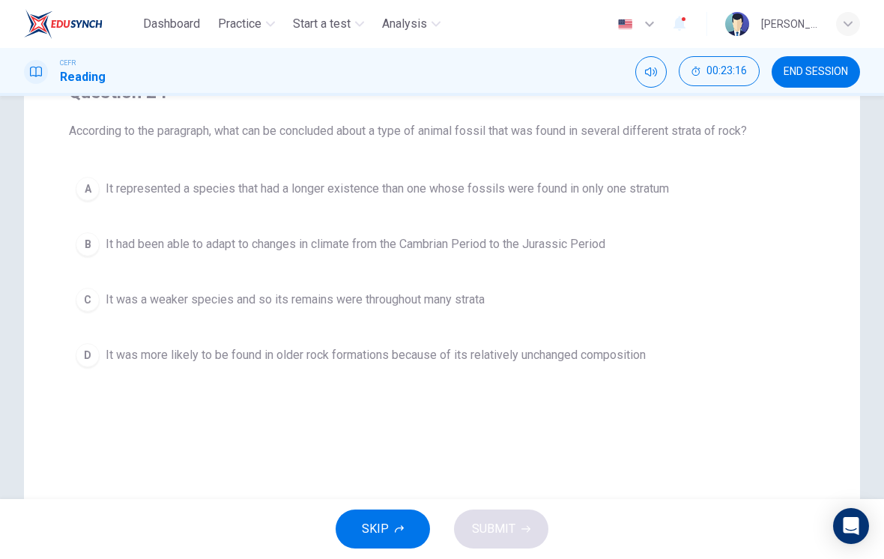
scroll to position [136, 0]
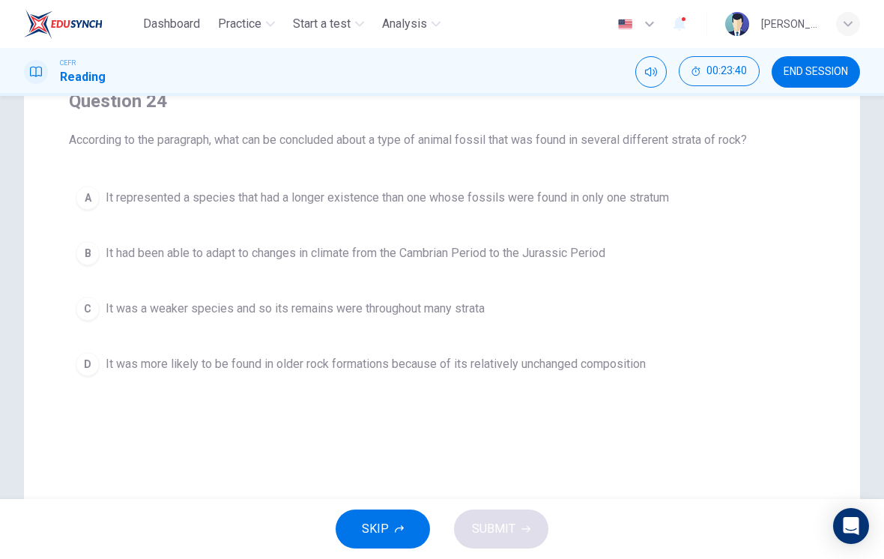
click at [648, 382] on button "D It was more likely to be found in older rock formations because of its relati…" at bounding box center [442, 363] width 746 height 37
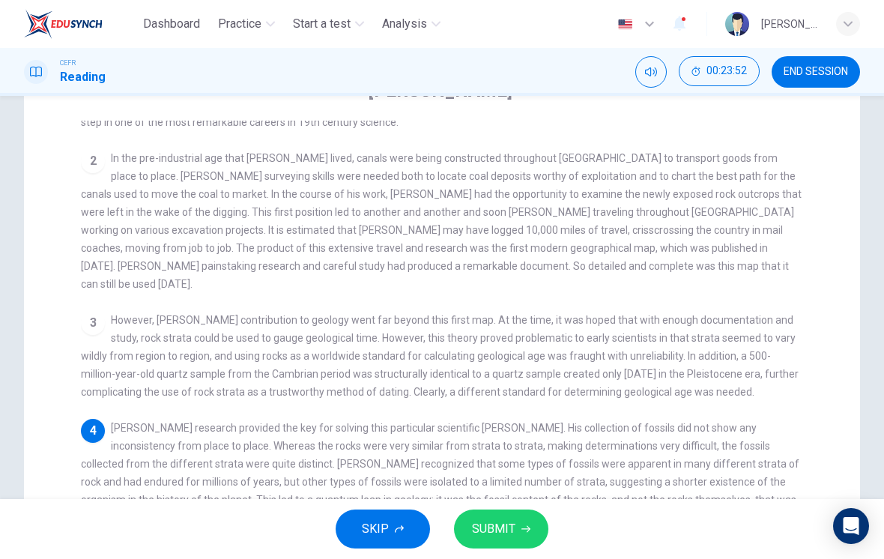
scroll to position [148, 0]
click at [708, 425] on span "[PERSON_NAME] research provided the key for solving this particular scientific …" at bounding box center [440, 471] width 718 height 102
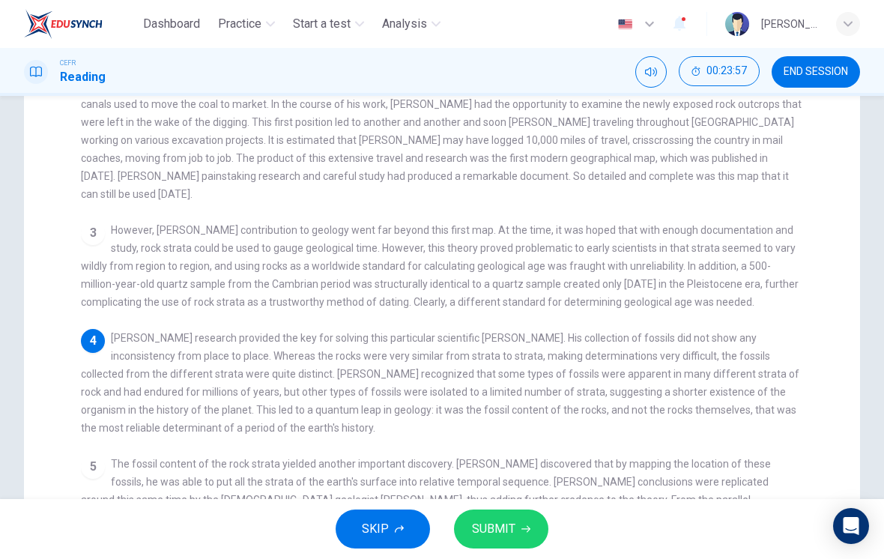
click at [712, 402] on div "4 [PERSON_NAME] research provided the key for solving this particular scientifi…" at bounding box center [442, 383] width 723 height 108
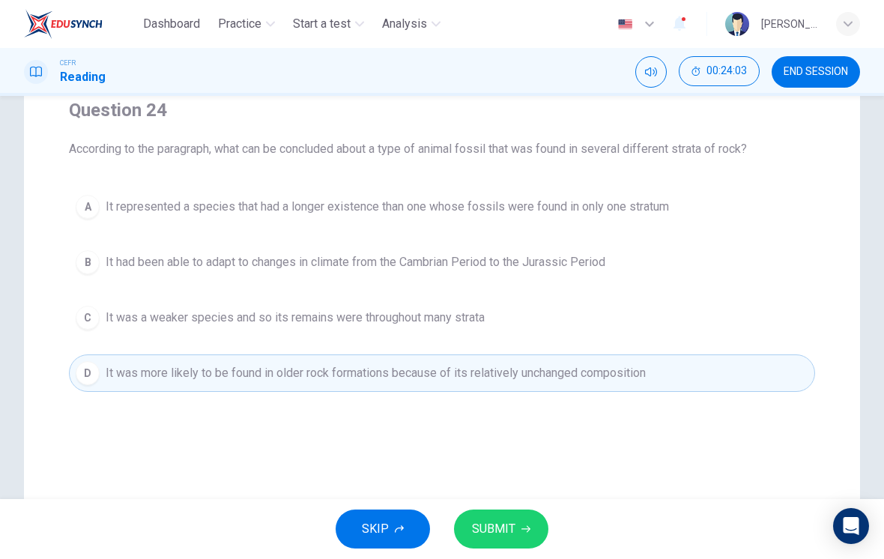
scroll to position [118, 0]
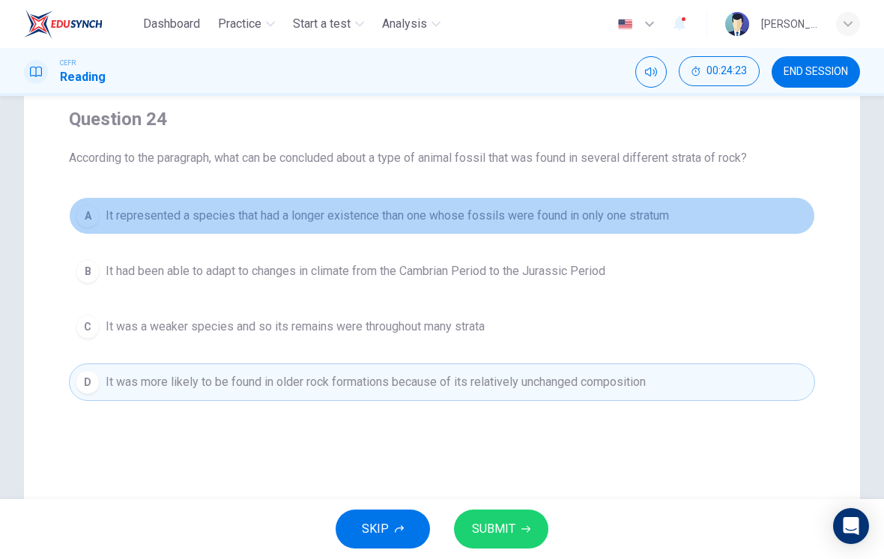
click at [676, 214] on button "A It represented a species that had a longer existence than one whose fossils w…" at bounding box center [442, 215] width 746 height 37
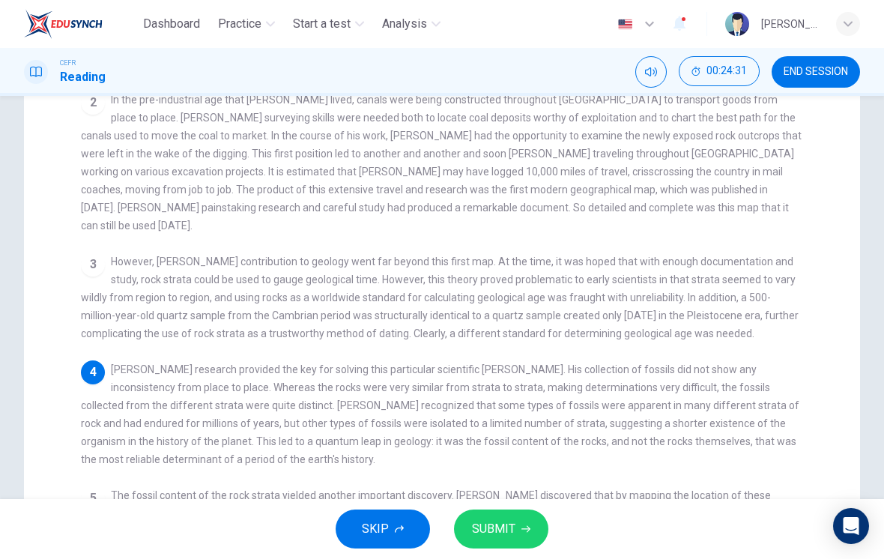
scroll to position [206, 0]
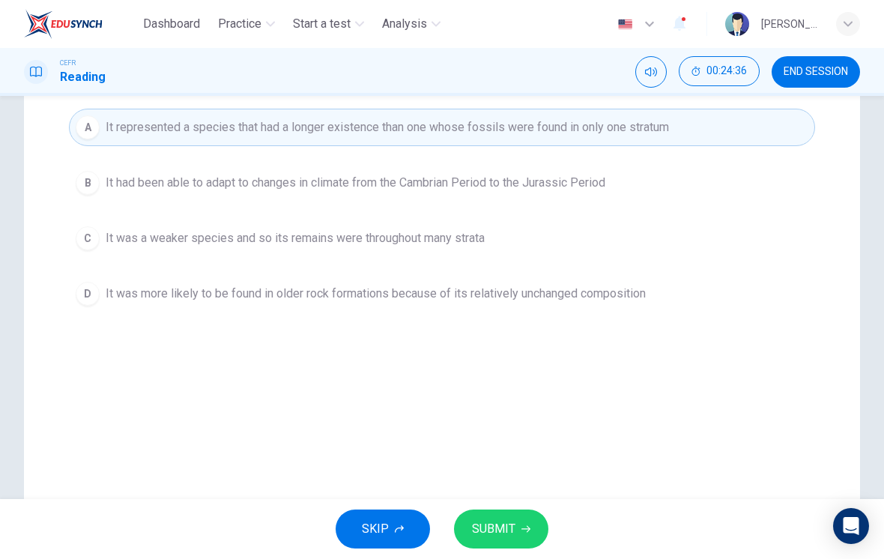
click at [540, 531] on button "SUBMIT" at bounding box center [501, 528] width 94 height 39
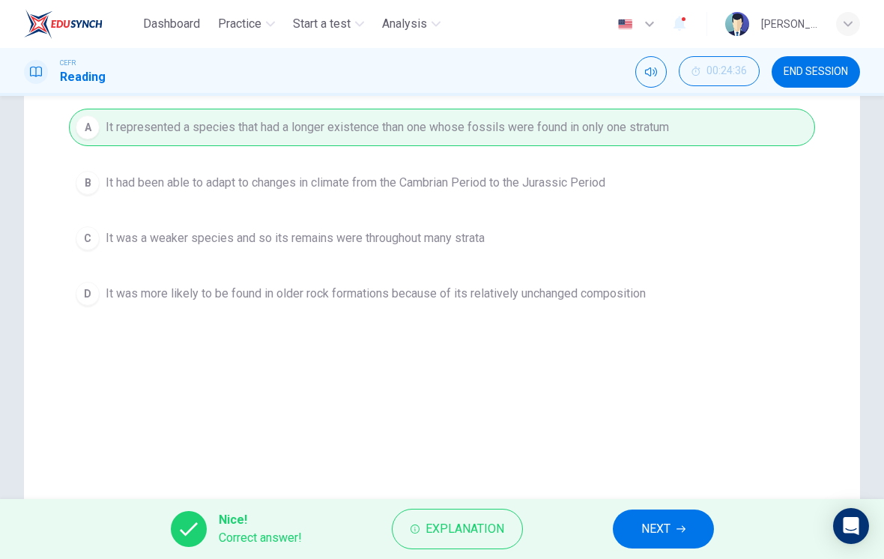
click at [659, 531] on span "NEXT" at bounding box center [655, 528] width 29 height 21
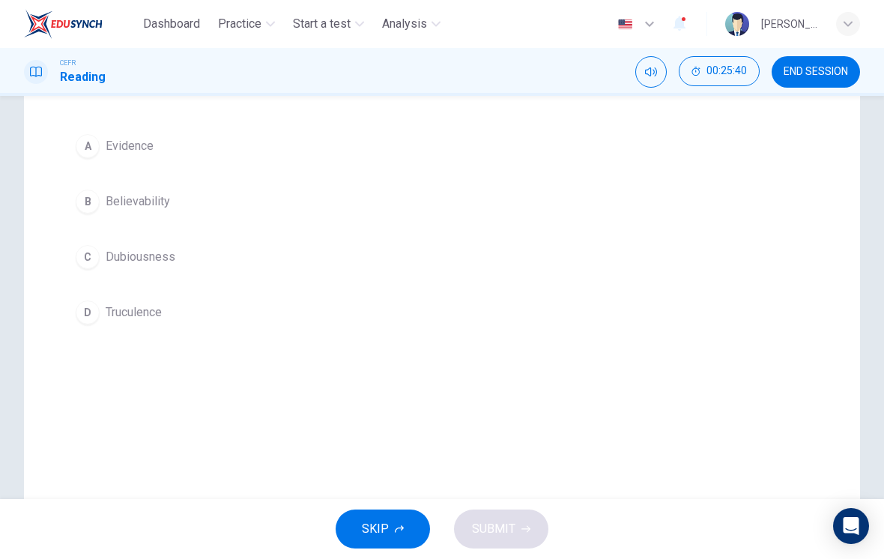
scroll to position [162, 0]
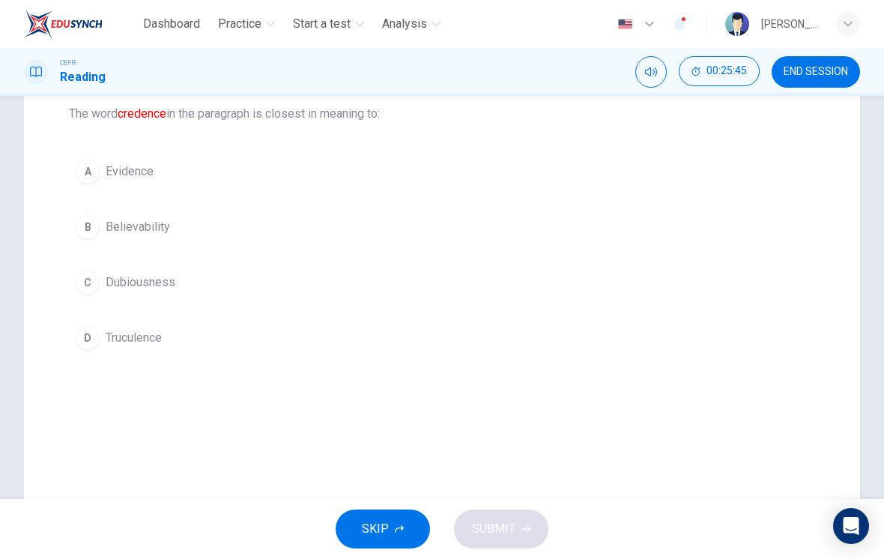
click at [155, 231] on span "Believability" at bounding box center [138, 227] width 64 height 18
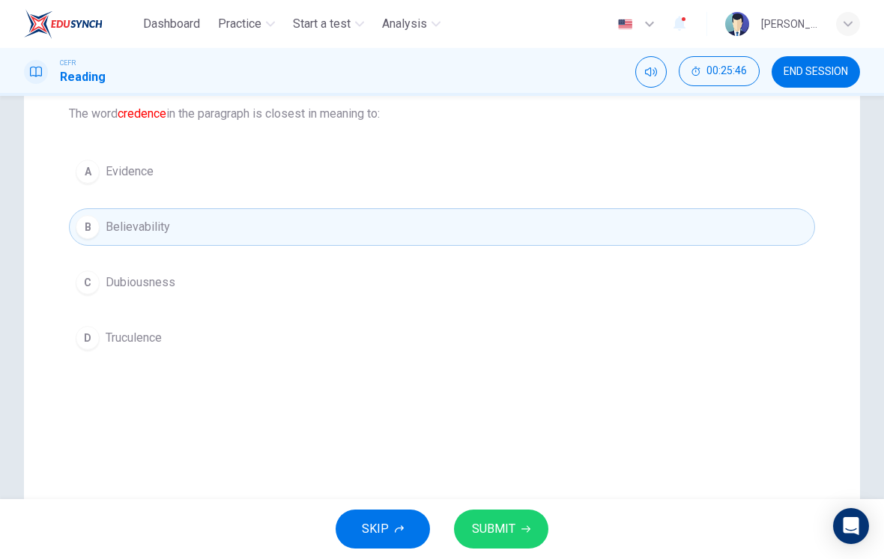
click at [513, 519] on span "SUBMIT" at bounding box center [493, 528] width 43 height 21
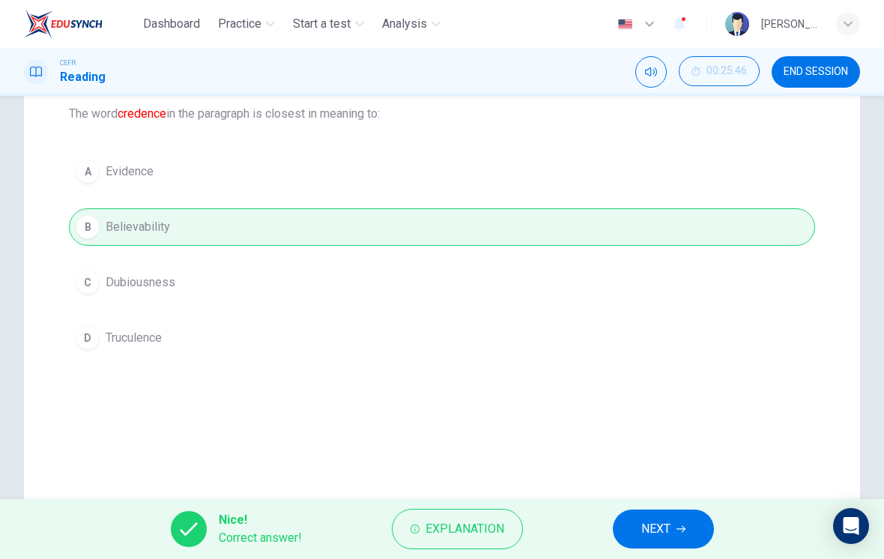
click at [657, 520] on span "NEXT" at bounding box center [655, 528] width 29 height 21
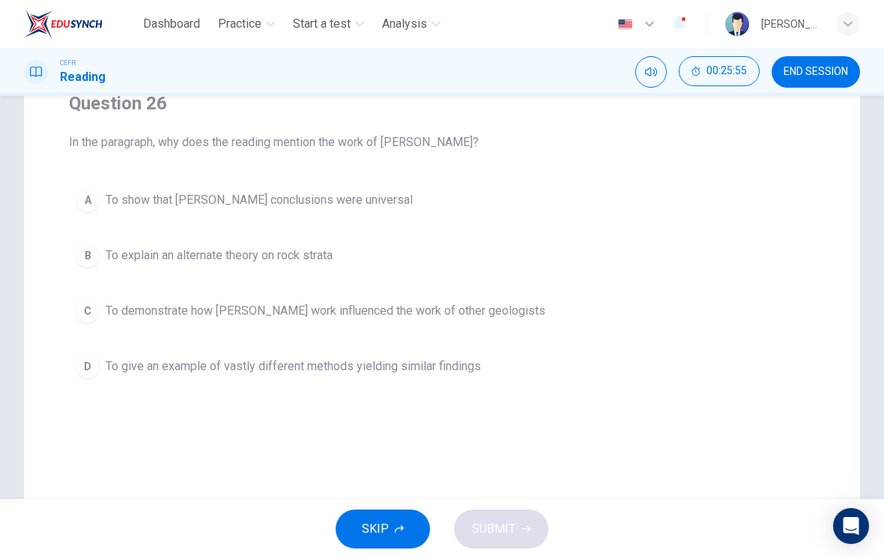
scroll to position [135, 0]
click at [443, 326] on button "C To demonstrate how [PERSON_NAME] work influenced the work of other geologists" at bounding box center [442, 309] width 746 height 37
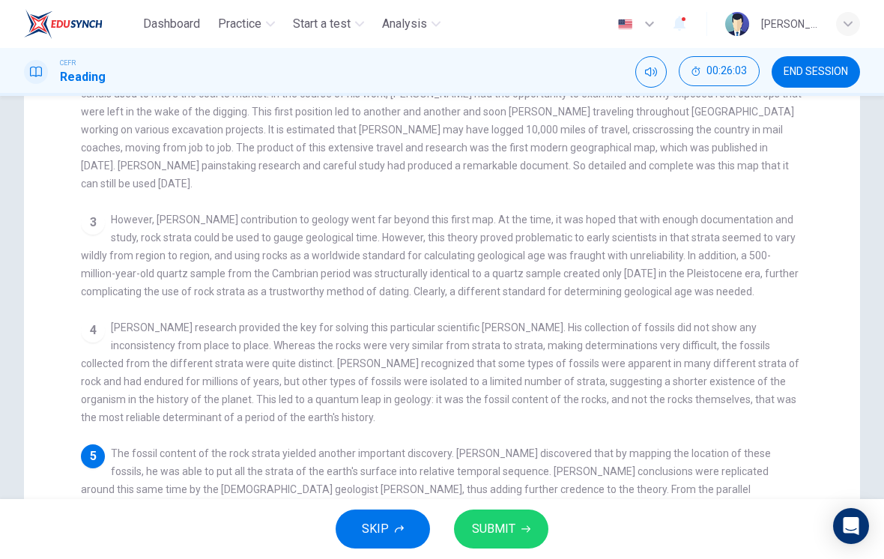
scroll to position [255, 0]
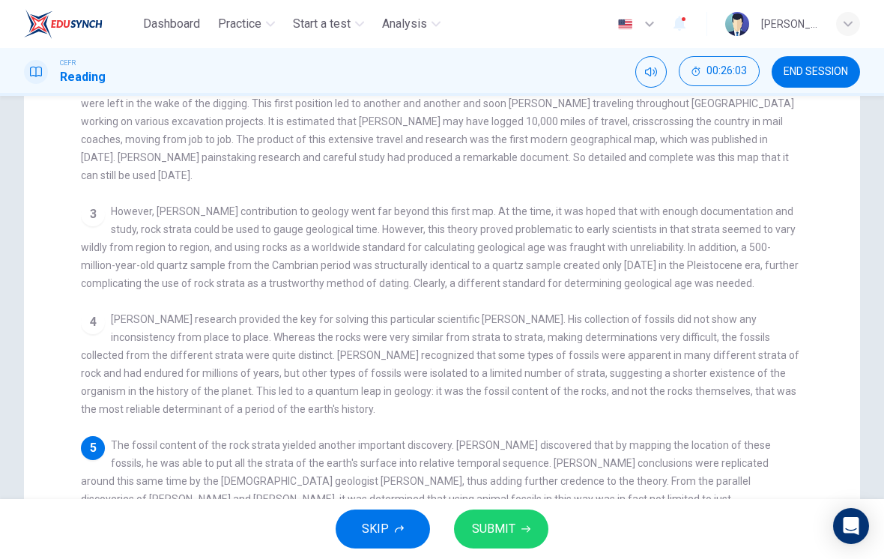
click at [648, 407] on div "1 Pioneering [DEMOGRAPHIC_DATA] geologist [PERSON_NAME] was born in [DEMOGRAPHI…" at bounding box center [452, 280] width 742 height 536
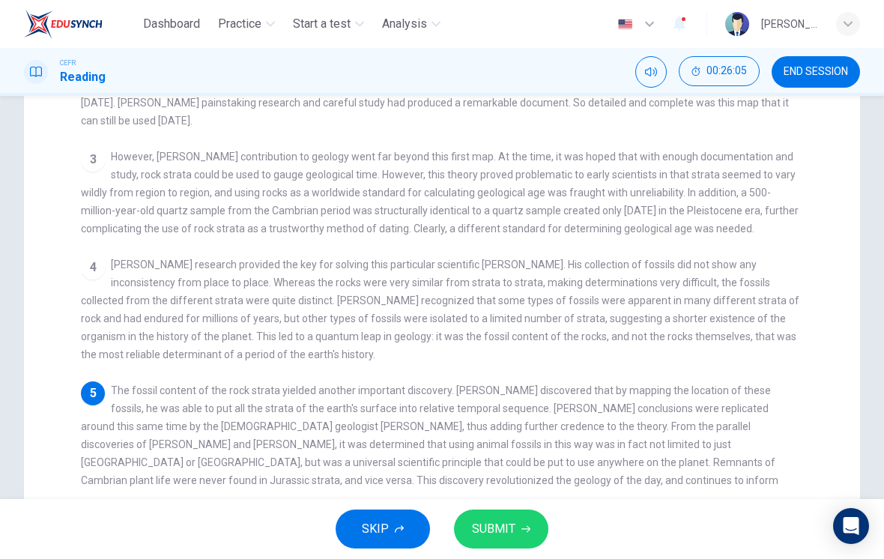
scroll to position [310, 0]
checkbox input "false"
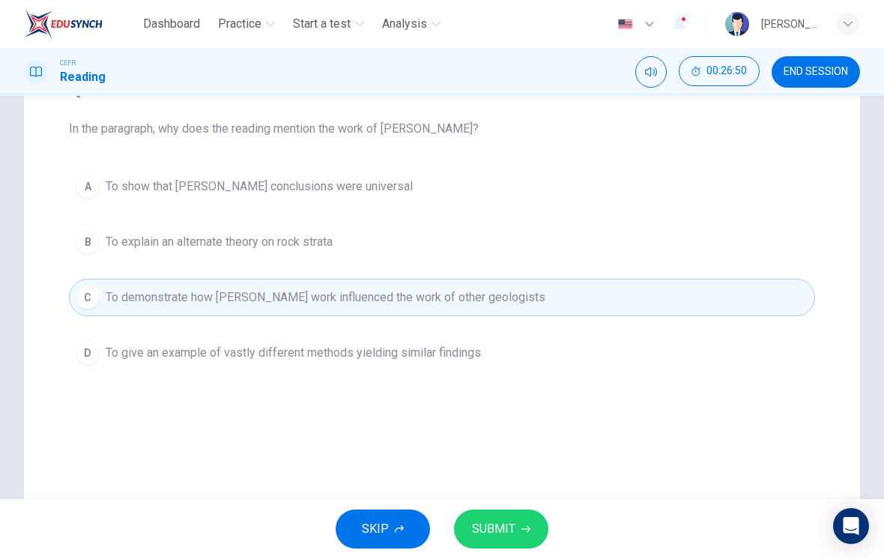
scroll to position [119, 0]
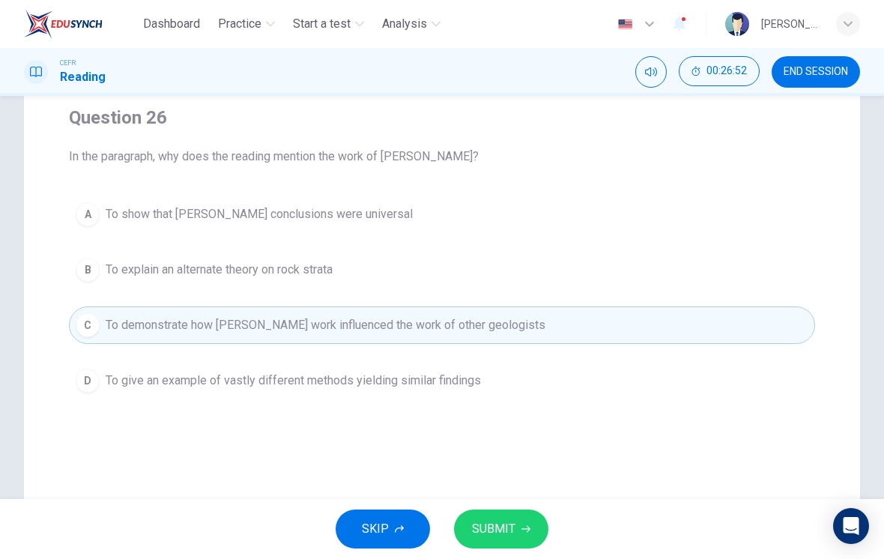
click at [452, 398] on button "D To give an example of vastly different methods yielding similar findings" at bounding box center [442, 380] width 746 height 37
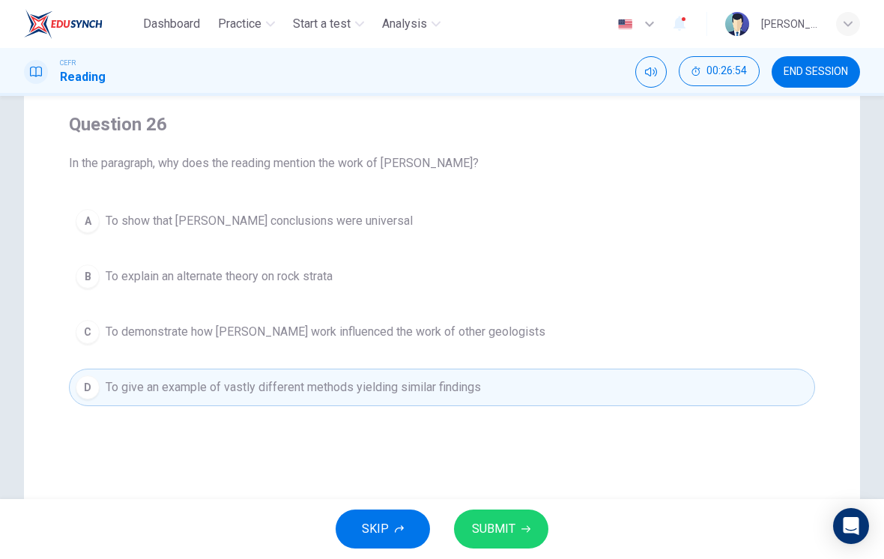
scroll to position [112, 0]
click at [556, 237] on button "A To show that [PERSON_NAME] conclusions were universal" at bounding box center [442, 221] width 746 height 37
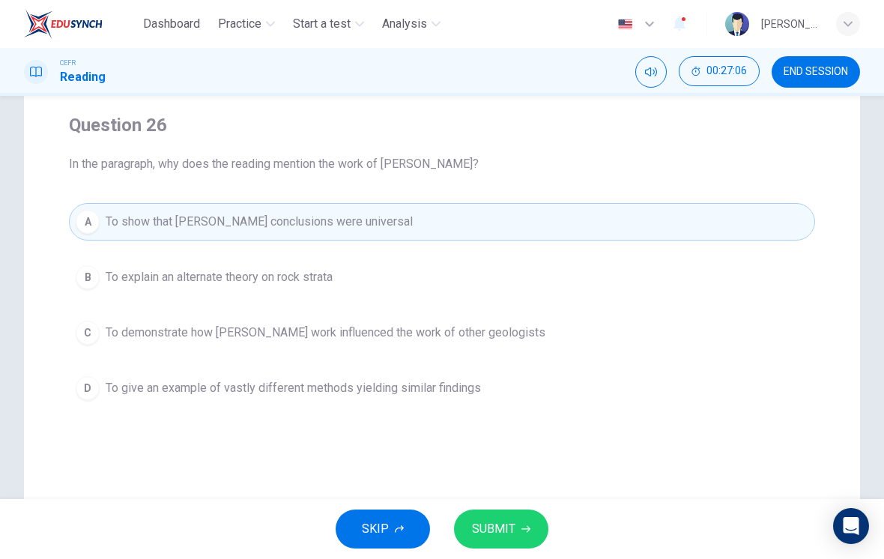
click at [517, 533] on button "SUBMIT" at bounding box center [501, 528] width 94 height 39
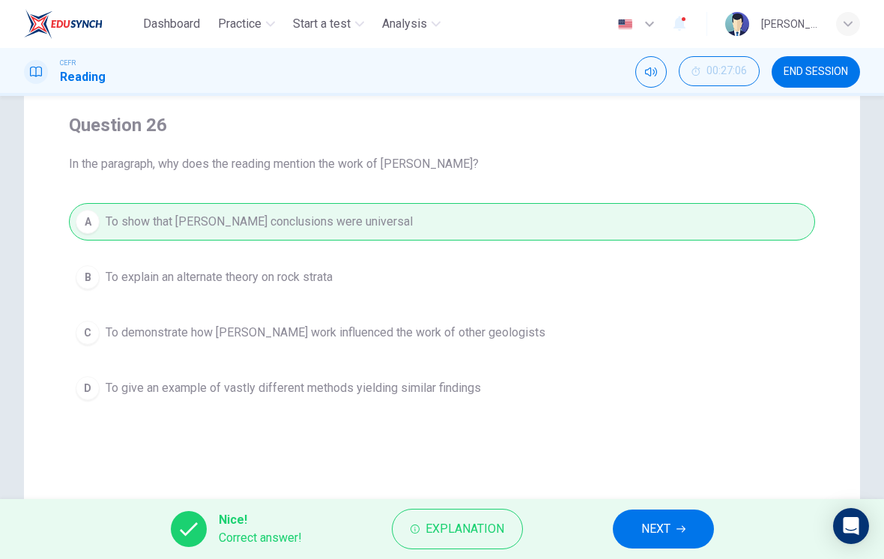
click at [661, 535] on span "NEXT" at bounding box center [655, 528] width 29 height 21
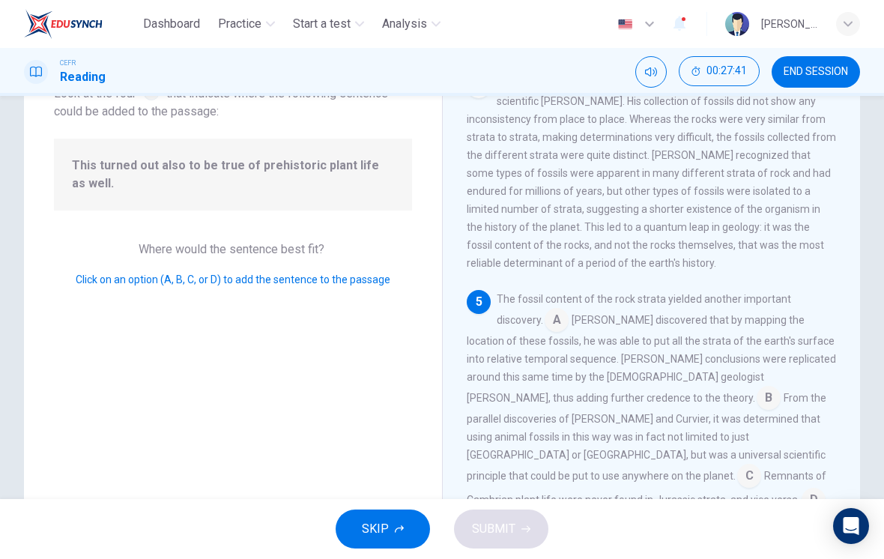
scroll to position [760, 0]
click at [737, 466] on input at bounding box center [749, 478] width 24 height 24
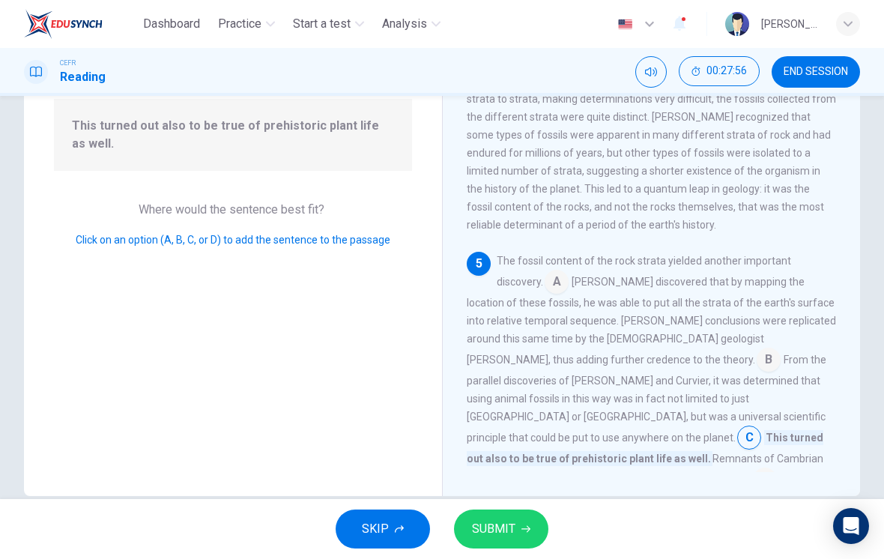
scroll to position [152, 0]
click at [521, 527] on icon "button" at bounding box center [525, 528] width 9 height 9
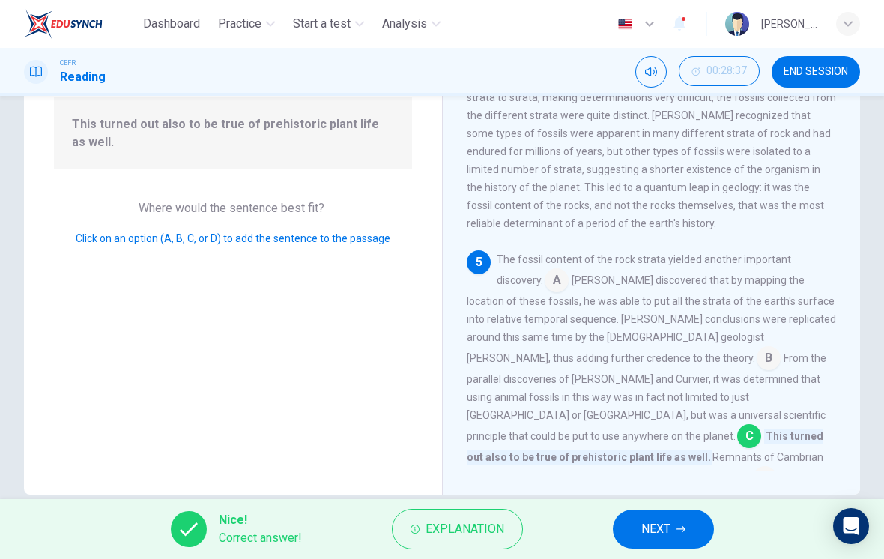
click at [682, 523] on button "NEXT" at bounding box center [662, 528] width 101 height 39
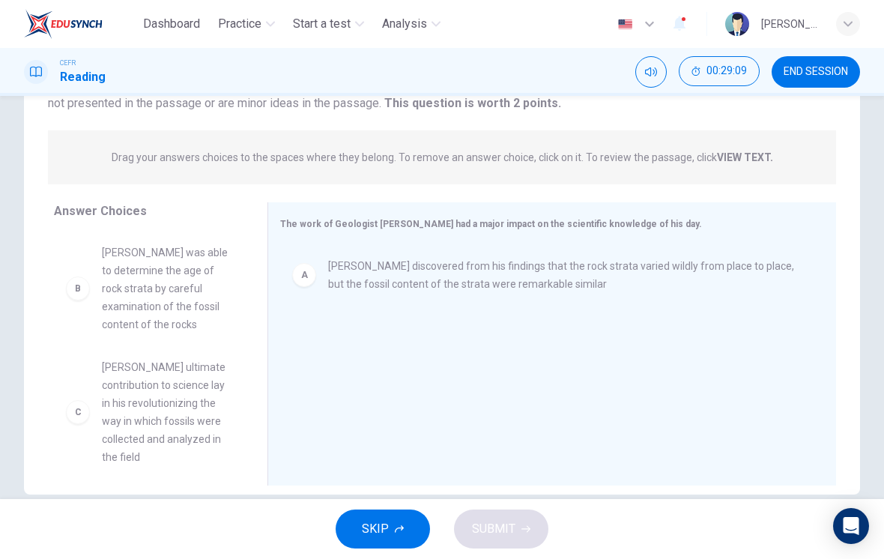
click at [174, 306] on div "[PERSON_NAME] ultimate contribution to science lay in his revolutionizing the w…" at bounding box center [148, 347] width 189 height 231
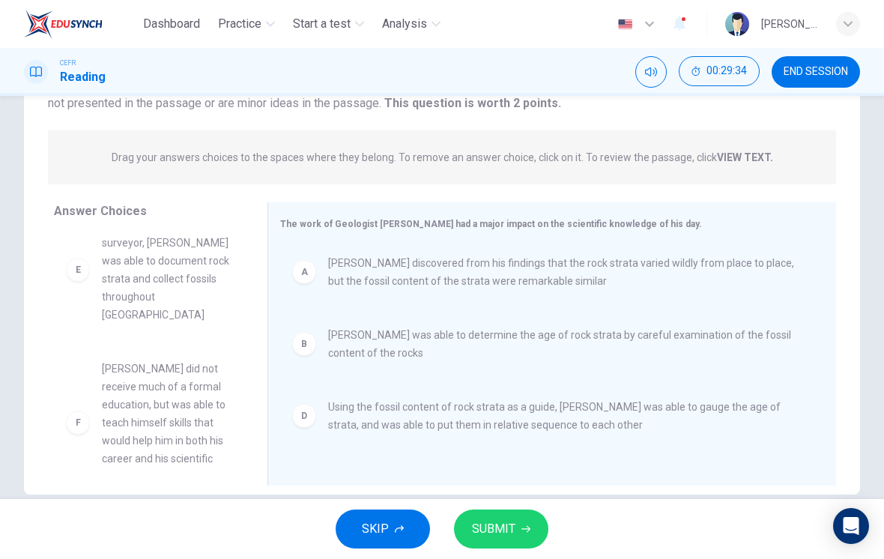
scroll to position [171, 0]
click at [201, 431] on span "[PERSON_NAME] did not receive much of a formal education, but was able to teach…" at bounding box center [167, 424] width 130 height 126
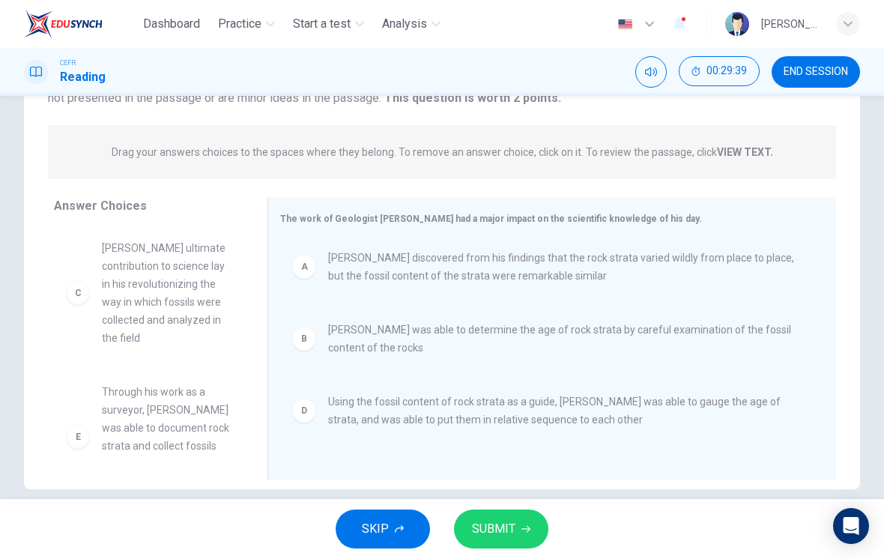
scroll to position [0, 0]
click at [529, 531] on icon "button" at bounding box center [525, 528] width 9 height 9
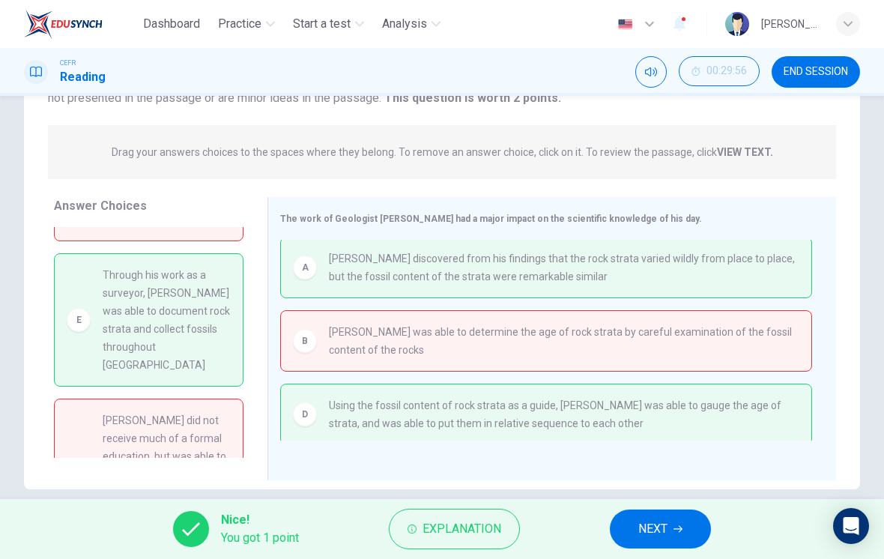
scroll to position [124, 0]
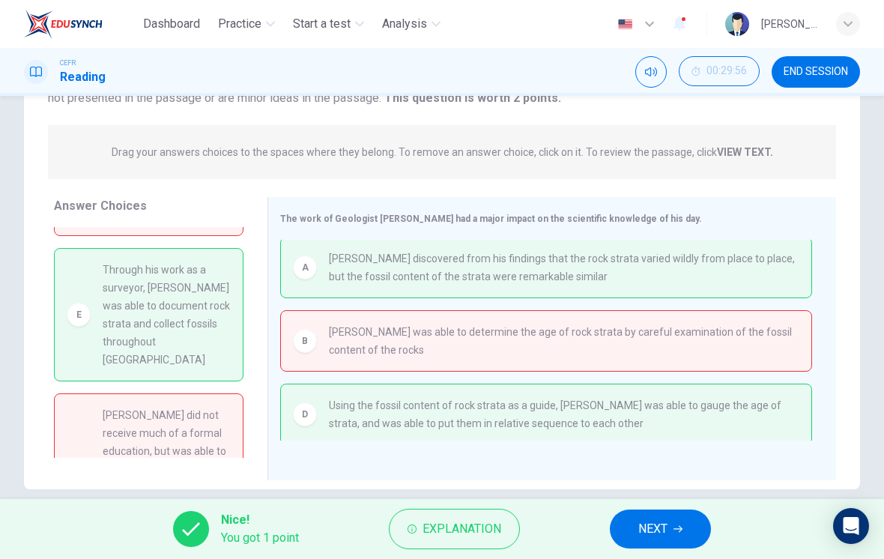
click at [469, 526] on span "Explanation" at bounding box center [461, 528] width 79 height 21
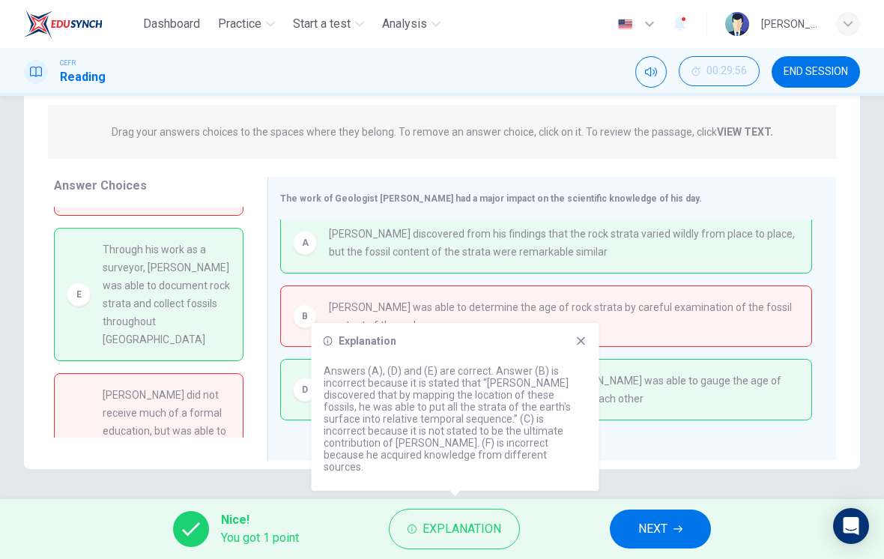
scroll to position [177, 0]
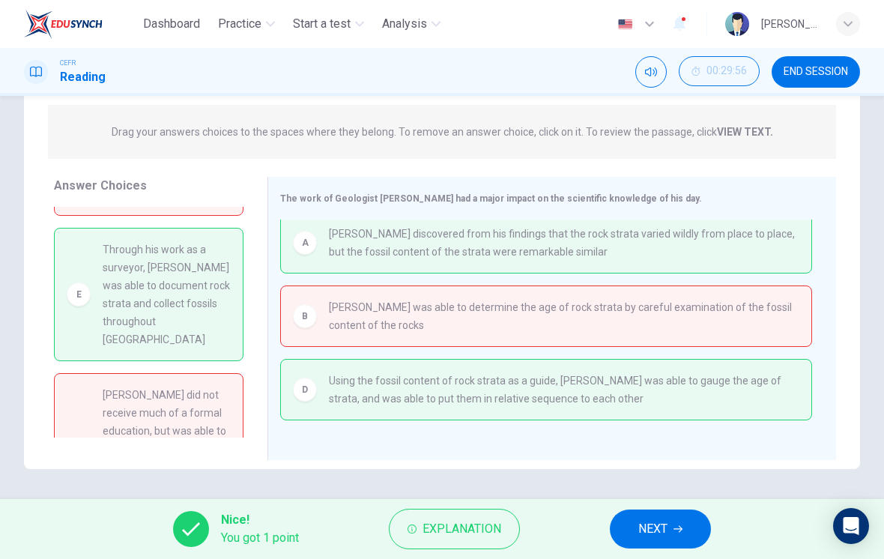
click at [682, 537] on button "NEXT" at bounding box center [659, 528] width 101 height 39
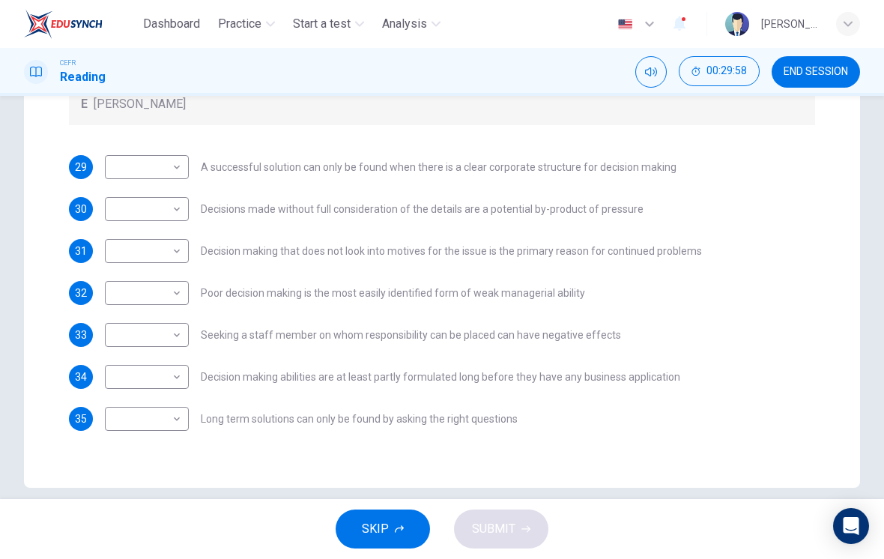
scroll to position [365, 0]
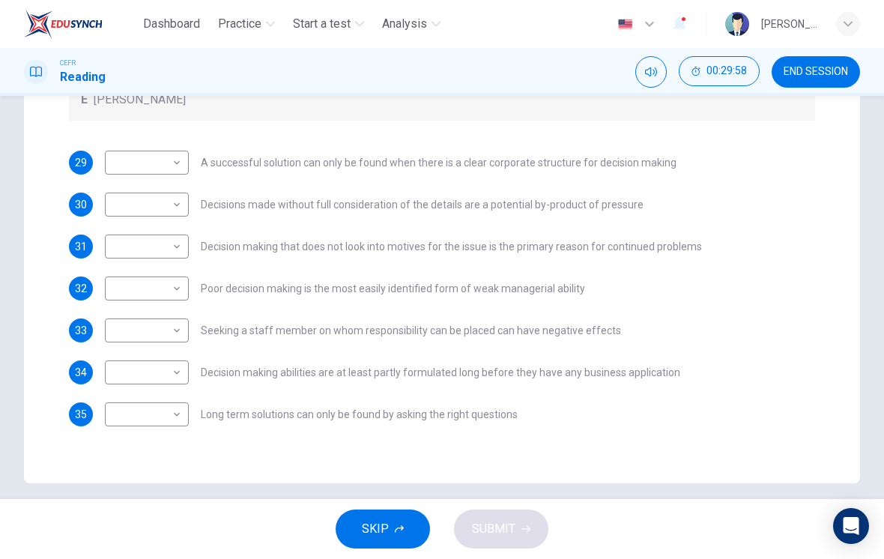
click at [549, 411] on div "35 ​ ​ Long term solutions can only be found by asking the right questions" at bounding box center [442, 414] width 746 height 24
click at [828, 72] on span "END SESSION" at bounding box center [815, 72] width 64 height 12
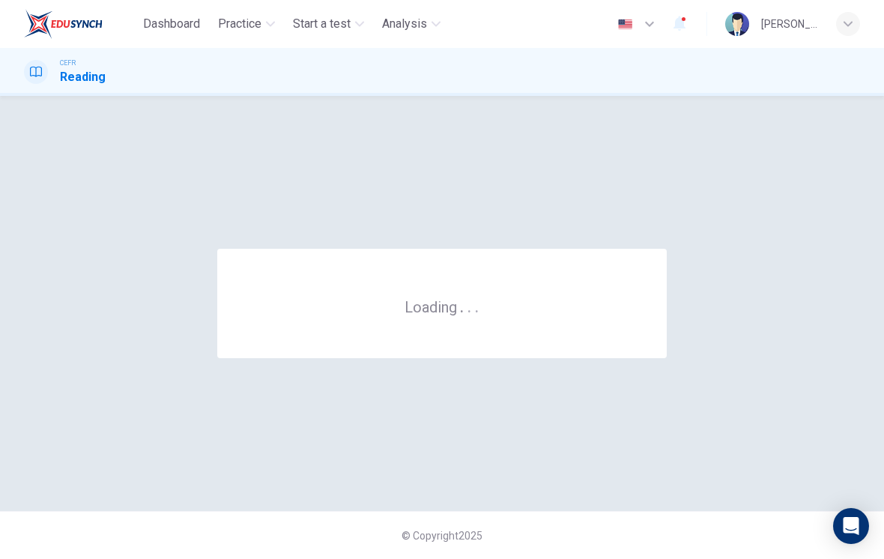
scroll to position [0, 0]
